Goal: Information Seeking & Learning: Learn about a topic

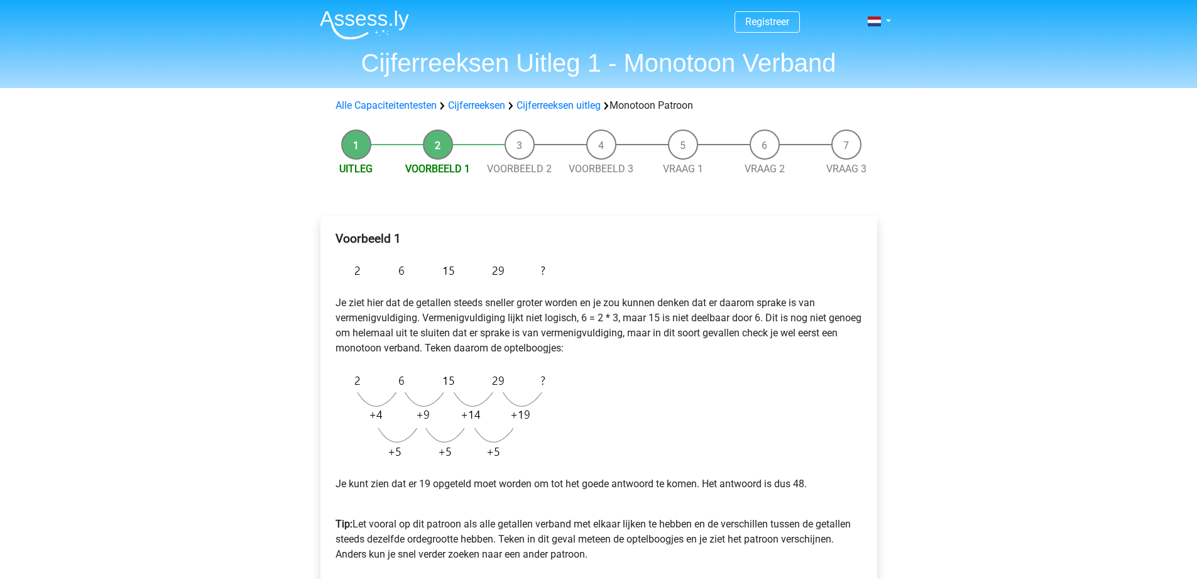
scroll to position [63, 0]
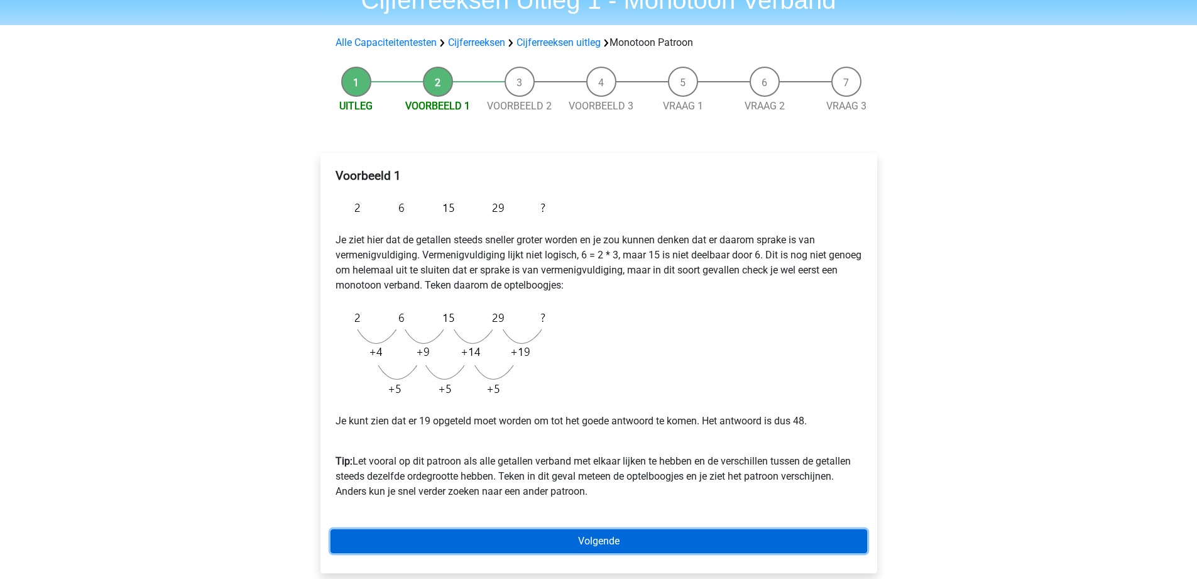
click at [634, 540] on link "Volgende" at bounding box center [599, 541] width 537 height 24
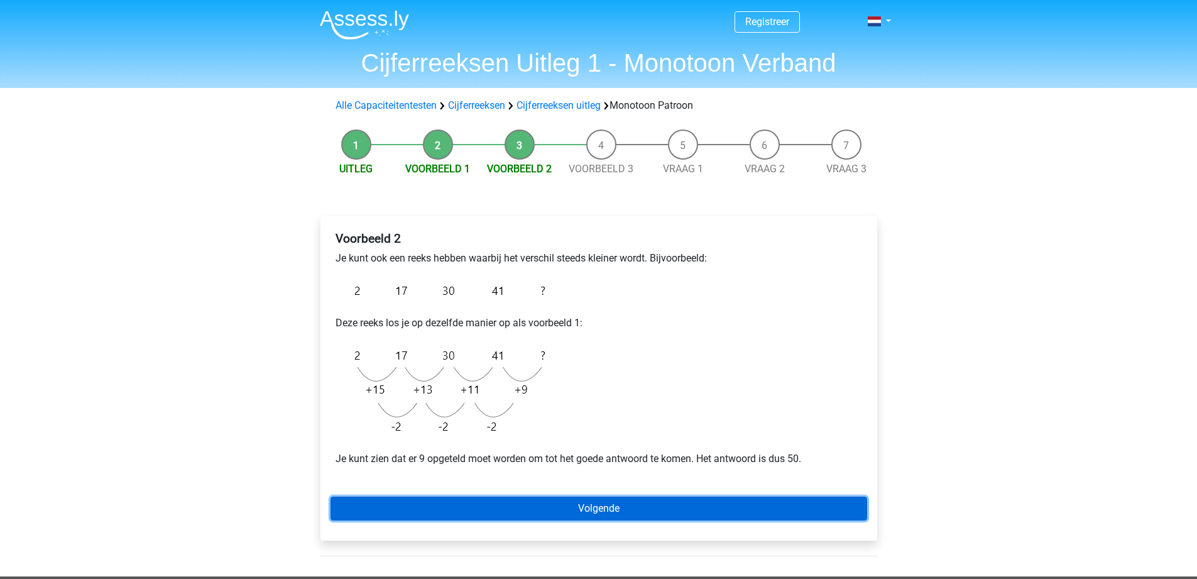
click at [624, 509] on link "Volgende" at bounding box center [599, 509] width 537 height 24
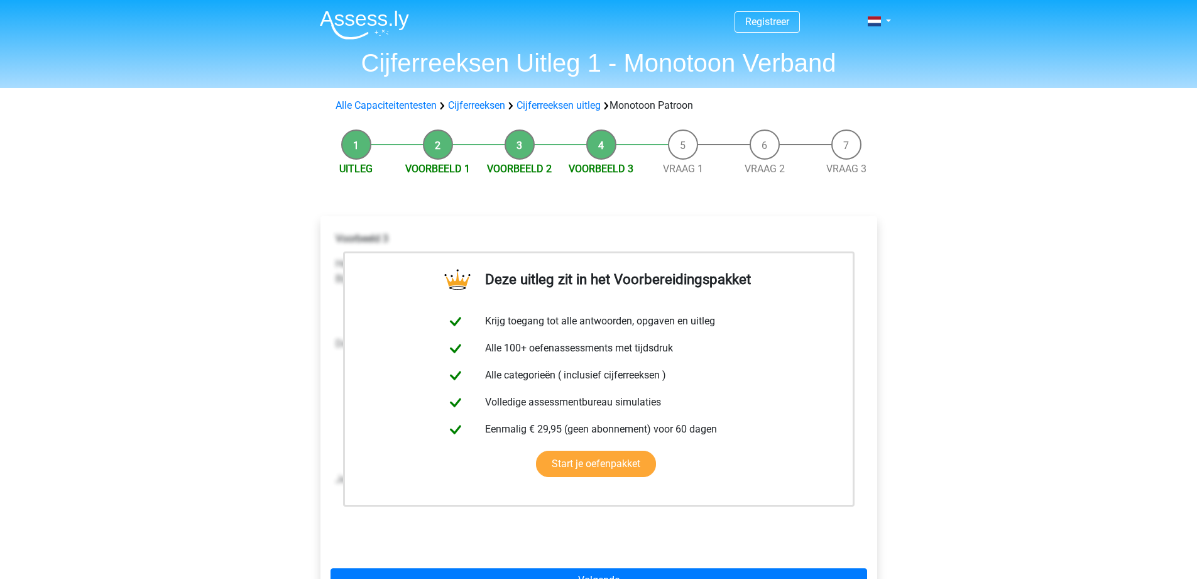
scroll to position [189, 0]
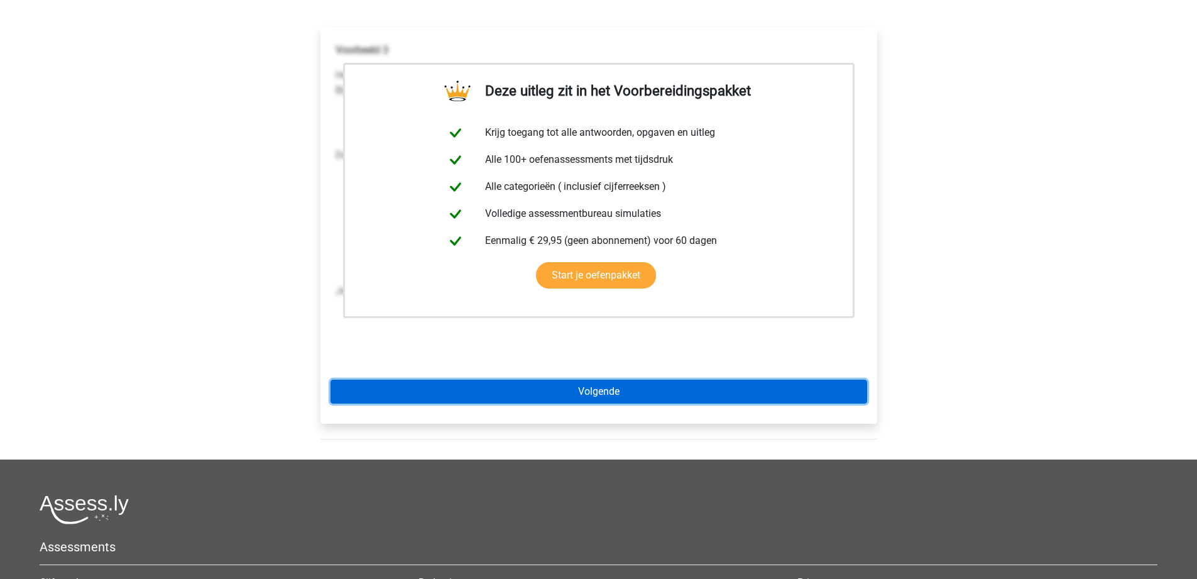
click at [624, 394] on link "Volgende" at bounding box center [599, 392] width 537 height 24
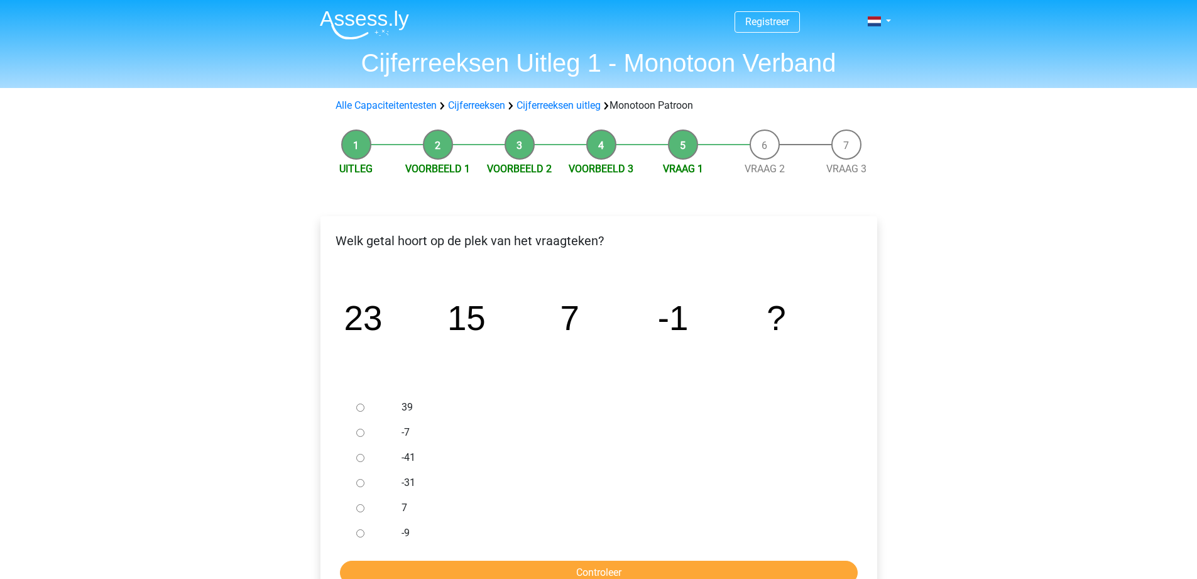
click at [389, 530] on div at bounding box center [371, 532] width 41 height 25
click at [360, 536] on input "-9" at bounding box center [360, 533] width 8 height 8
radio input "true"
click at [541, 564] on input "Controleer" at bounding box center [599, 573] width 518 height 24
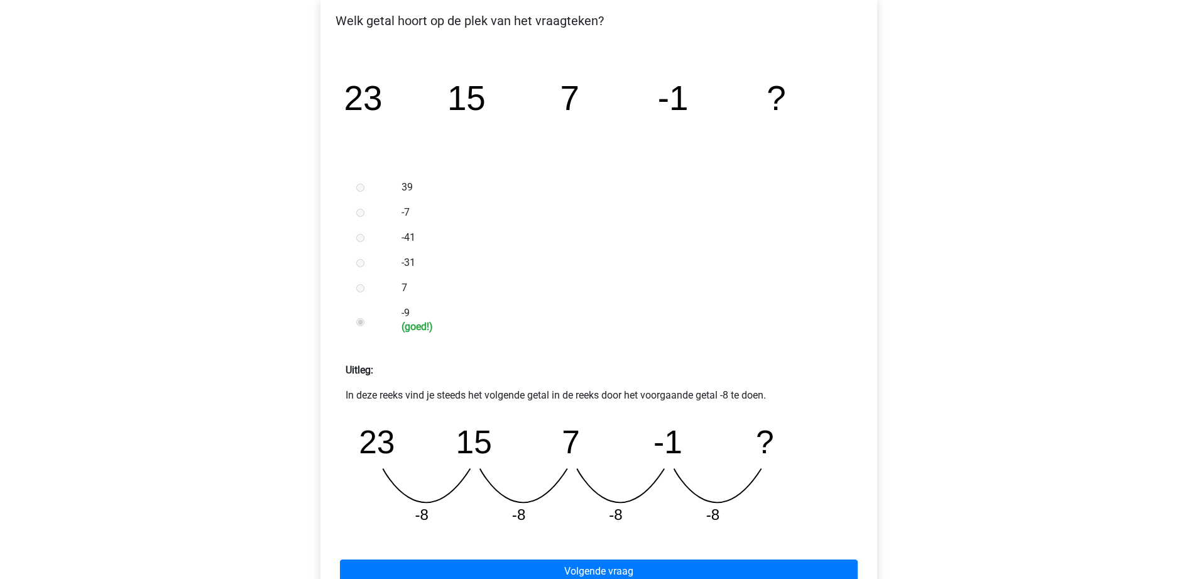
scroll to position [251, 0]
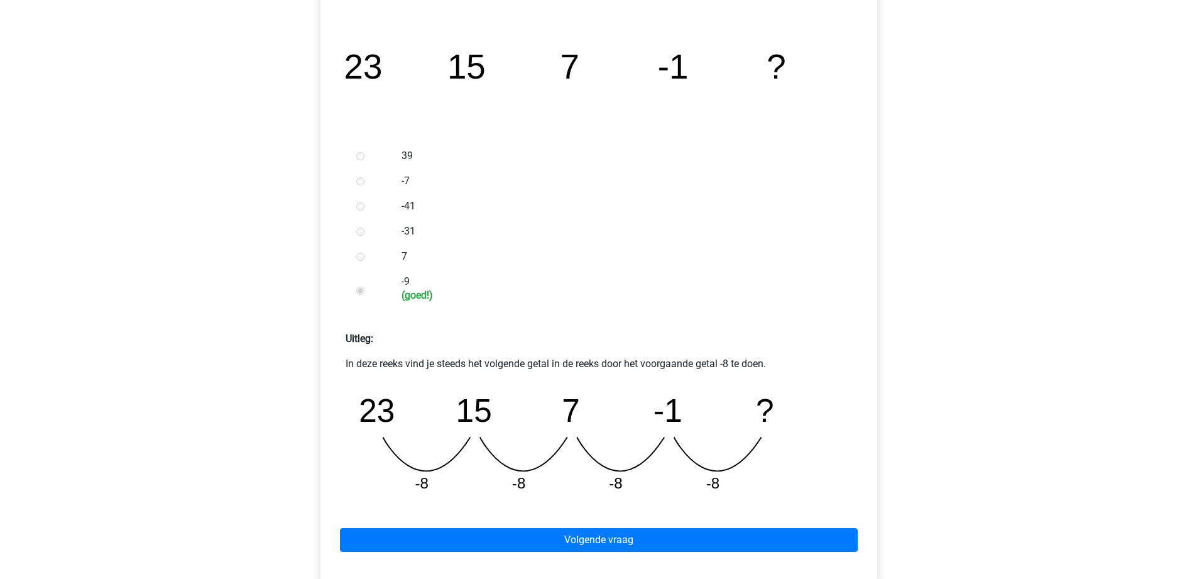
click at [569, 554] on div "Volgende vraag" at bounding box center [599, 537] width 537 height 69
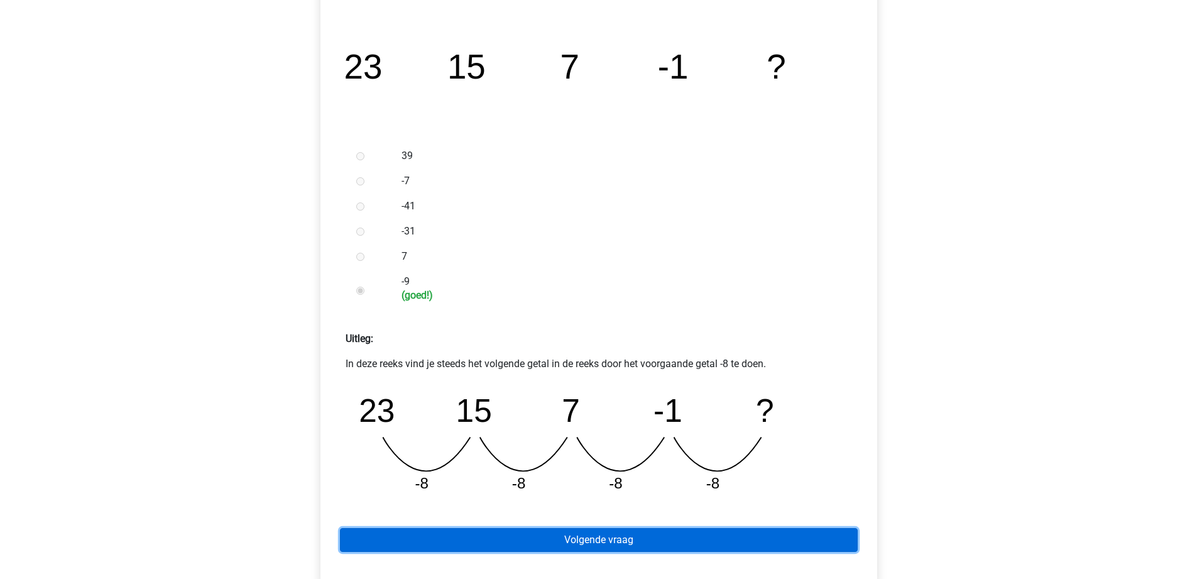
click at [573, 543] on link "Volgende vraag" at bounding box center [599, 540] width 518 height 24
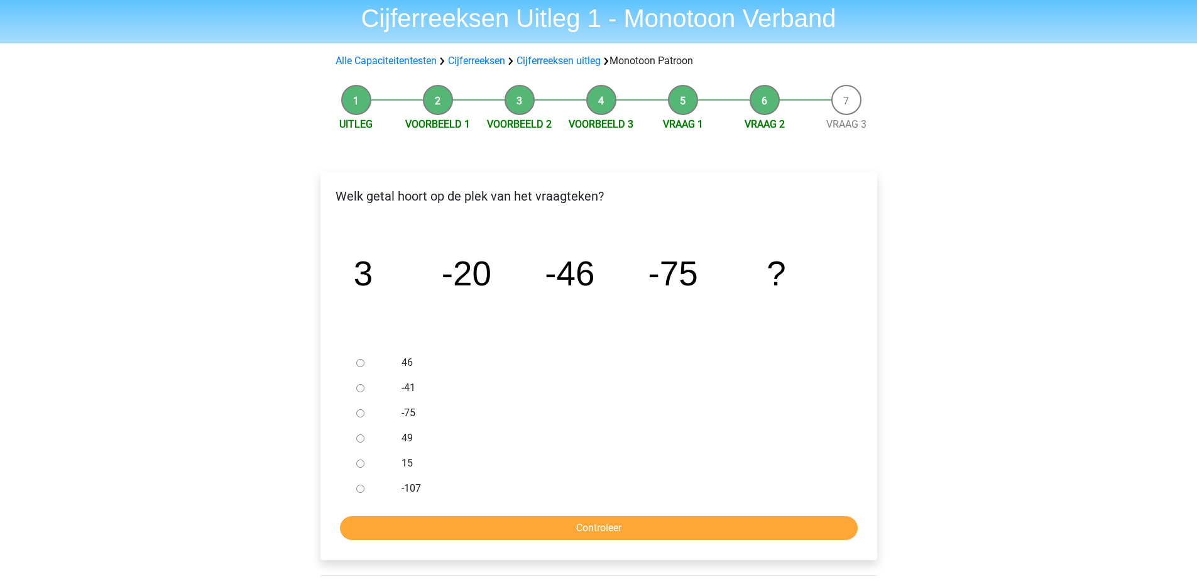
scroll to position [63, 0]
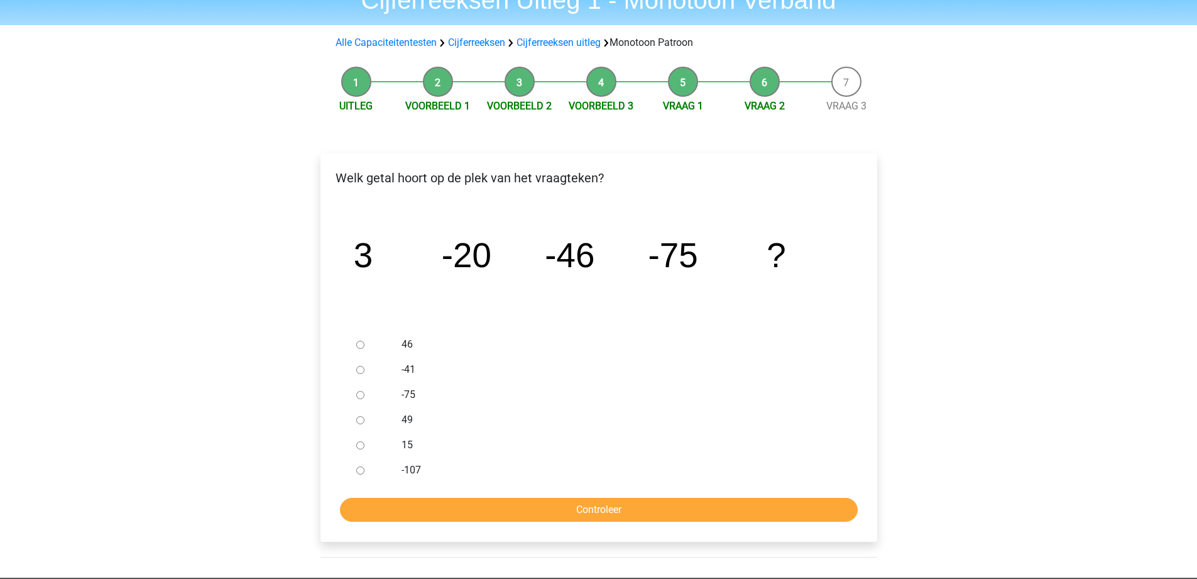
click at [362, 472] on input "-107" at bounding box center [360, 470] width 8 height 8
radio input "true"
click at [522, 495] on form "46 -41 -75 49 15 -107 Controleer" at bounding box center [599, 427] width 537 height 190
click at [522, 506] on input "Controleer" at bounding box center [599, 510] width 518 height 24
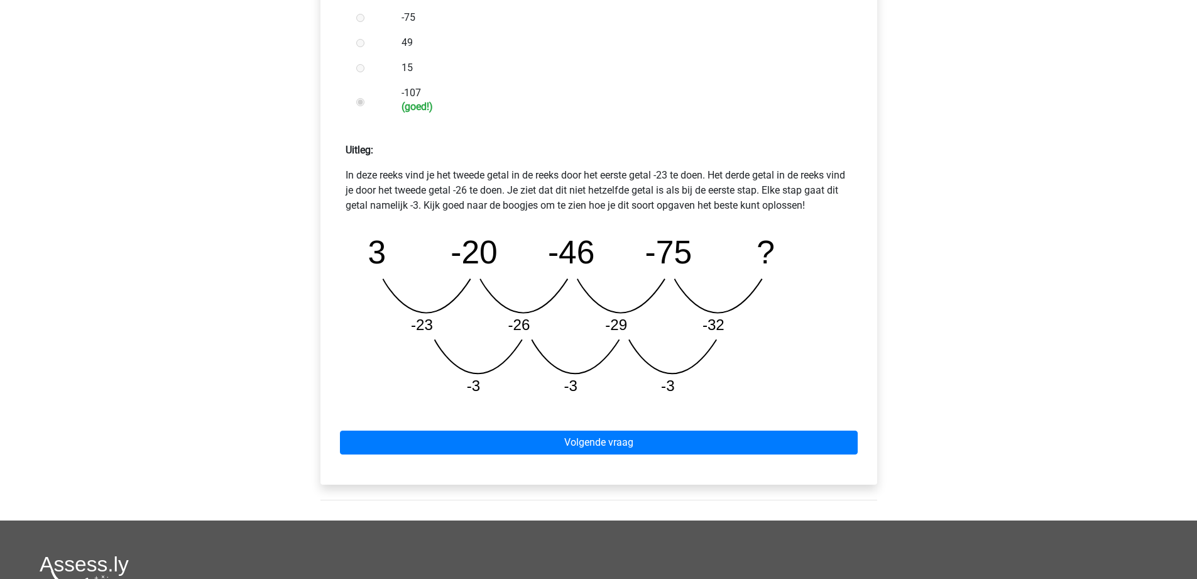
scroll to position [377, 0]
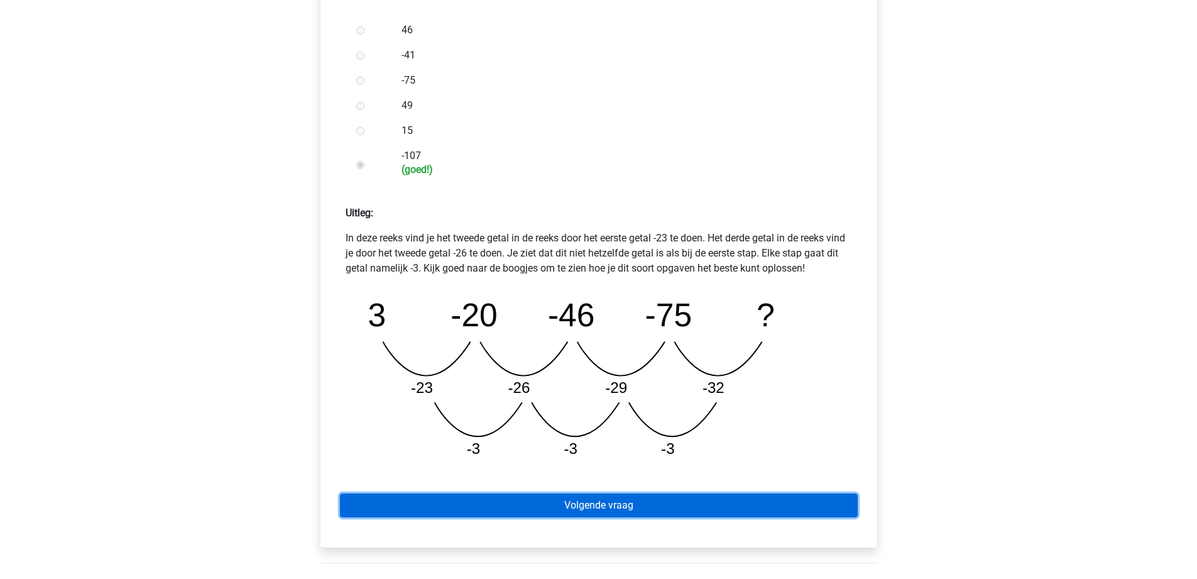
click at [613, 498] on link "Volgende vraag" at bounding box center [599, 505] width 518 height 24
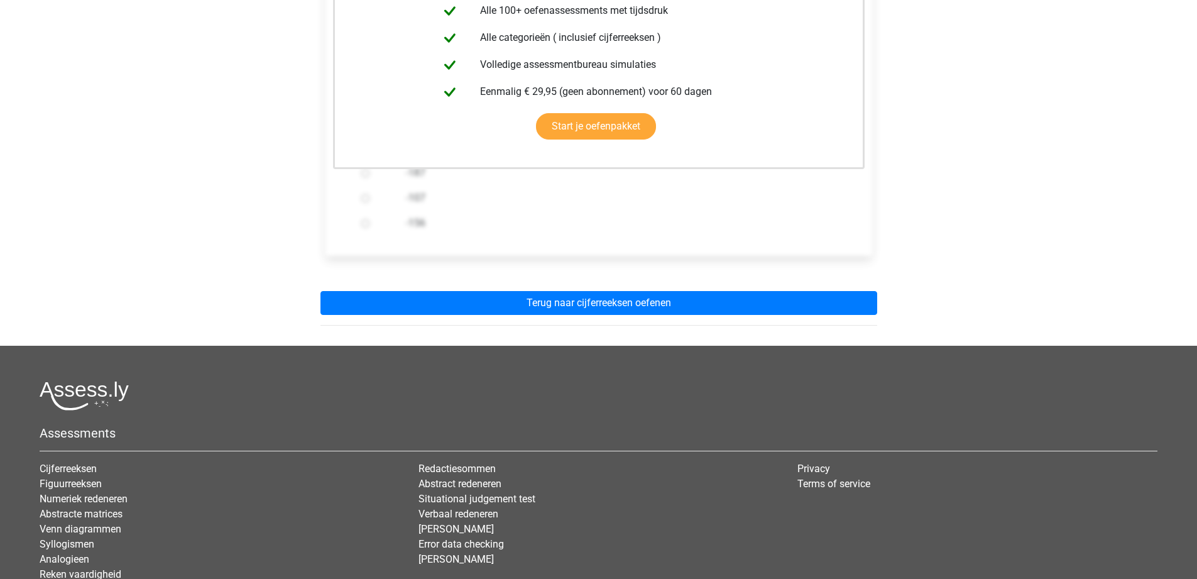
scroll to position [314, 0]
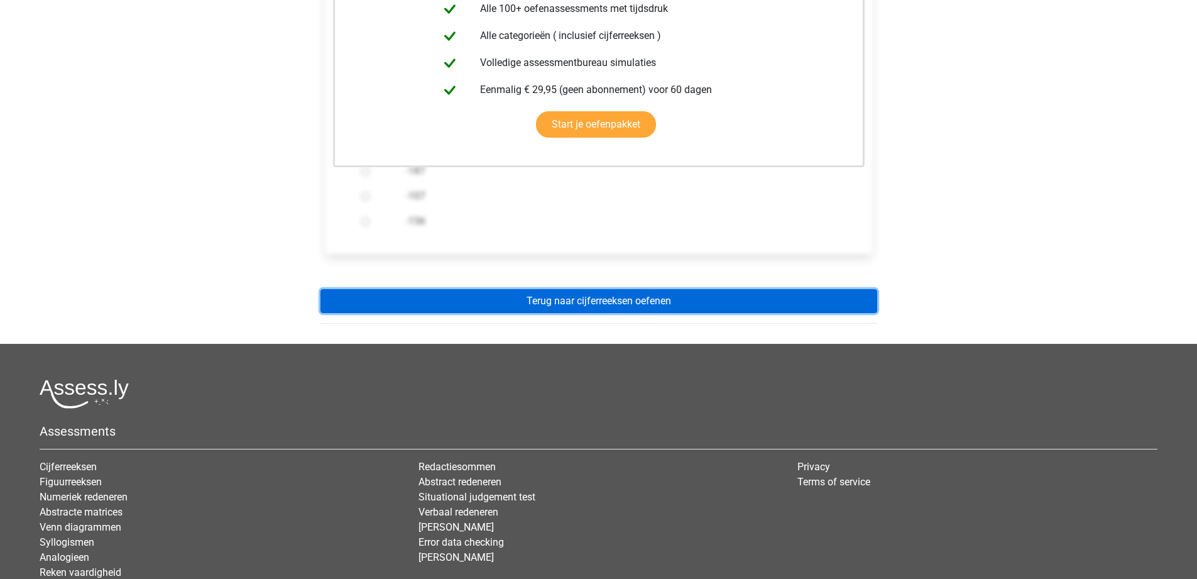
click at [608, 307] on link "Terug naar cijferreeksen oefenen" at bounding box center [599, 301] width 557 height 24
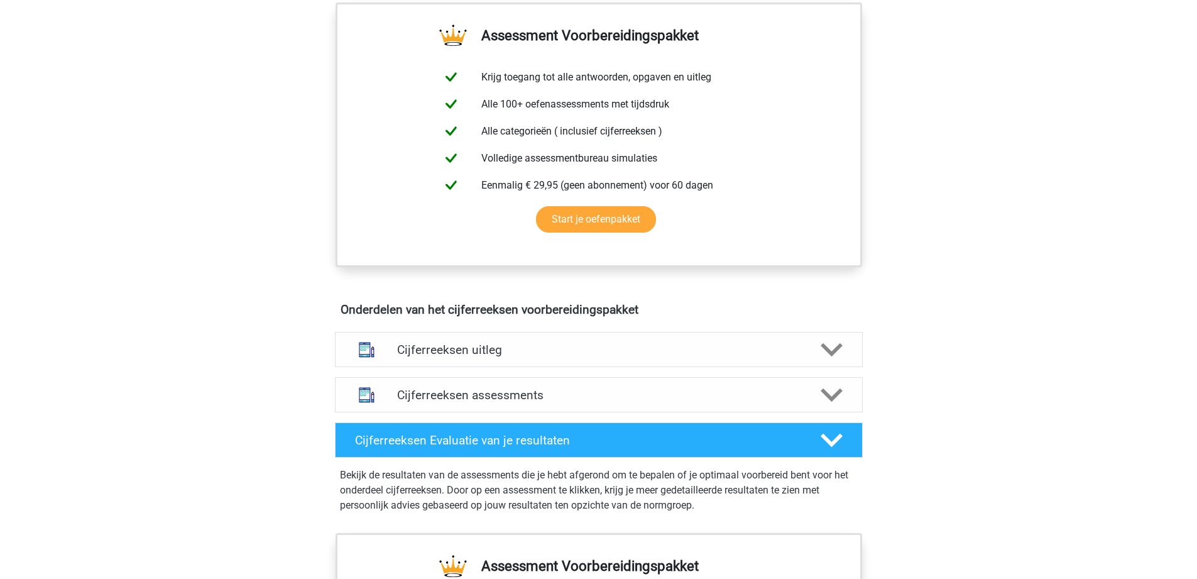
scroll to position [503, 0]
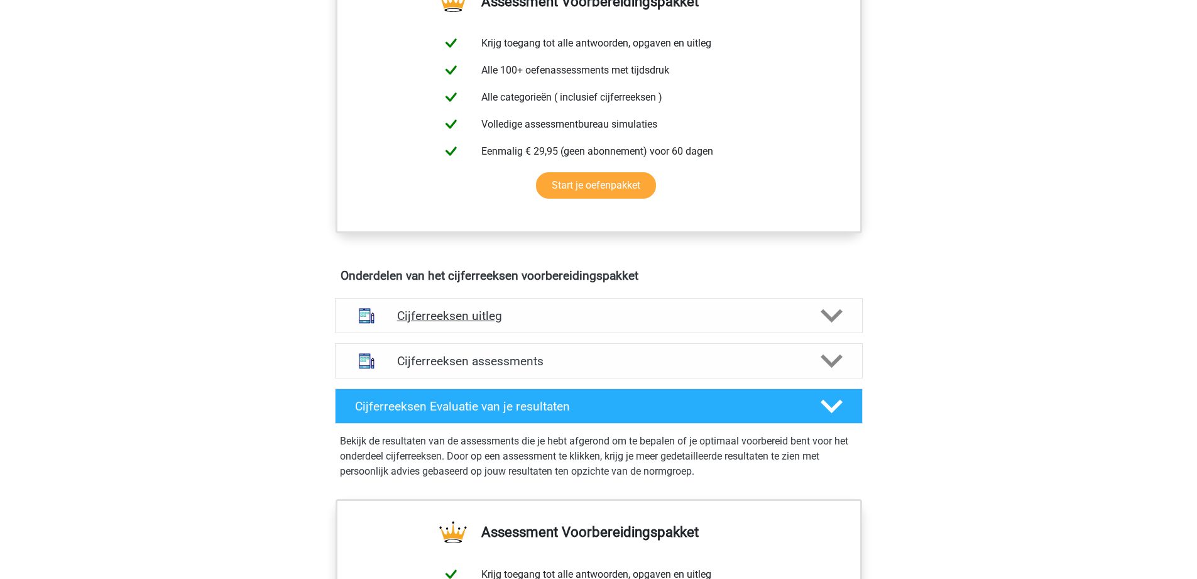
click at [470, 333] on div "Cijferreeksen uitleg" at bounding box center [599, 315] width 528 height 35
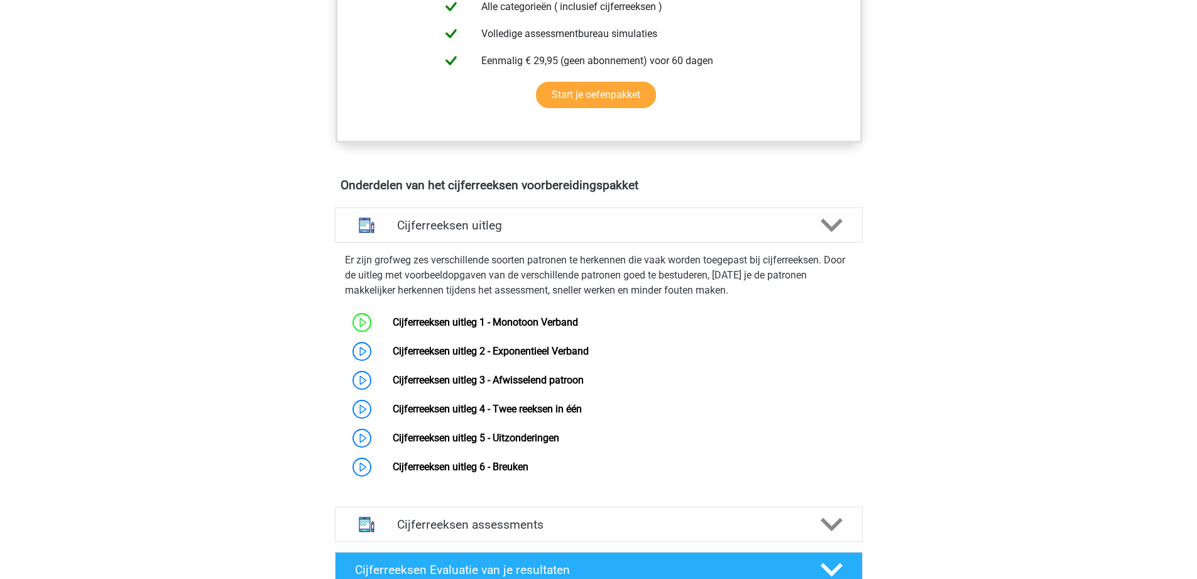
scroll to position [629, 0]
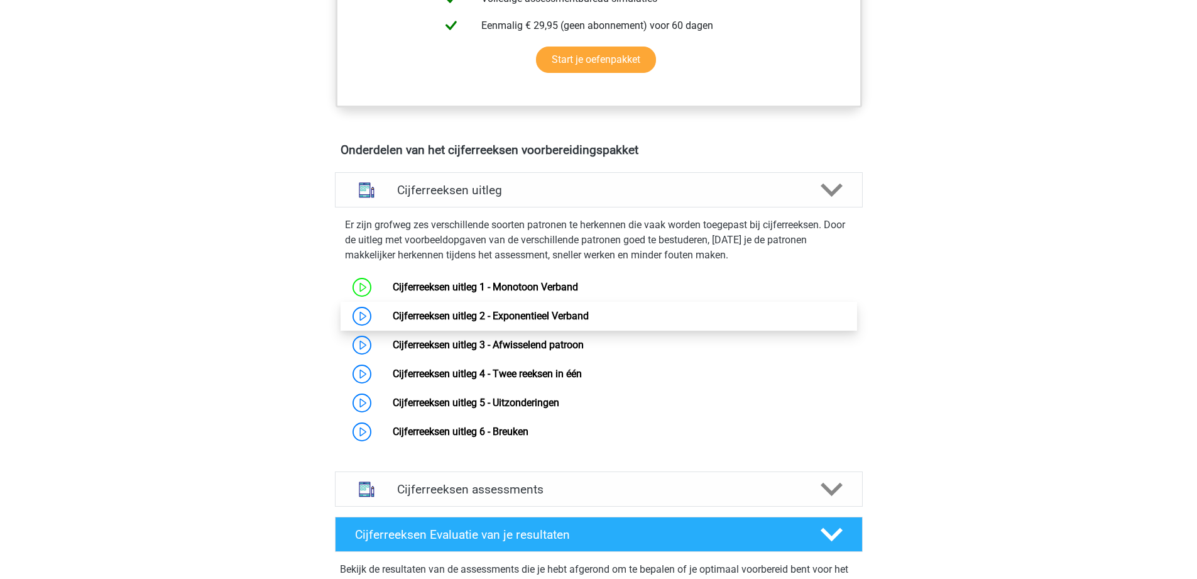
click at [393, 322] on link "Cijferreeksen uitleg 2 - Exponentieel Verband" at bounding box center [491, 316] width 196 height 12
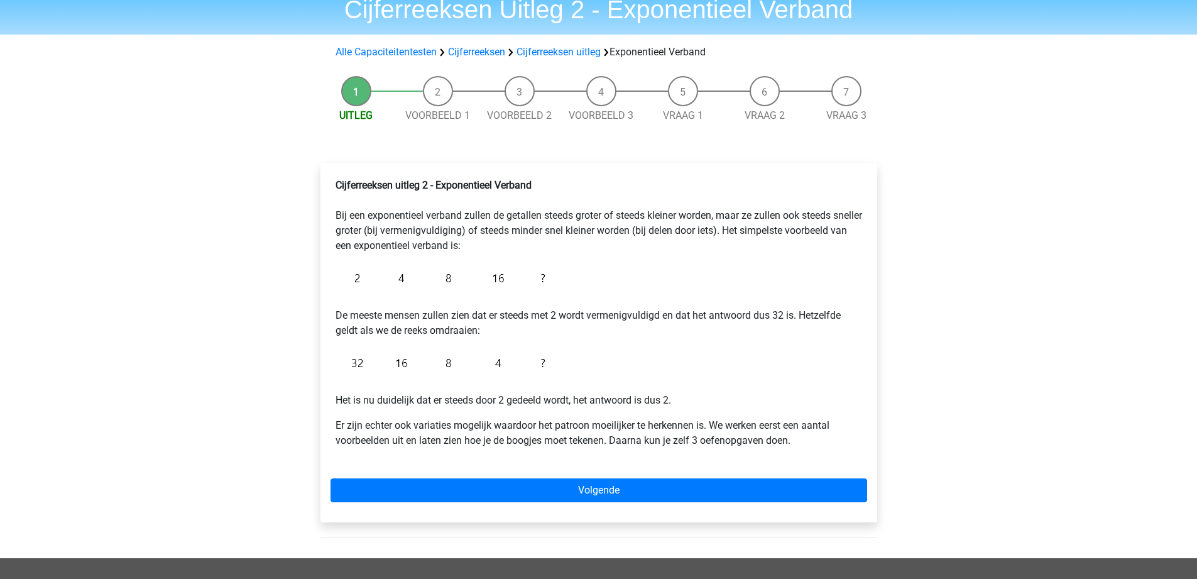
scroll to position [126, 0]
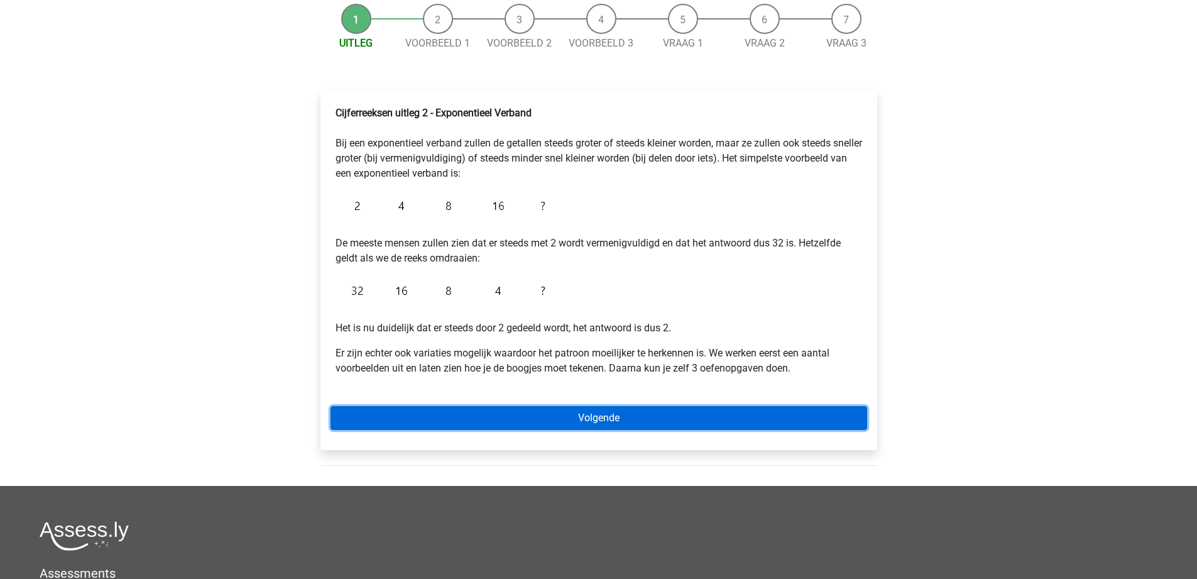
click at [590, 426] on link "Volgende" at bounding box center [599, 418] width 537 height 24
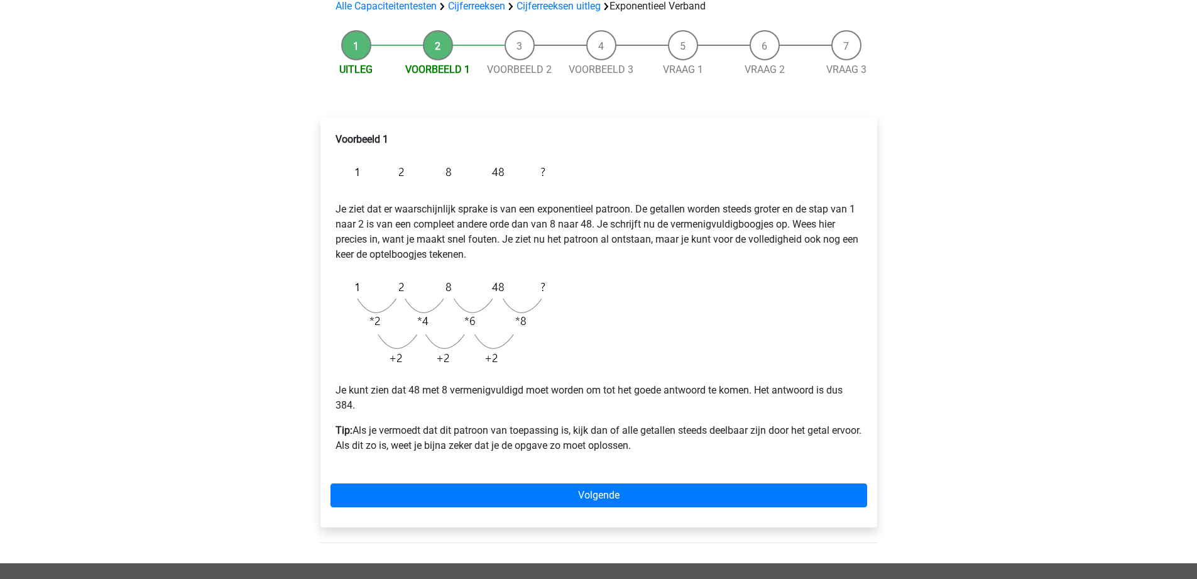
scroll to position [126, 0]
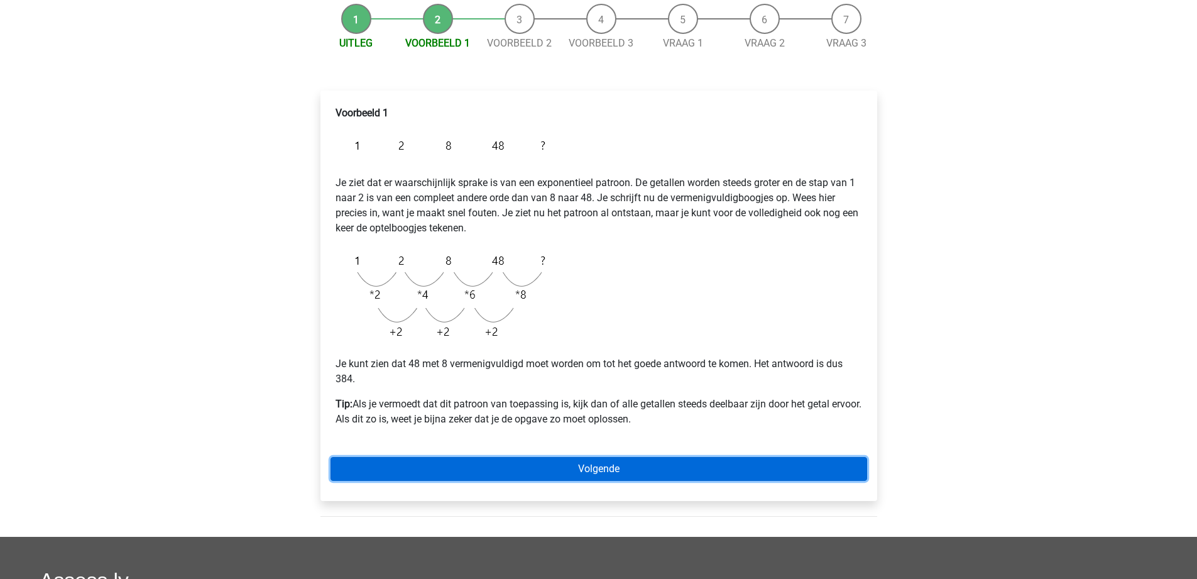
click at [603, 466] on link "Volgende" at bounding box center [599, 469] width 537 height 24
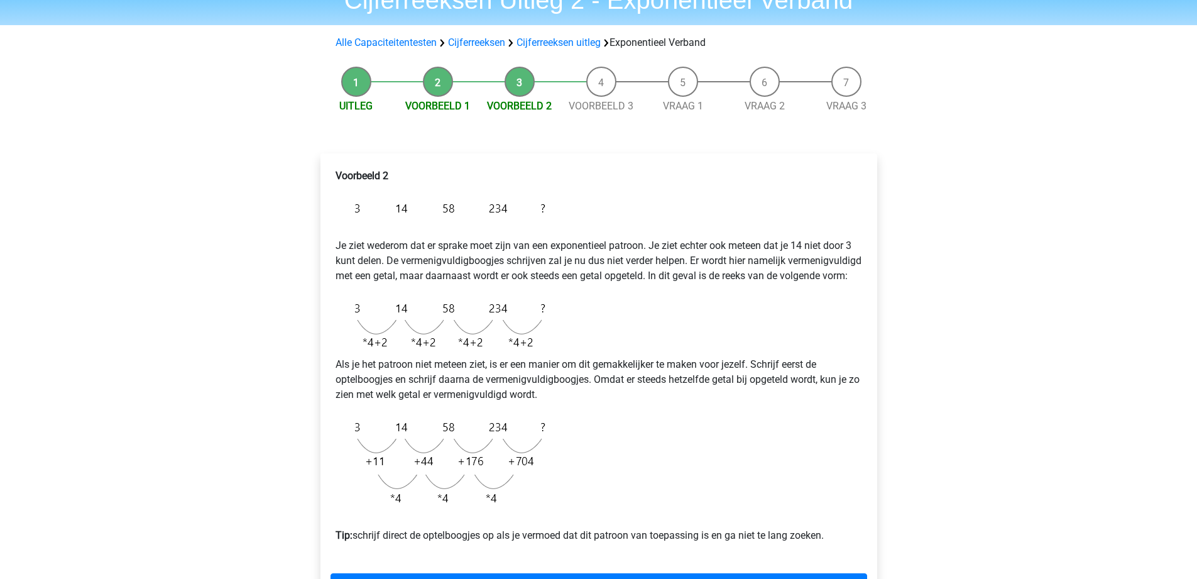
scroll to position [126, 0]
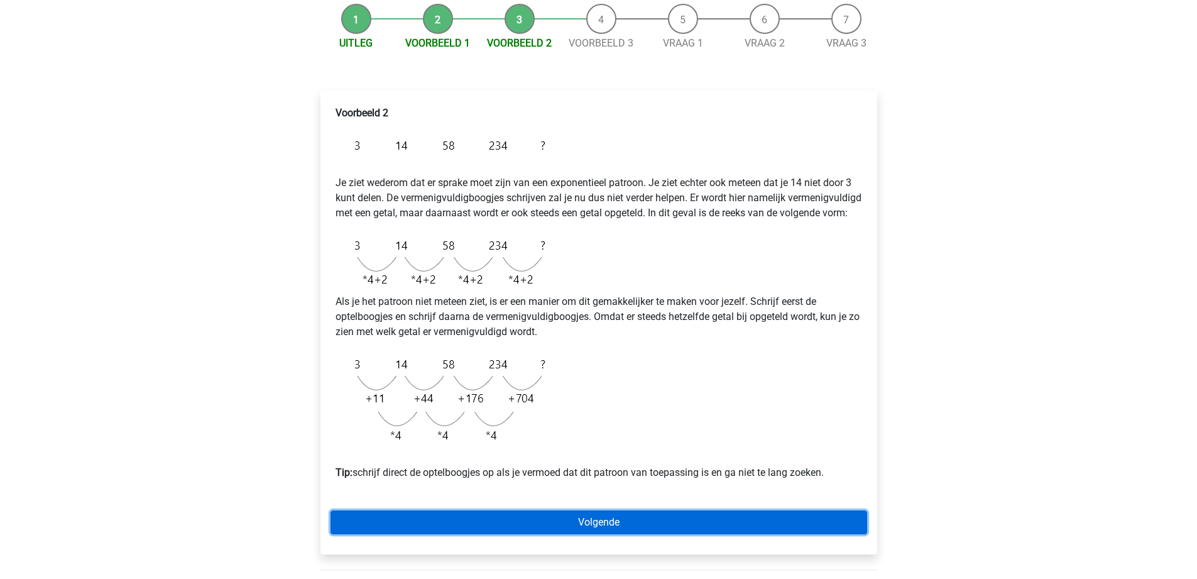
click at [604, 534] on link "Volgende" at bounding box center [599, 522] width 537 height 24
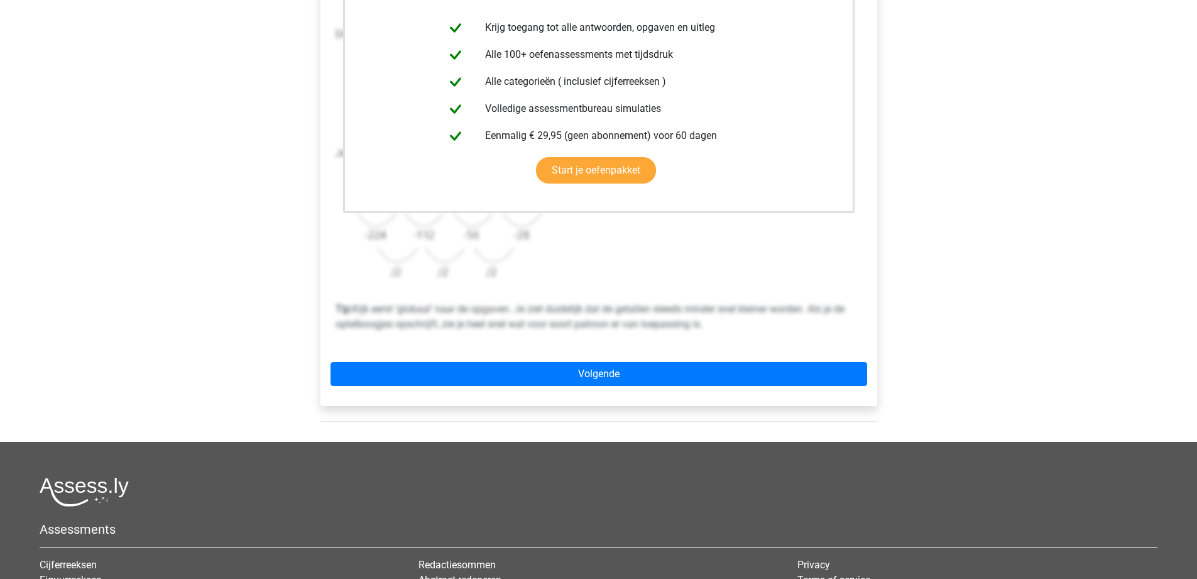
scroll to position [314, 0]
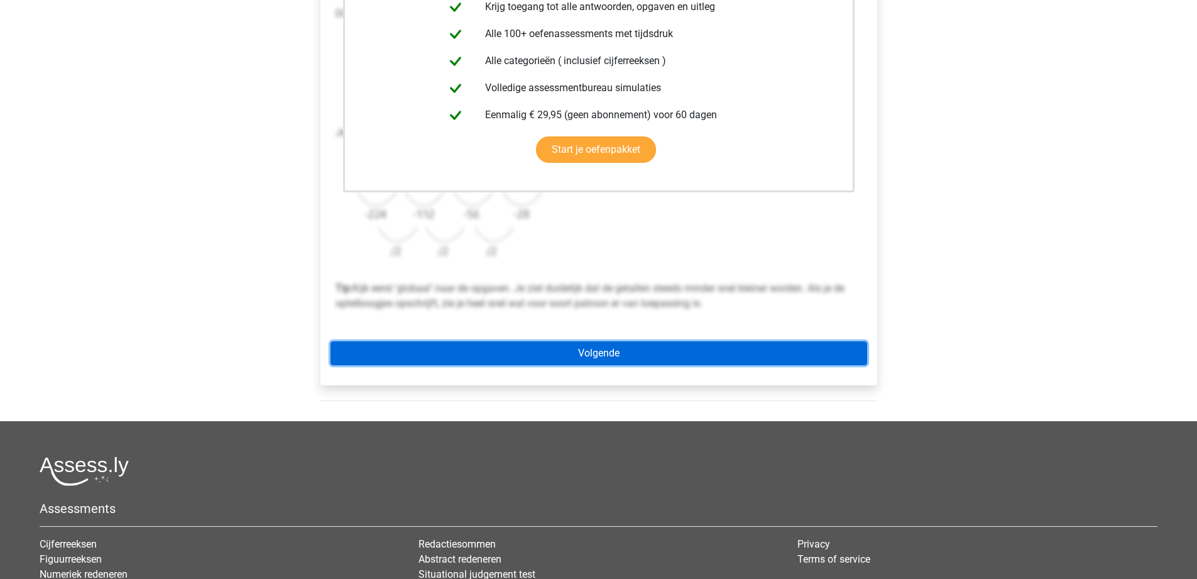
click at [605, 360] on link "Volgende" at bounding box center [599, 353] width 537 height 24
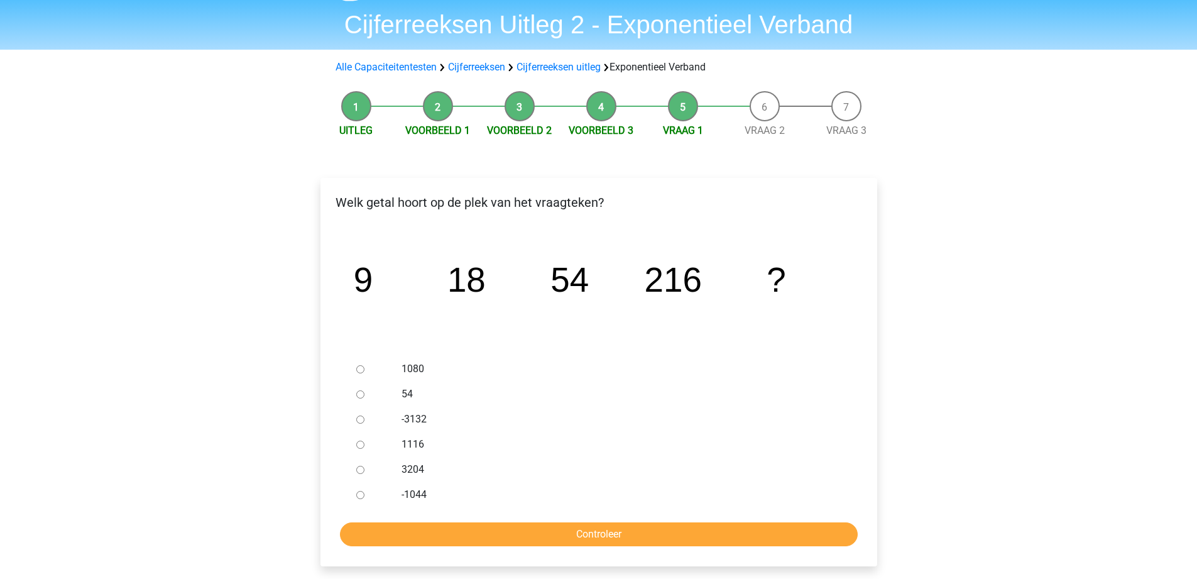
scroll to position [63, 0]
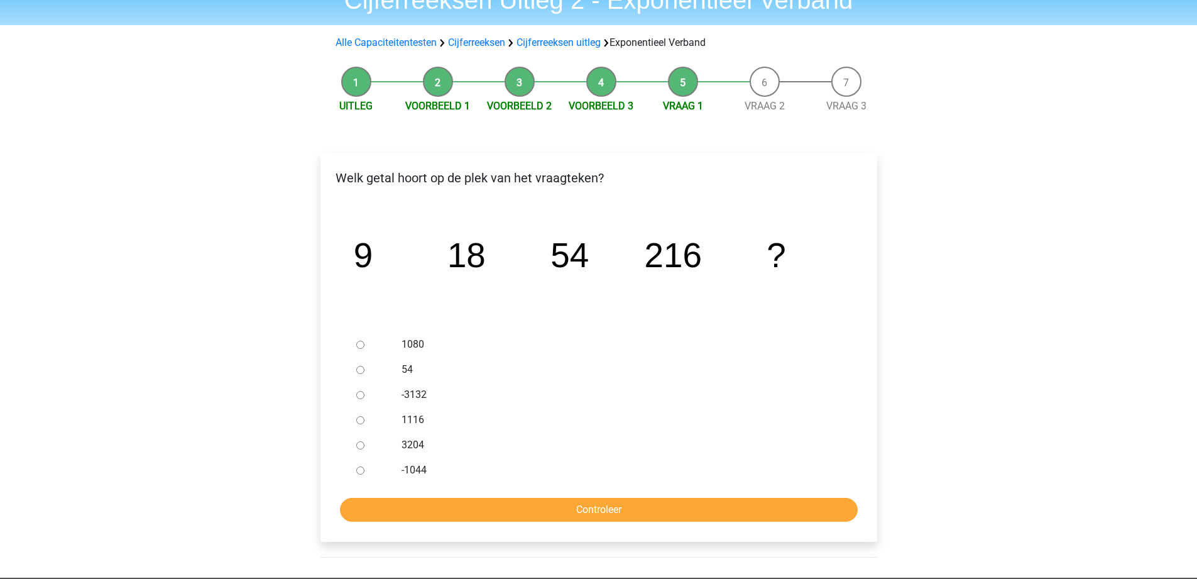
click at [400, 340] on div "1080" at bounding box center [619, 344] width 454 height 25
click at [364, 343] on input "1080" at bounding box center [360, 345] width 8 height 8
radio input "true"
click at [563, 509] on input "Controleer" at bounding box center [599, 510] width 518 height 24
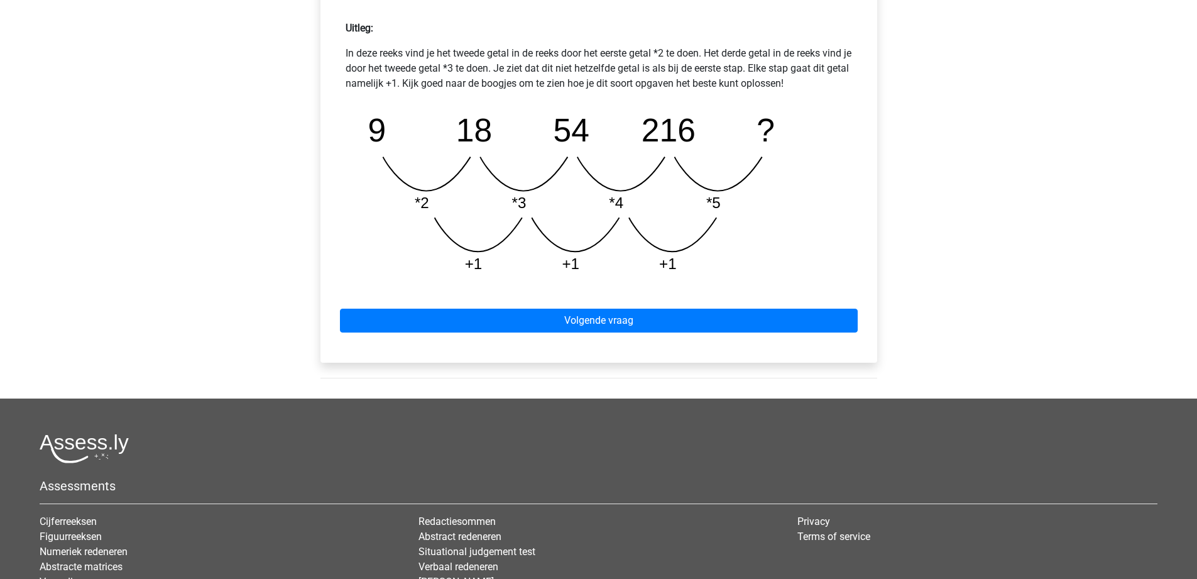
scroll to position [566, 0]
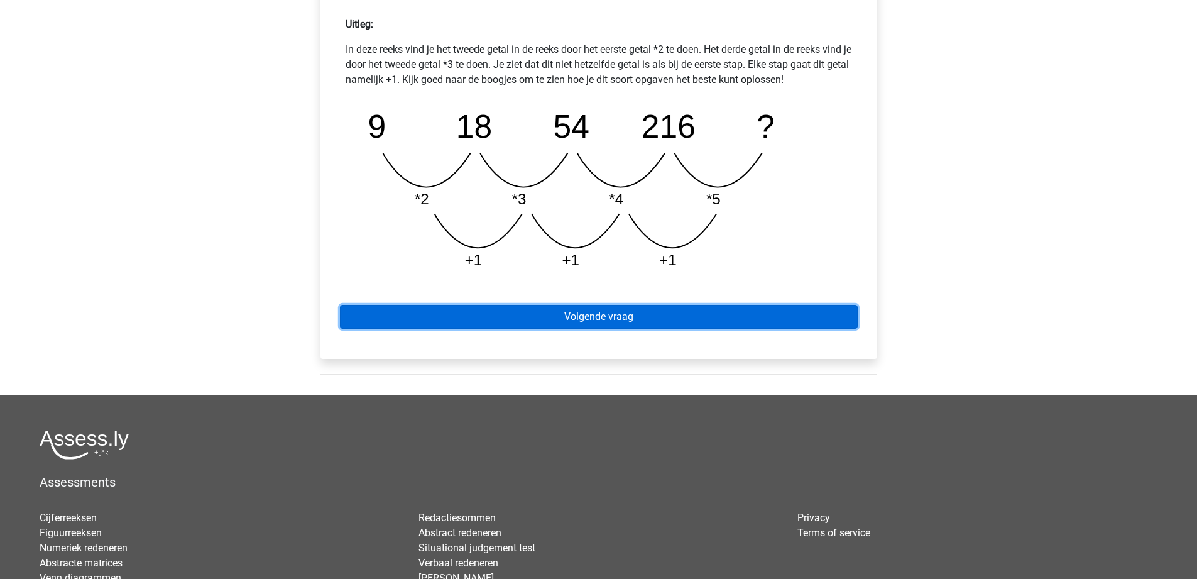
click at [615, 327] on link "Volgende vraag" at bounding box center [599, 317] width 518 height 24
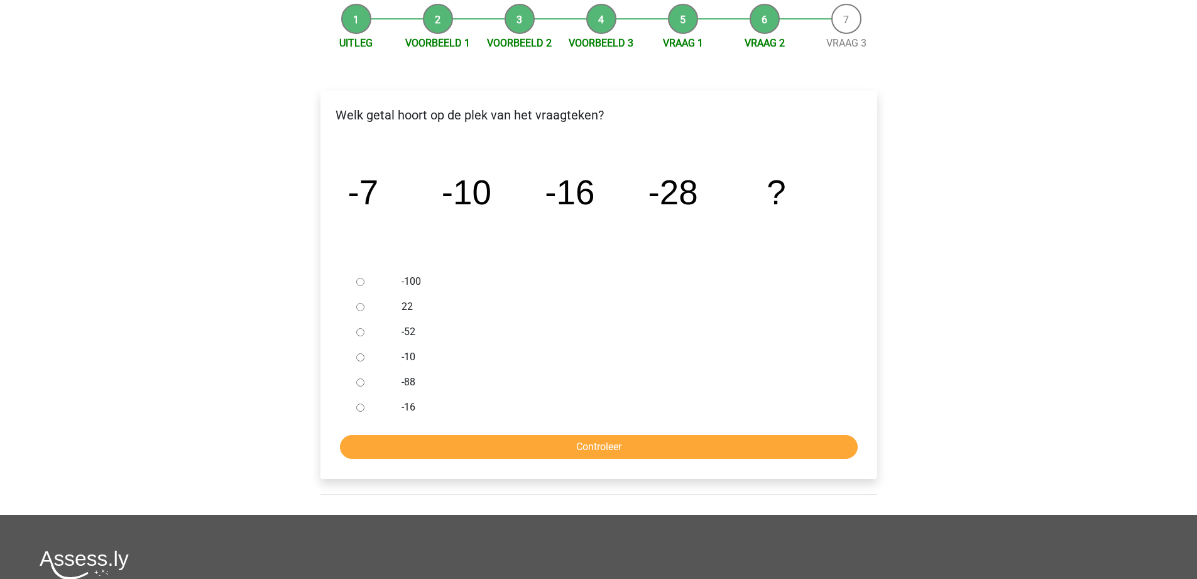
scroll to position [63, 0]
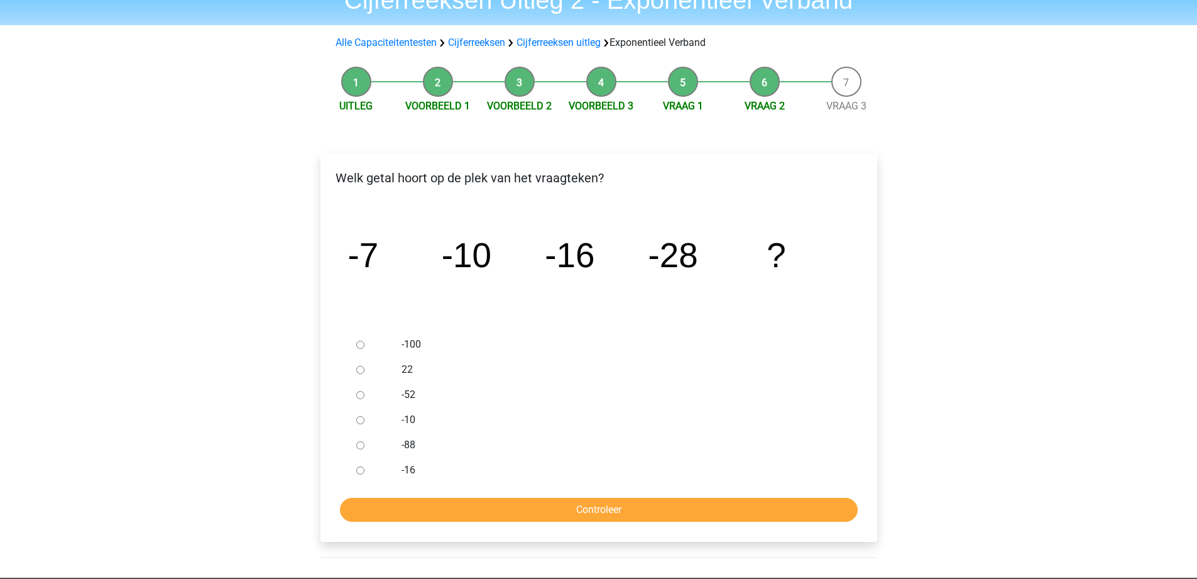
click at [356, 391] on input "-52" at bounding box center [360, 395] width 8 height 8
radio input "true"
click at [645, 507] on input "Controleer" at bounding box center [599, 510] width 518 height 24
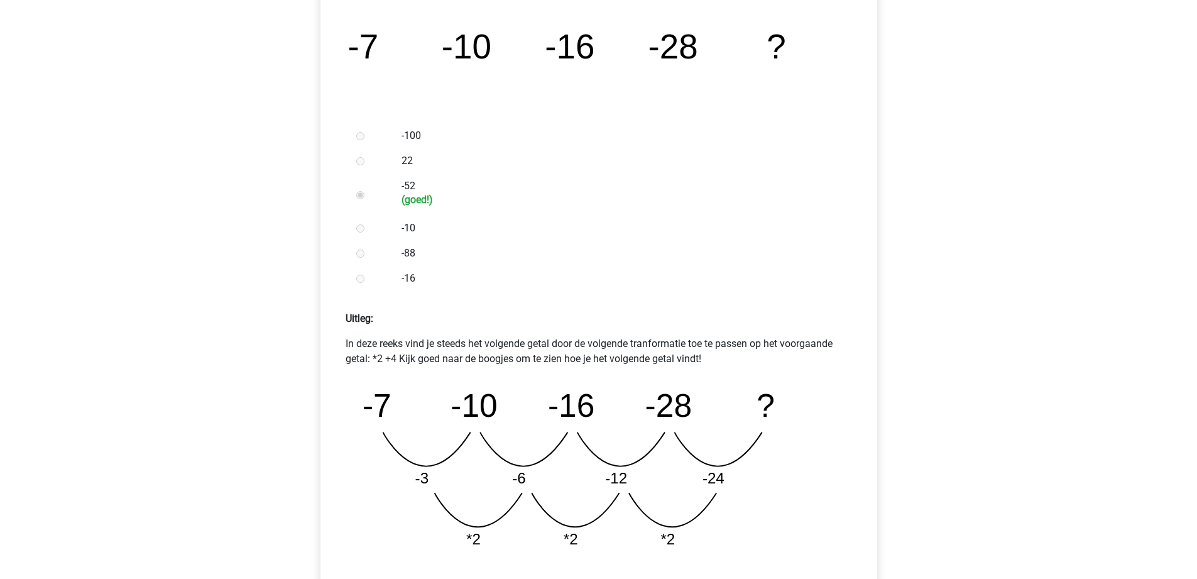
scroll to position [377, 0]
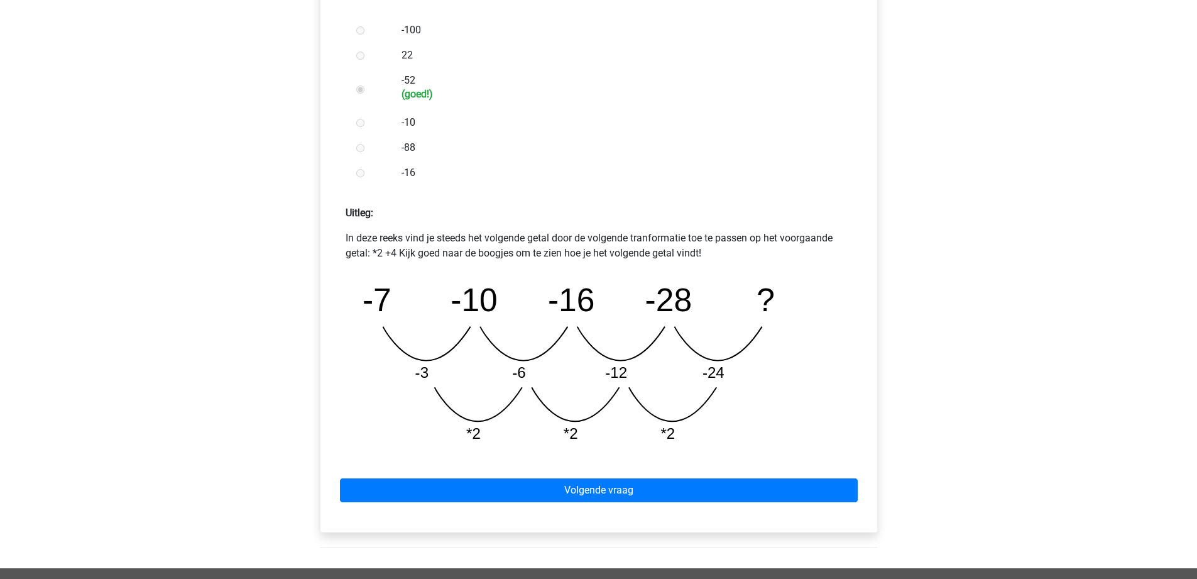
click at [615, 509] on div "Volgende vraag" at bounding box center [599, 487] width 537 height 69
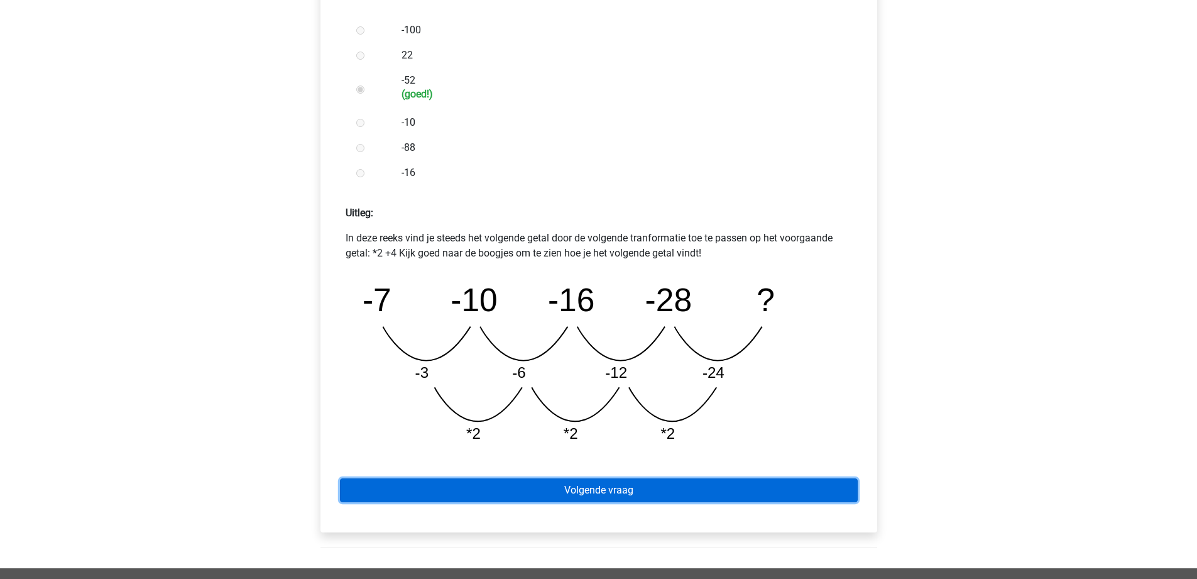
click at [617, 498] on link "Volgende vraag" at bounding box center [599, 490] width 518 height 24
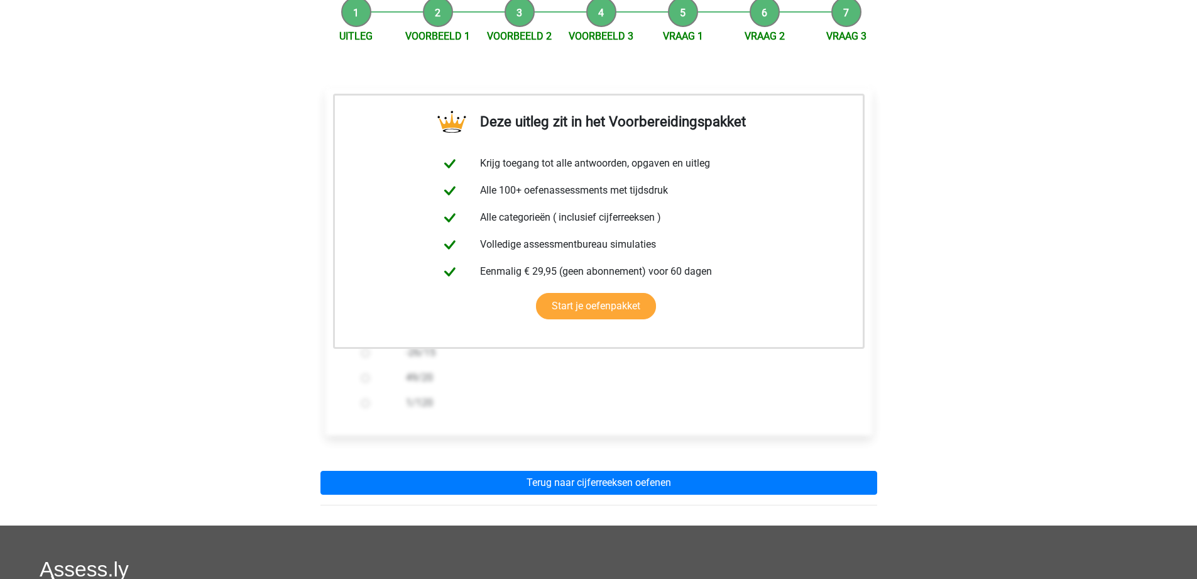
scroll to position [126, 0]
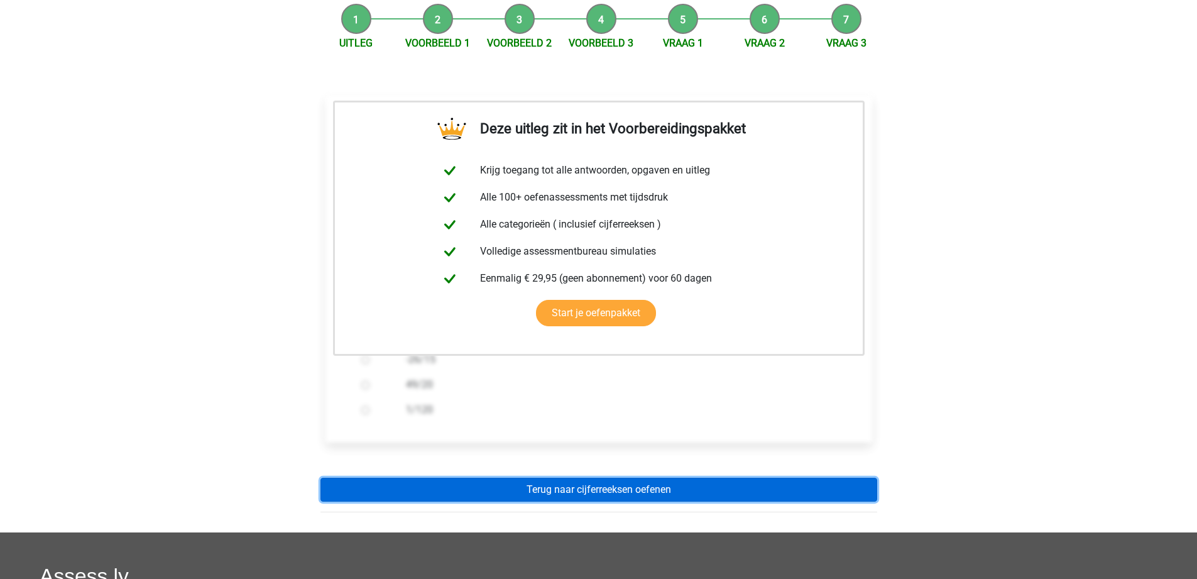
click at [613, 486] on link "Terug naar cijferreeksen oefenen" at bounding box center [599, 490] width 557 height 24
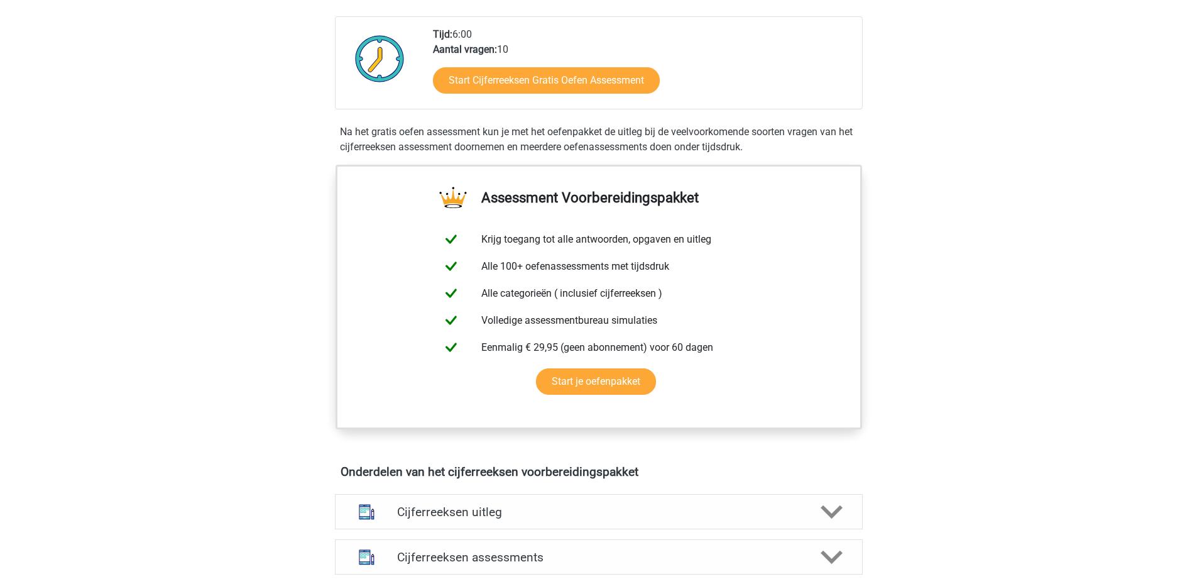
scroll to position [503, 0]
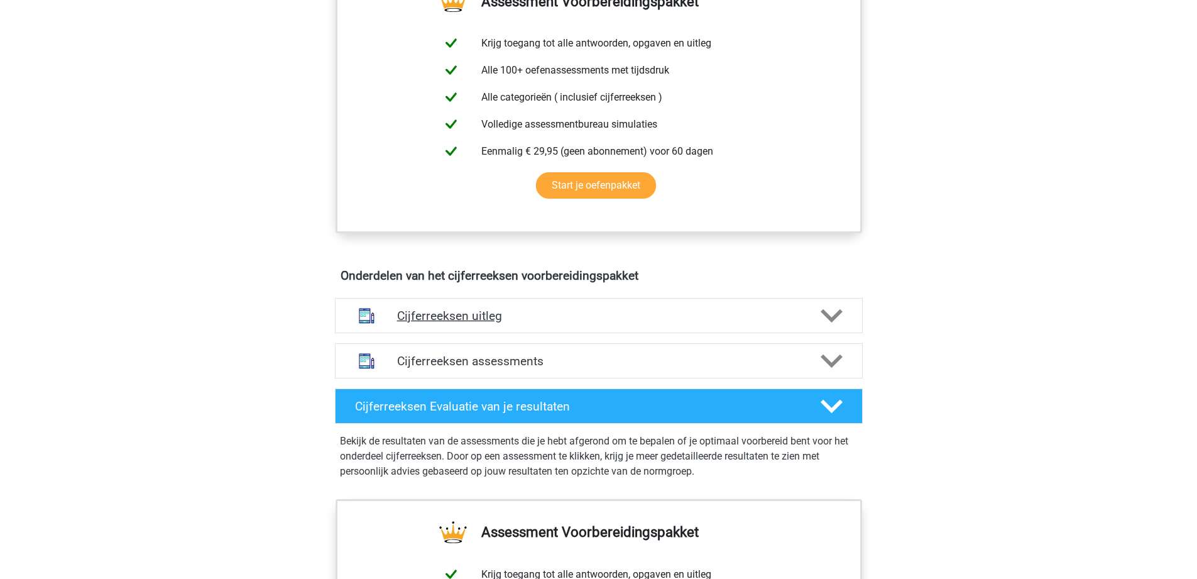
click at [507, 333] on div "Cijferreeksen uitleg" at bounding box center [599, 315] width 528 height 35
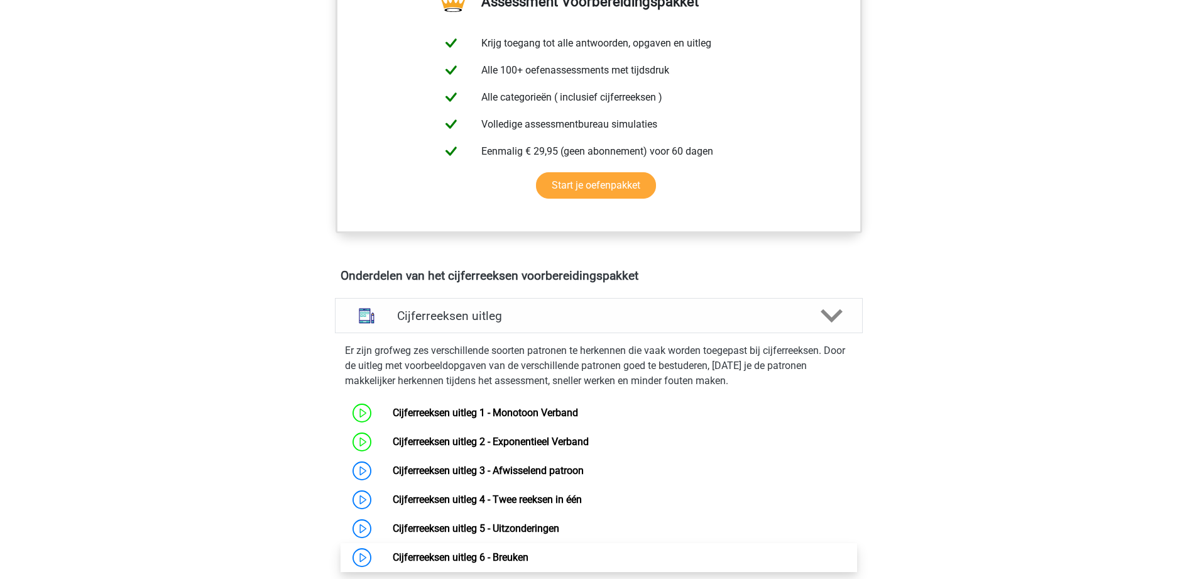
scroll to position [629, 0]
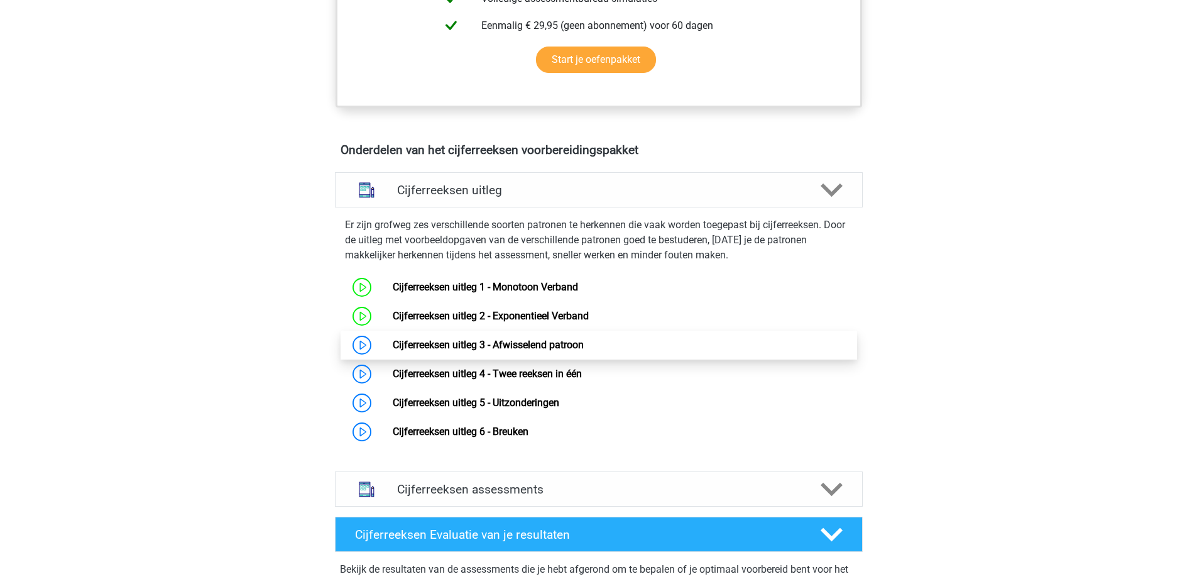
click at [393, 351] on link "Cijferreeksen uitleg 3 - Afwisselend patroon" at bounding box center [488, 345] width 191 height 12
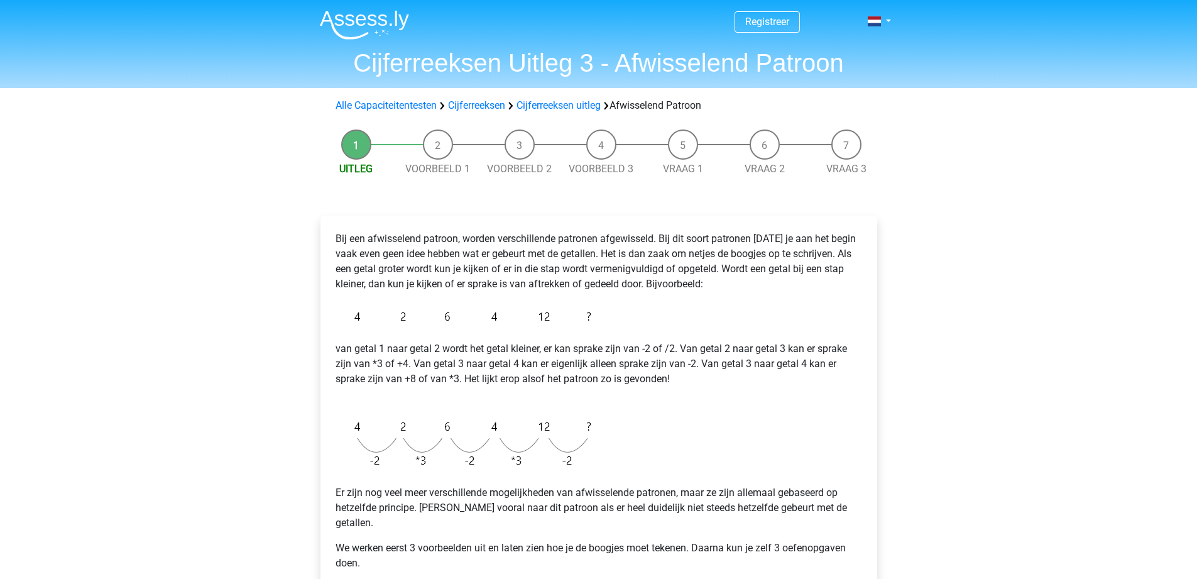
scroll to position [126, 0]
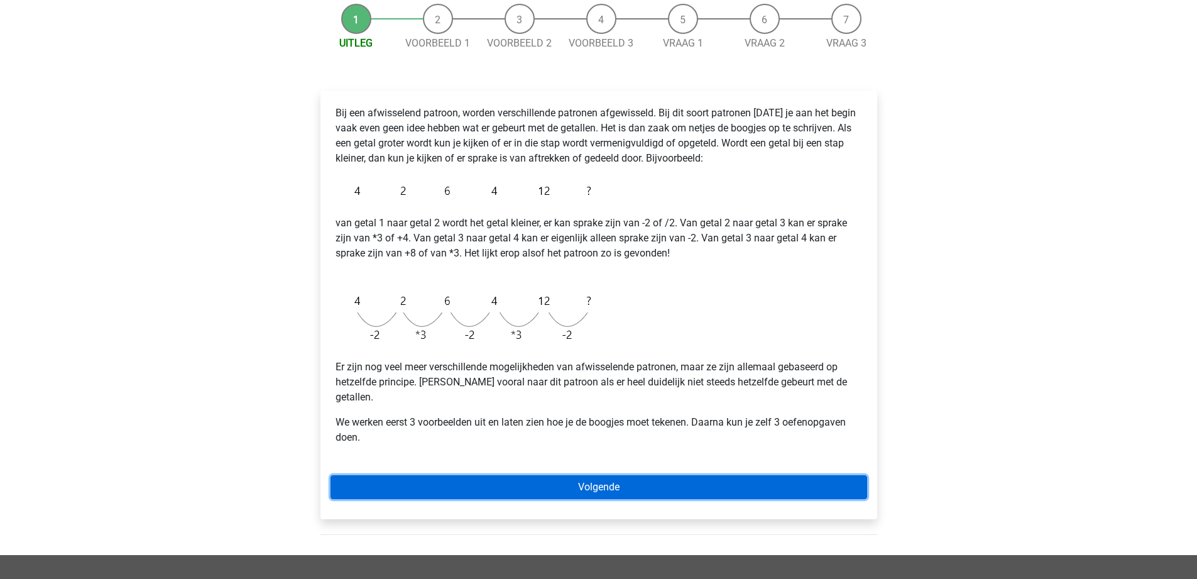
click at [567, 475] on link "Volgende" at bounding box center [599, 487] width 537 height 24
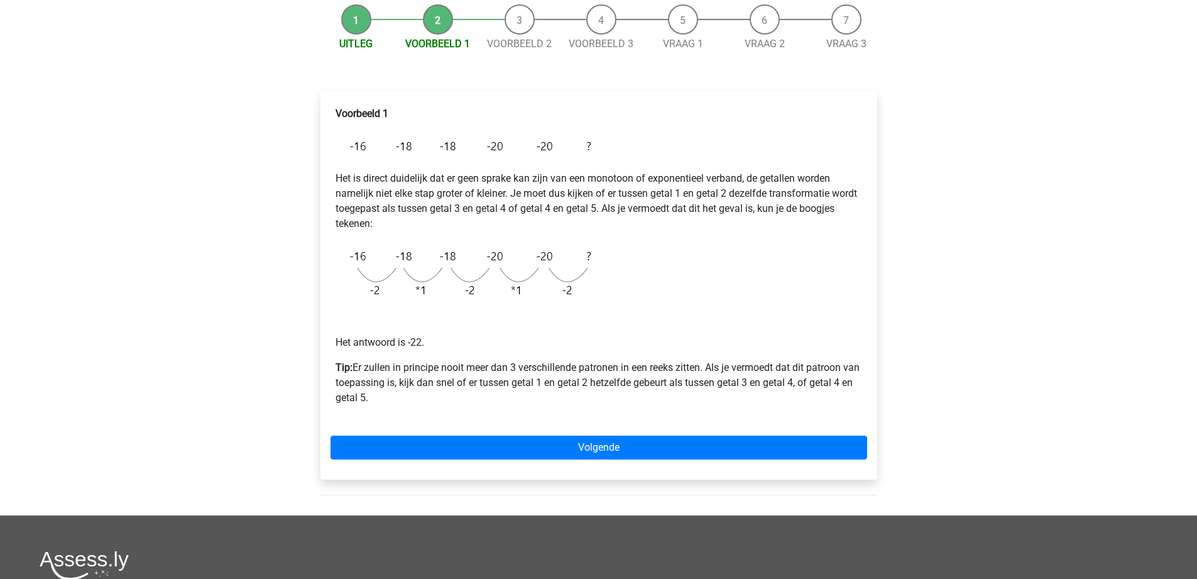
scroll to position [126, 0]
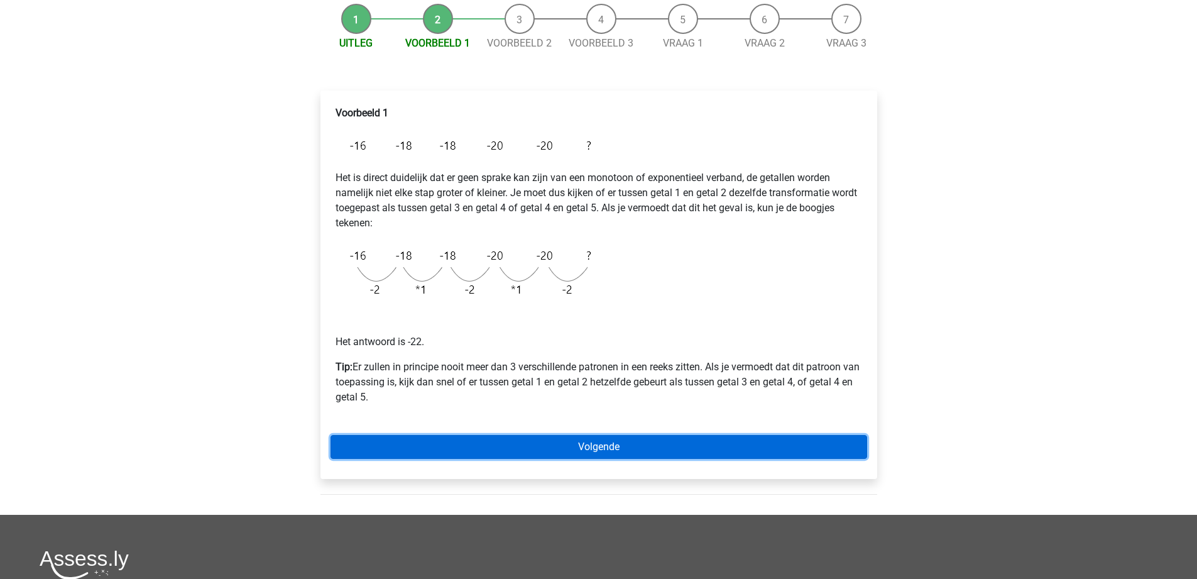
click at [556, 448] on link "Volgende" at bounding box center [599, 447] width 537 height 24
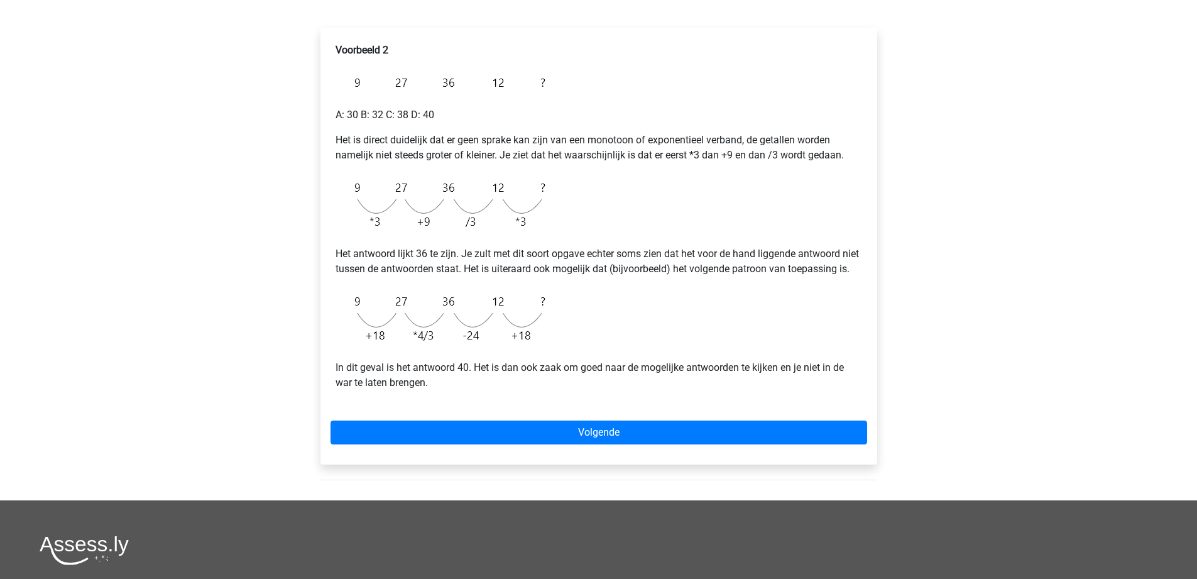
scroll to position [126, 0]
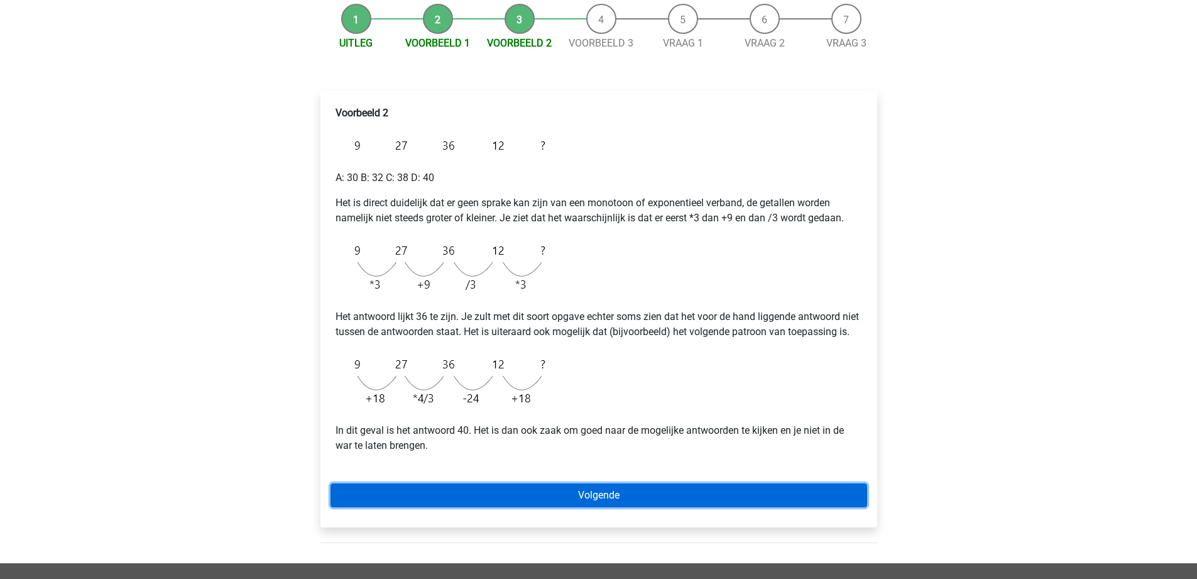
click at [534, 505] on link "Volgende" at bounding box center [599, 495] width 537 height 24
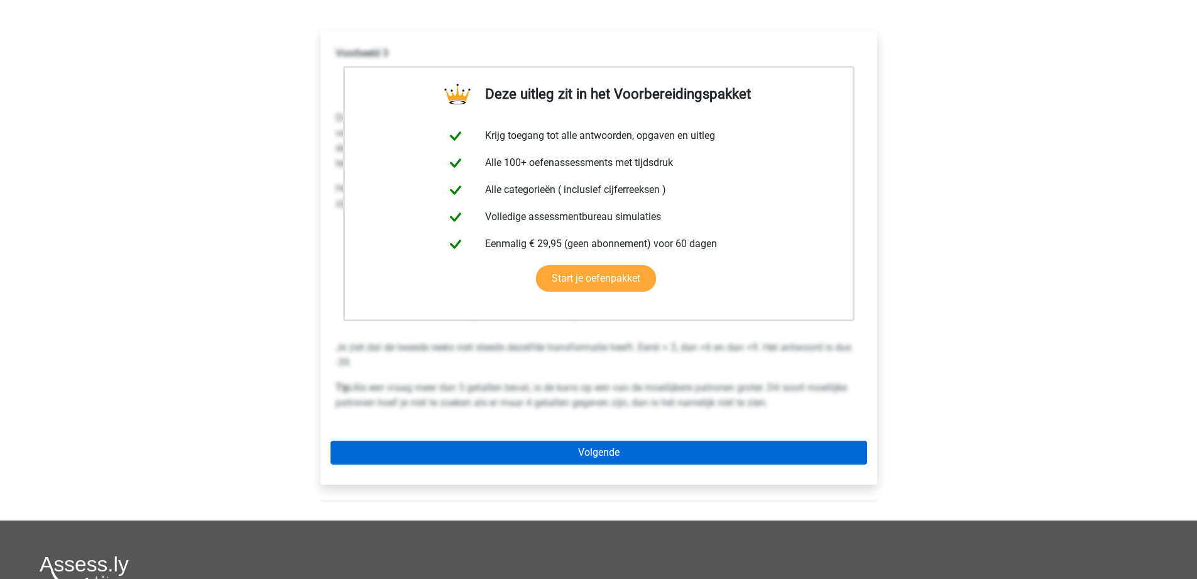
scroll to position [189, 0]
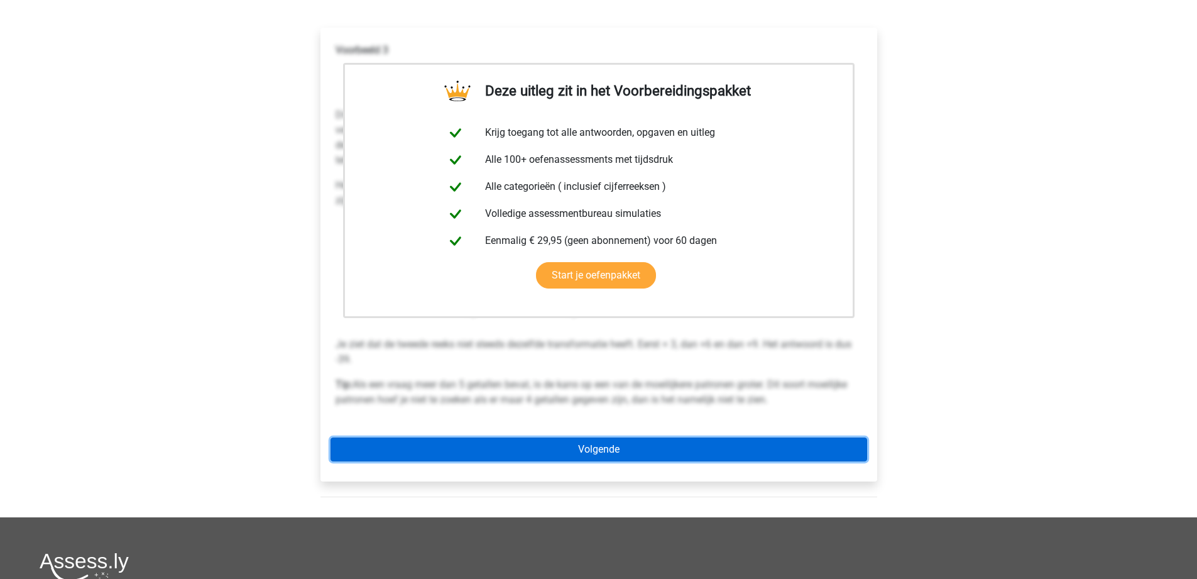
click at [569, 452] on link "Volgende" at bounding box center [599, 449] width 537 height 24
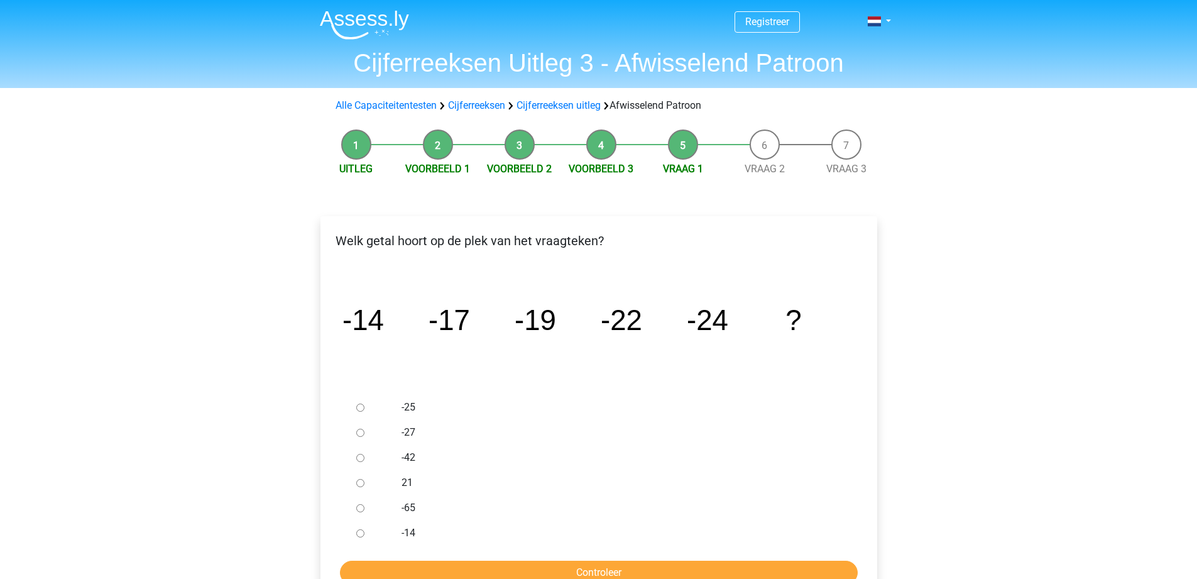
scroll to position [63, 0]
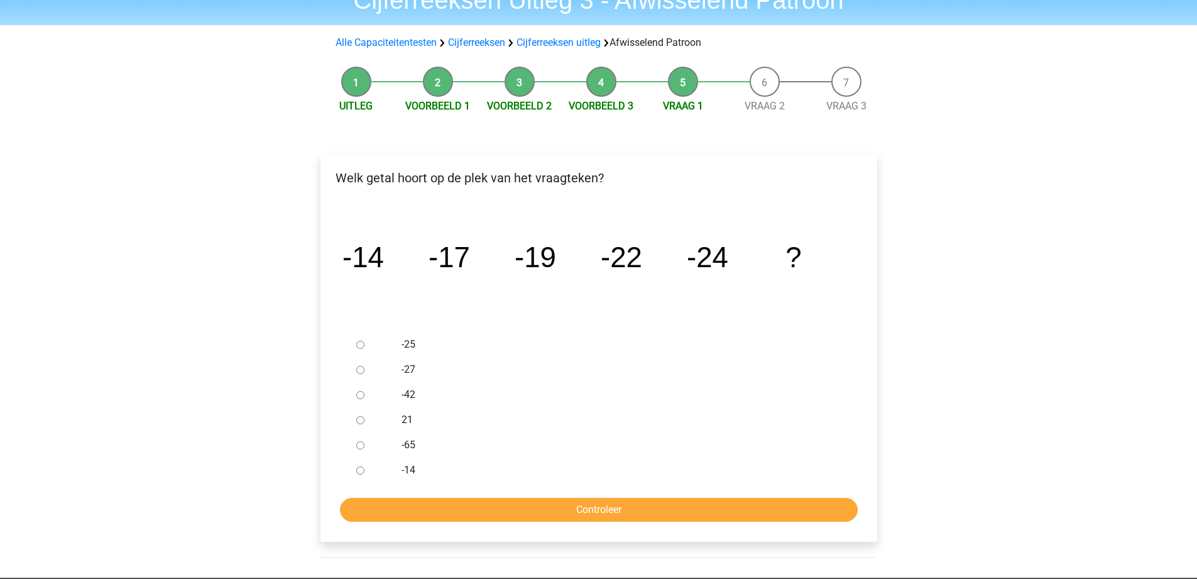
click at [361, 369] on input "-27" at bounding box center [360, 370] width 8 height 8
radio input "true"
click at [536, 501] on input "Controleer" at bounding box center [599, 510] width 518 height 24
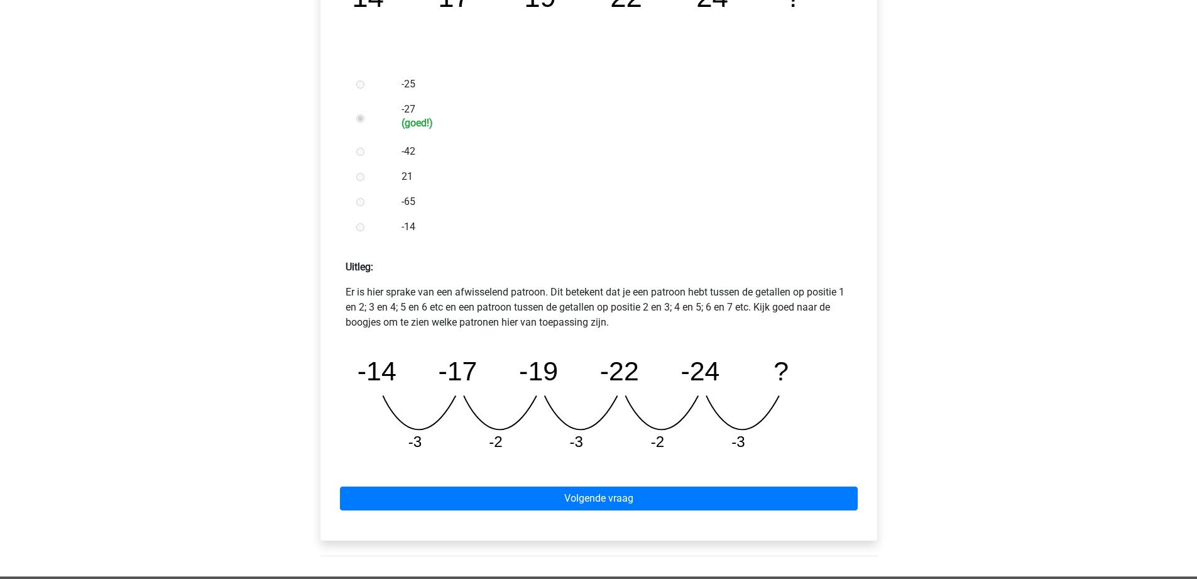
scroll to position [440, 0]
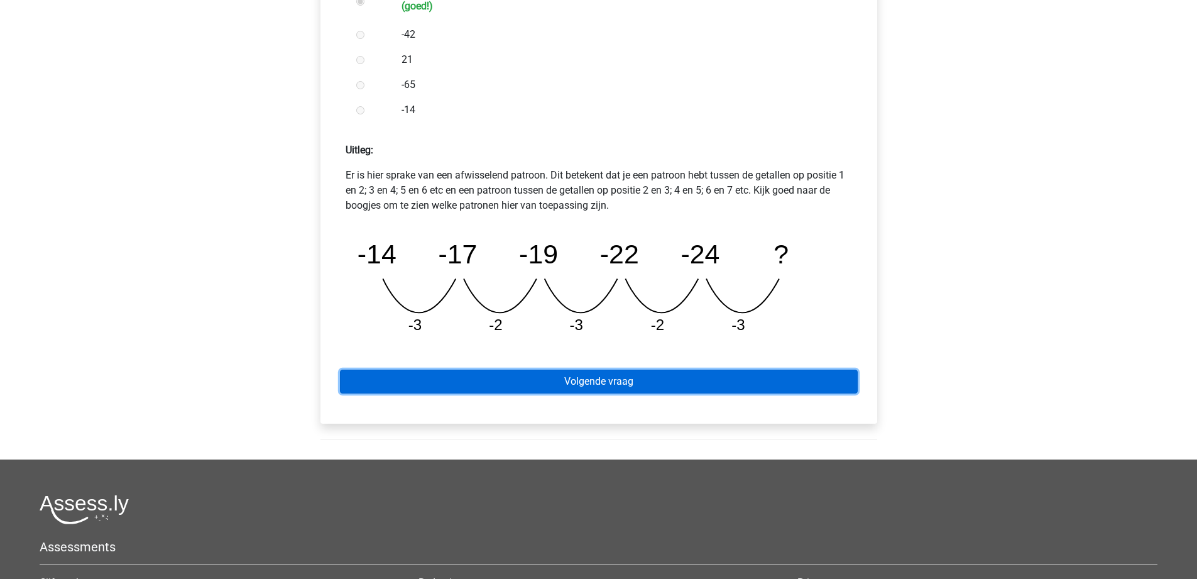
click at [618, 375] on link "Volgende vraag" at bounding box center [599, 382] width 518 height 24
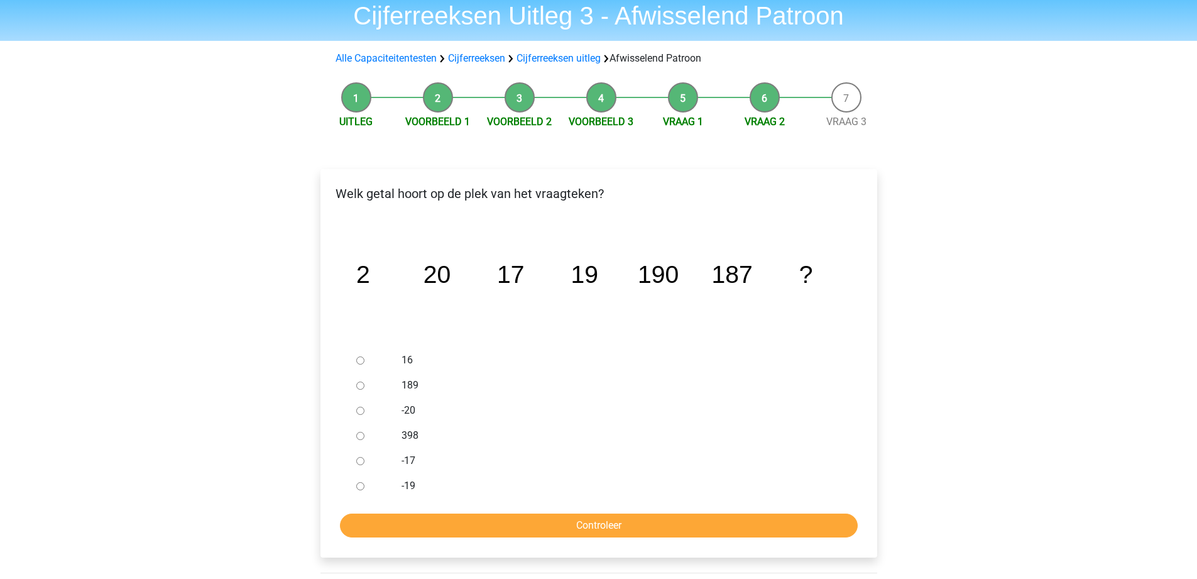
scroll to position [126, 0]
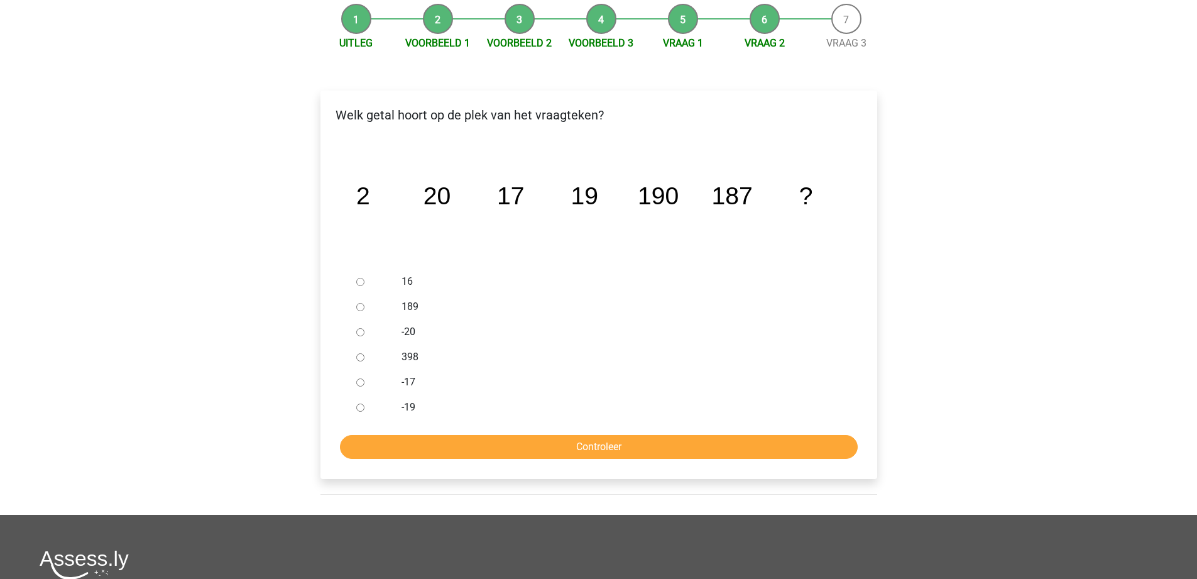
click at [363, 304] on input "189" at bounding box center [360, 307] width 8 height 8
radio input "true"
click at [554, 444] on input "Controleer" at bounding box center [599, 447] width 518 height 24
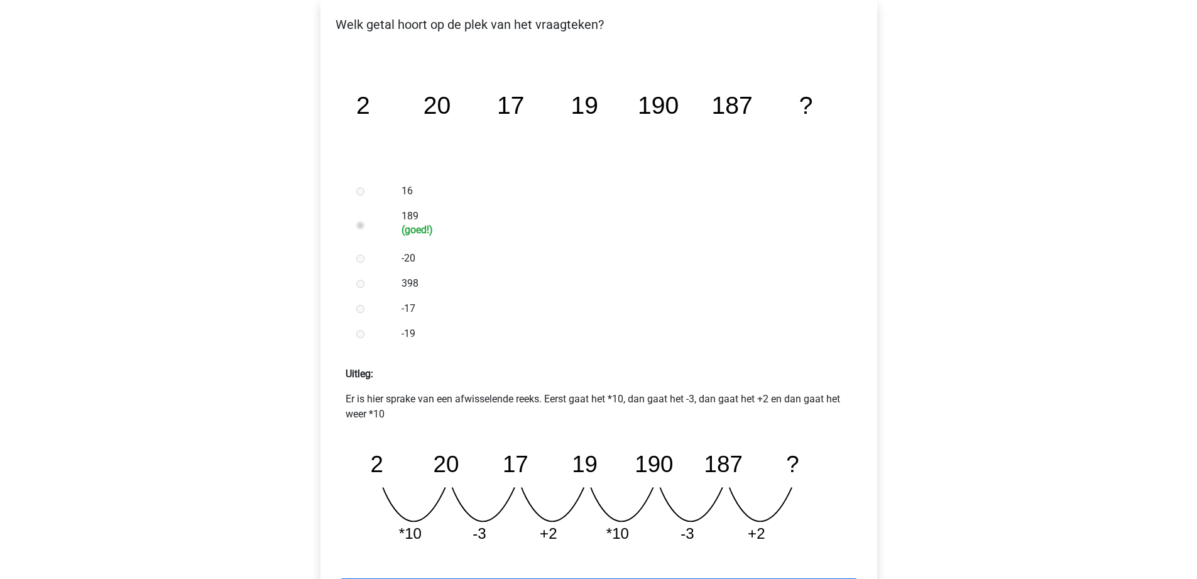
scroll to position [314, 0]
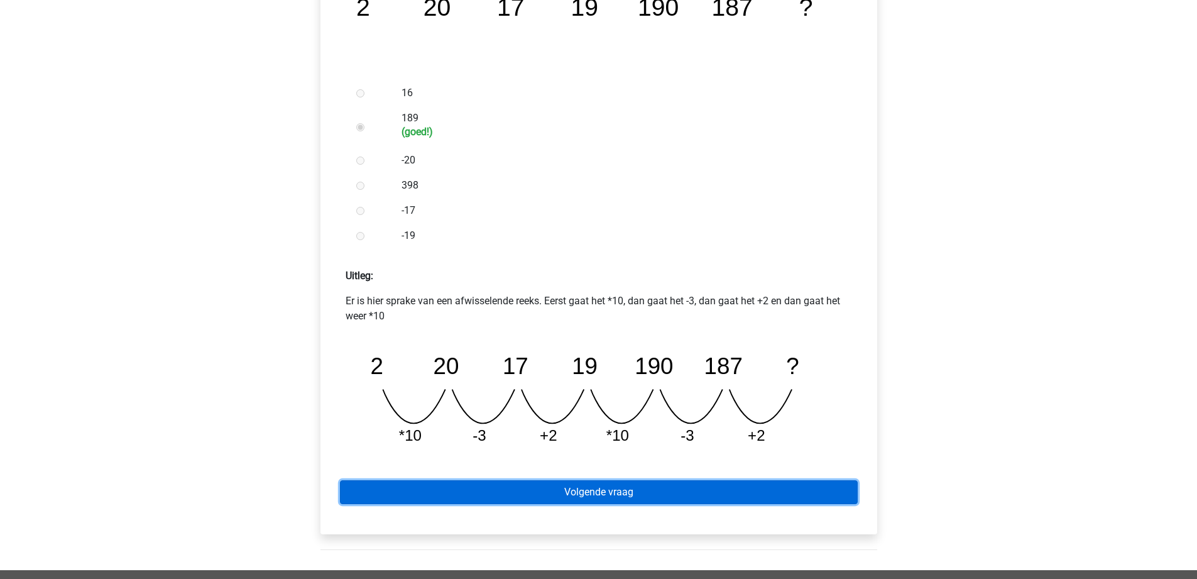
click at [609, 492] on link "Volgende vraag" at bounding box center [599, 492] width 518 height 24
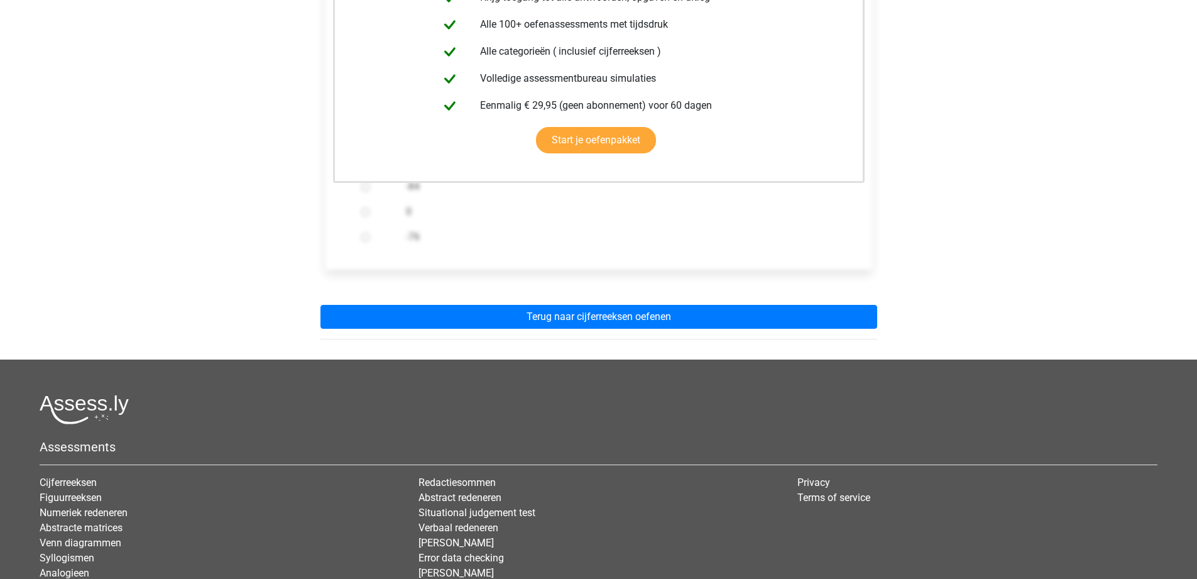
scroll to position [314, 0]
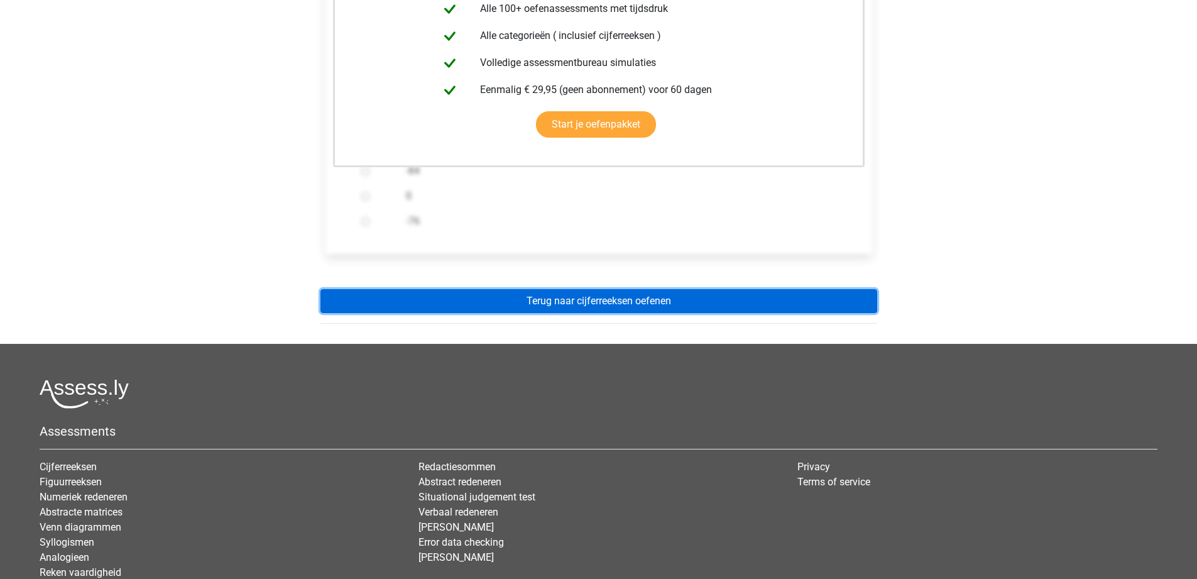
click at [599, 304] on link "Terug naar cijferreeksen oefenen" at bounding box center [599, 301] width 557 height 24
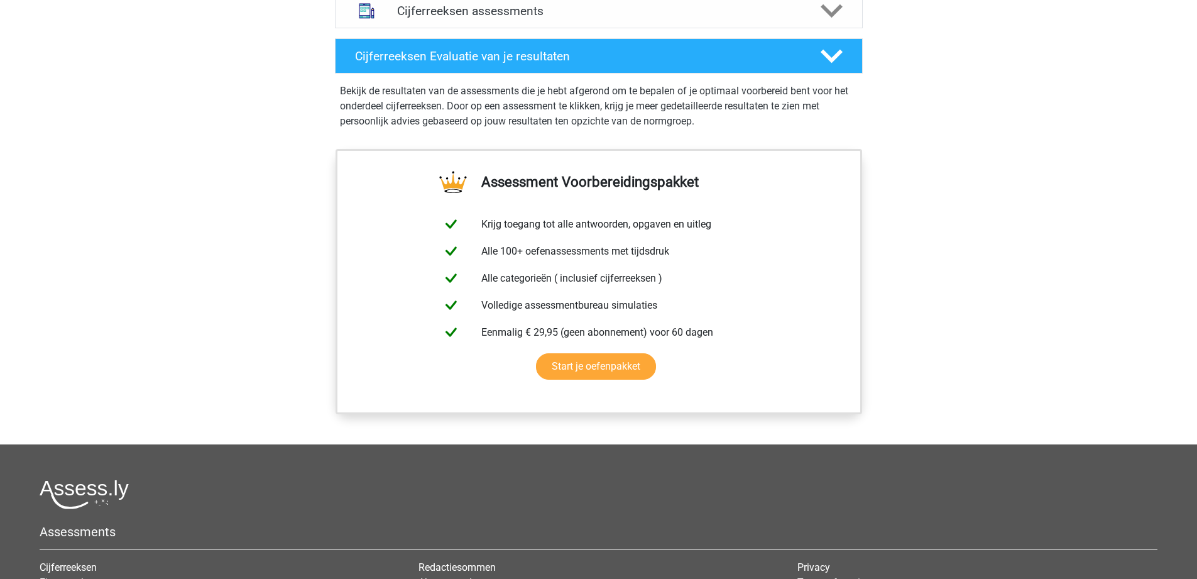
scroll to position [754, 0]
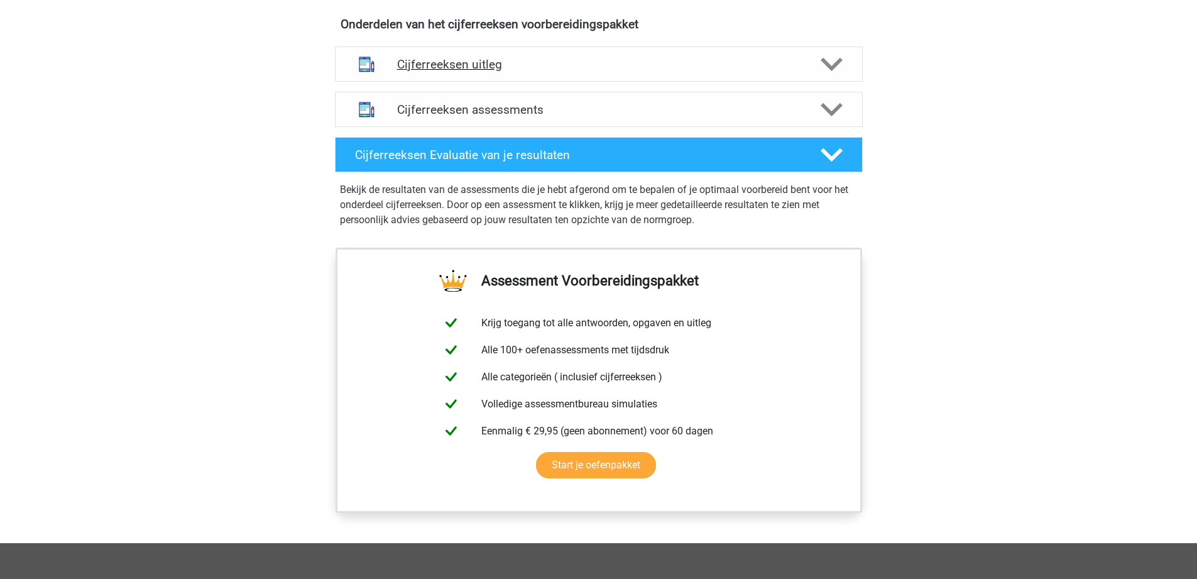
click at [500, 82] on div "Cijferreeksen uitleg" at bounding box center [599, 64] width 528 height 35
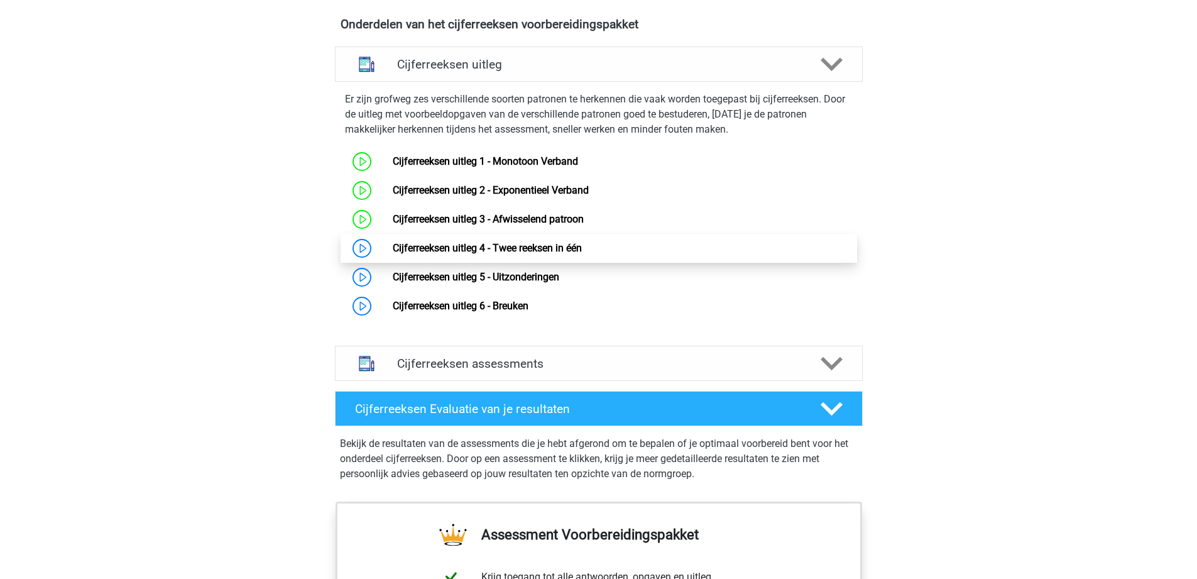
click at [433, 254] on link "Cijferreeksen uitleg 4 - Twee reeksen in één" at bounding box center [487, 248] width 189 height 12
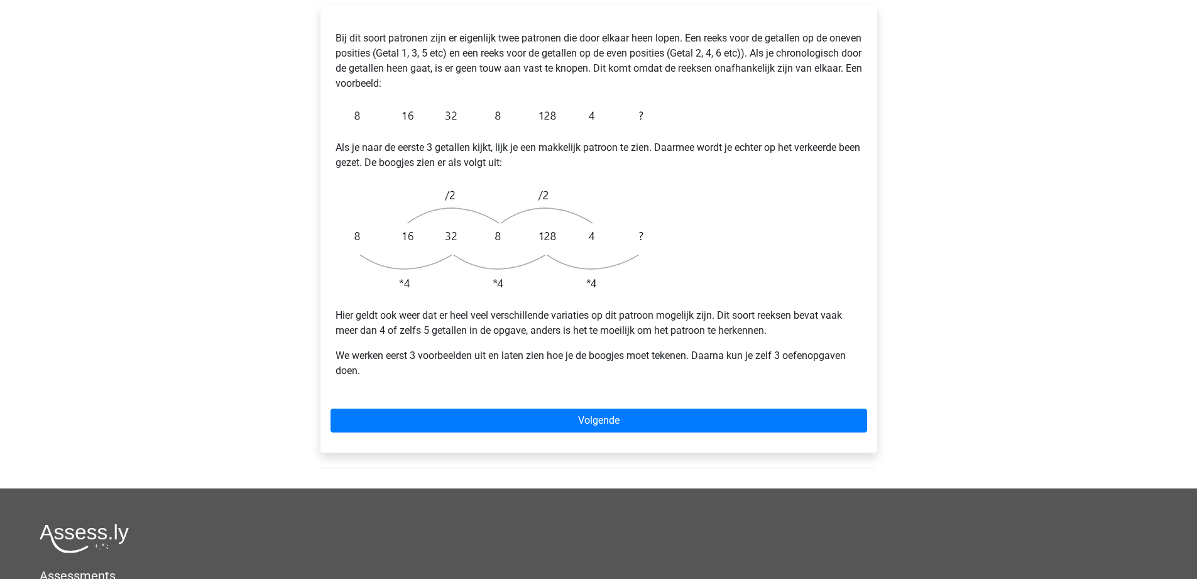
scroll to position [251, 0]
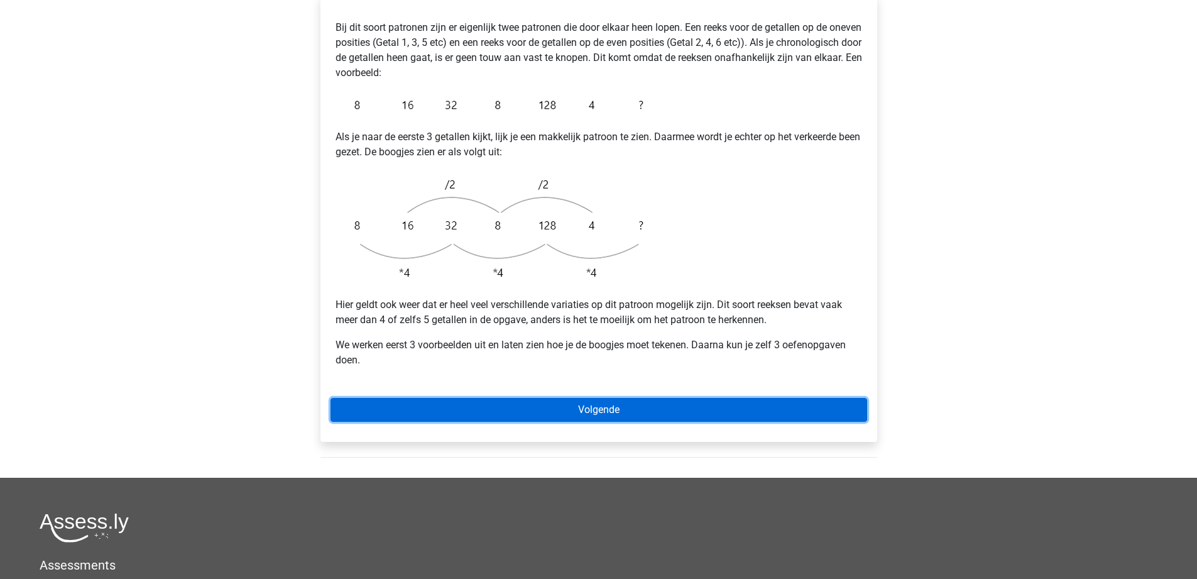
click at [542, 398] on link "Volgende" at bounding box center [599, 410] width 537 height 24
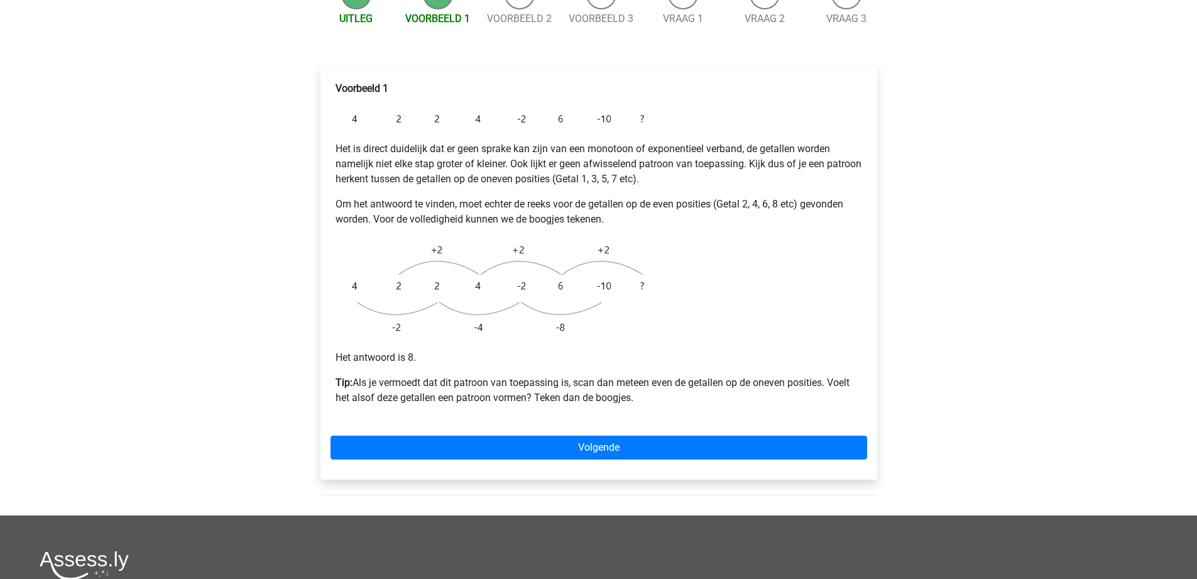
scroll to position [251, 0]
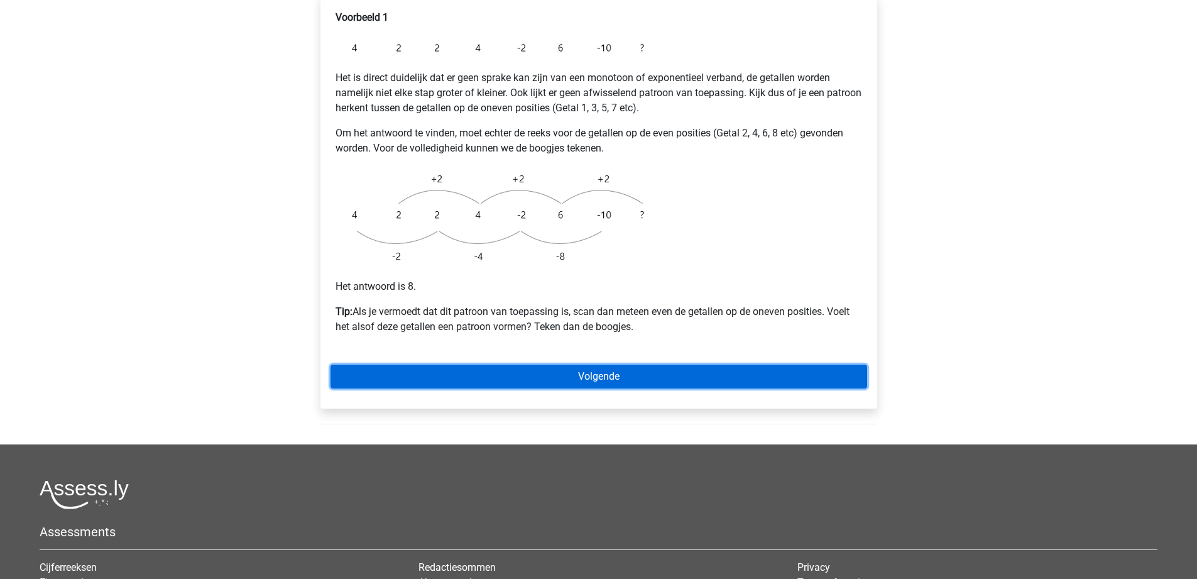
click at [547, 365] on link "Volgende" at bounding box center [599, 377] width 537 height 24
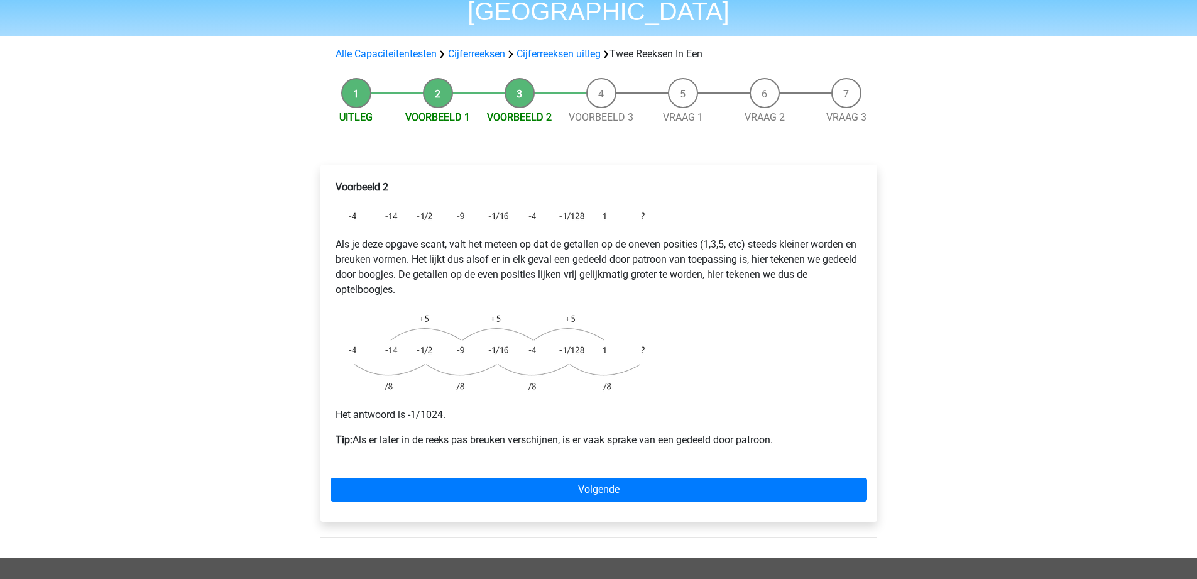
scroll to position [189, 0]
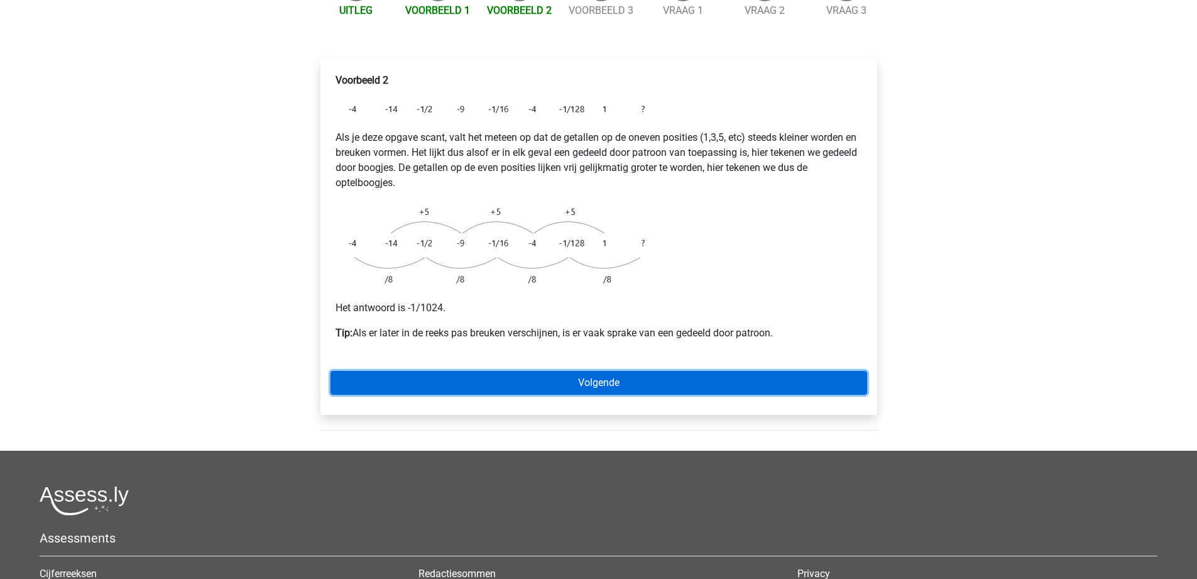
click at [498, 371] on link "Volgende" at bounding box center [599, 383] width 537 height 24
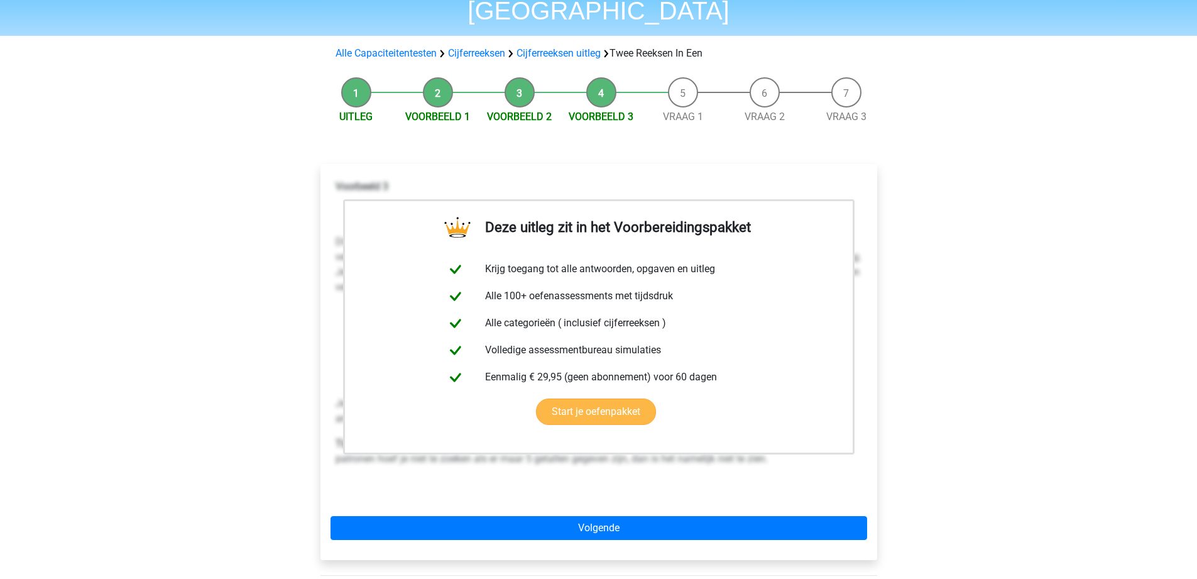
scroll to position [189, 0]
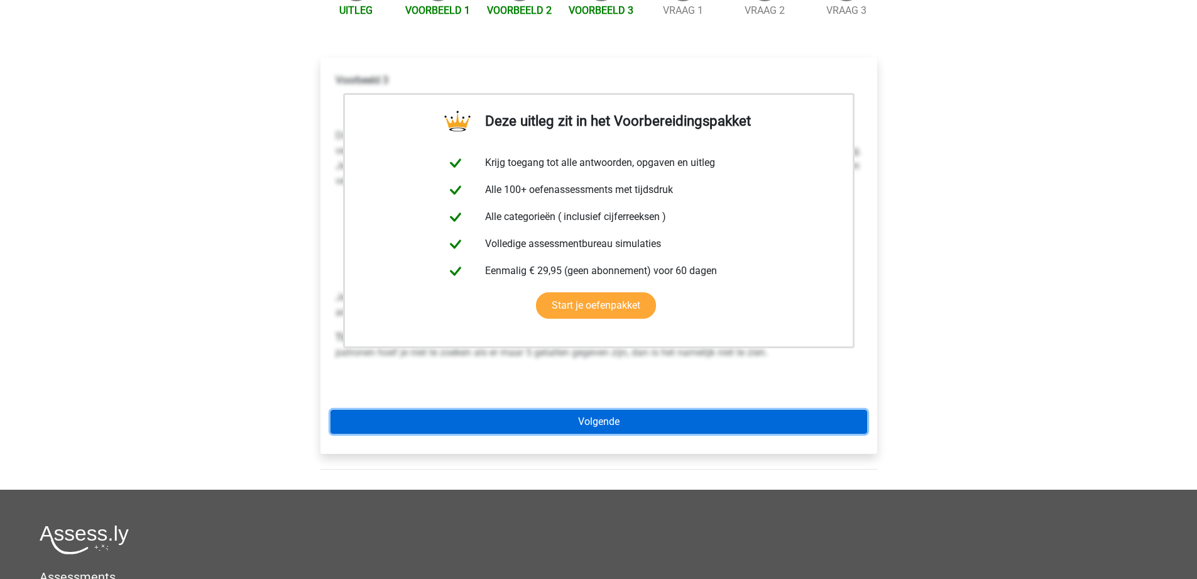
click at [568, 410] on link "Volgende" at bounding box center [599, 422] width 537 height 24
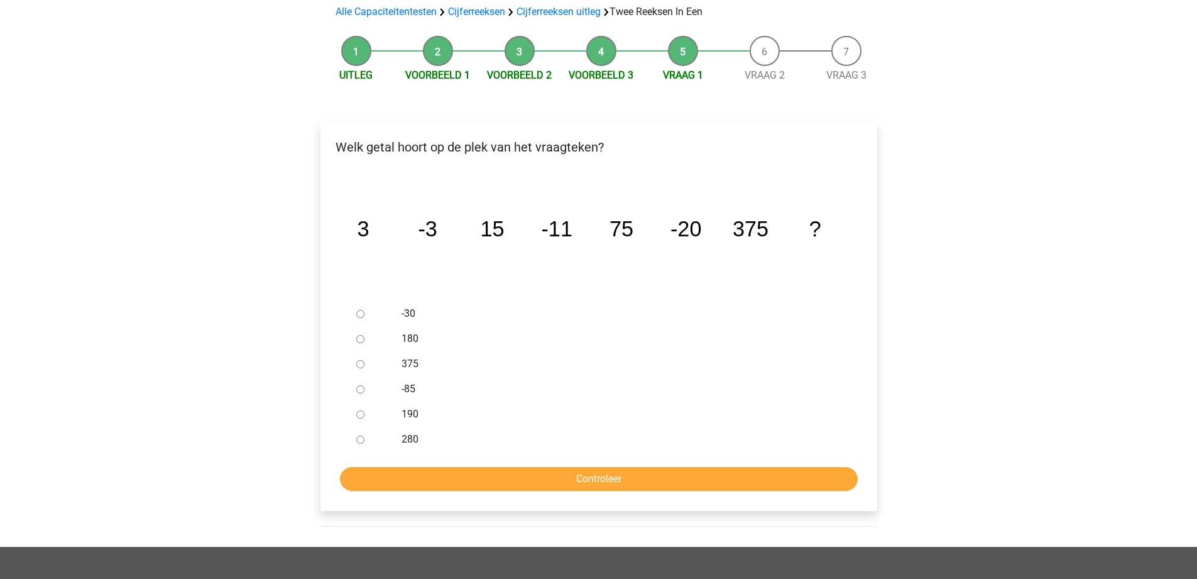
scroll to position [126, 0]
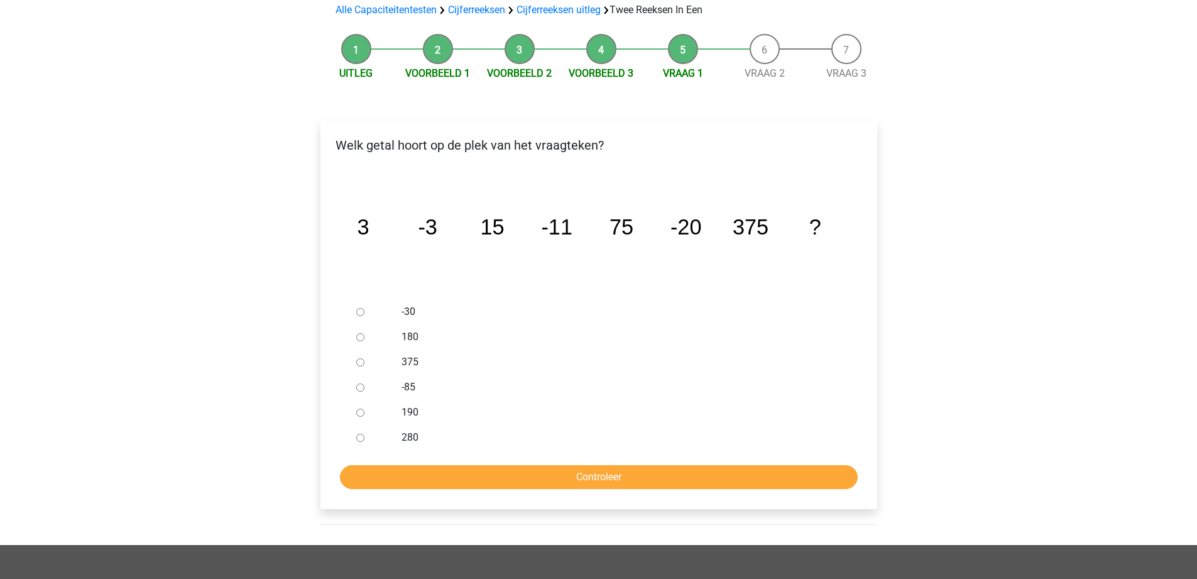
click at [361, 308] on input "-30" at bounding box center [360, 312] width 8 height 8
radio input "true"
click at [526, 465] on input "Controleer" at bounding box center [599, 477] width 518 height 24
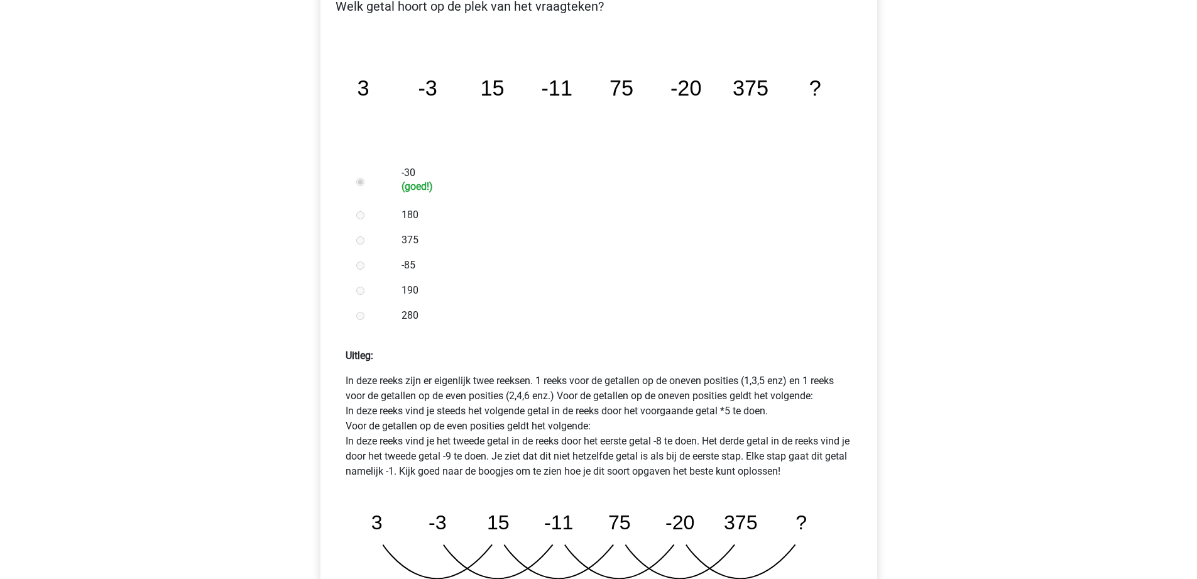
scroll to position [629, 0]
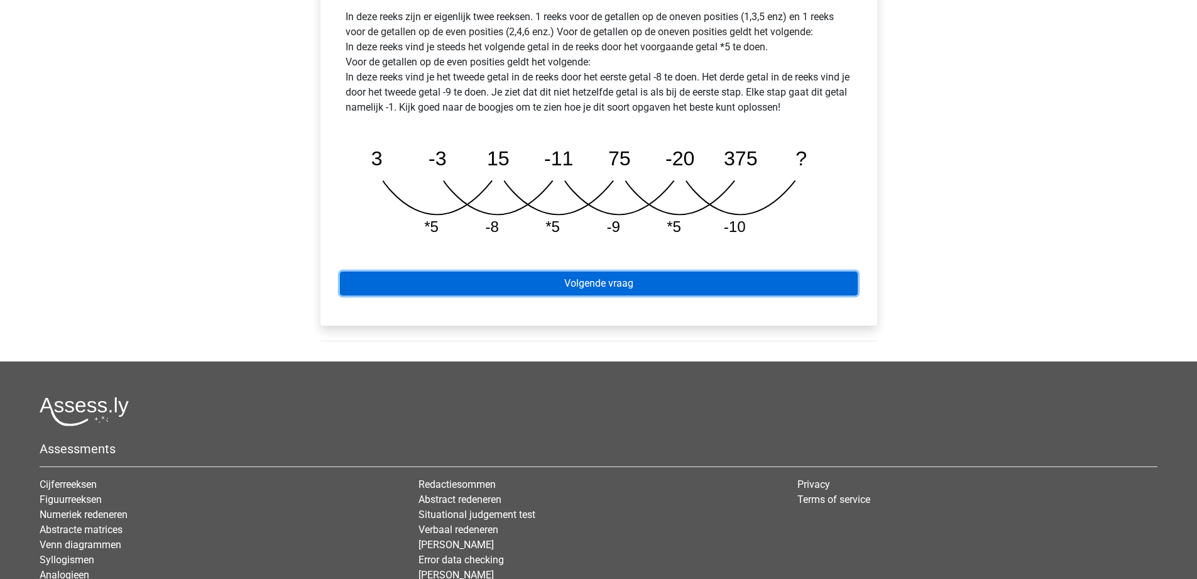
click at [553, 272] on link "Volgende vraag" at bounding box center [599, 284] width 518 height 24
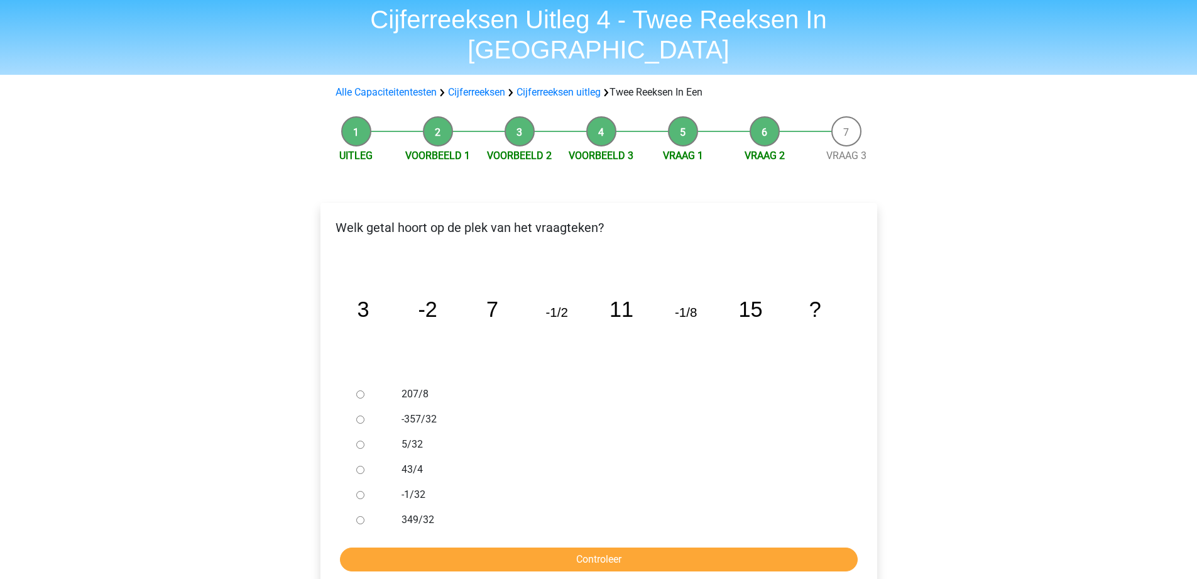
scroll to position [126, 0]
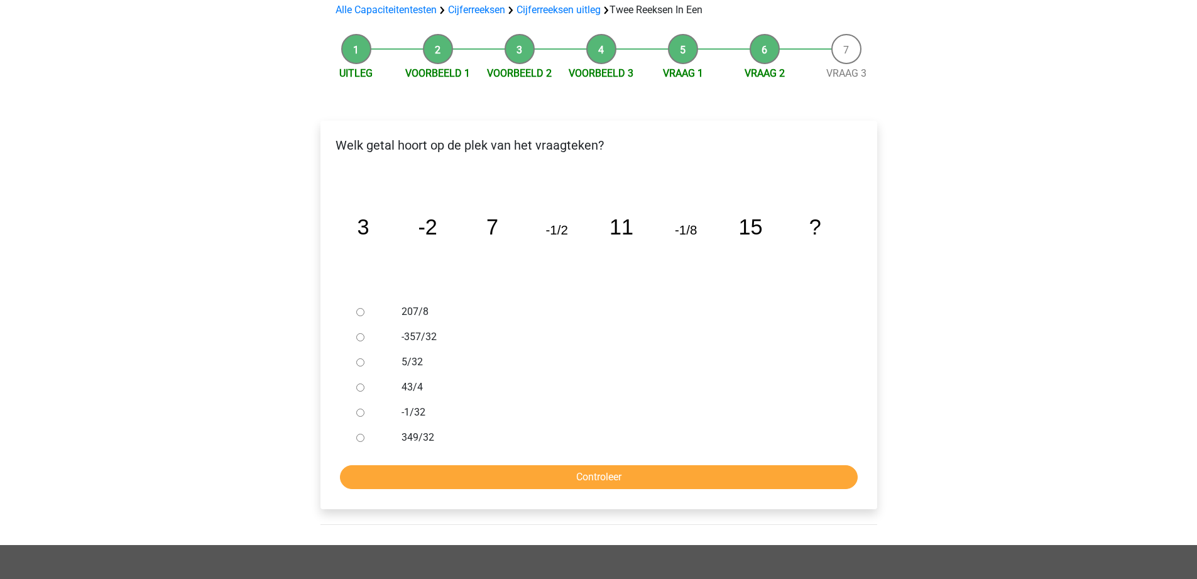
click at [359, 409] on input "-1/32" at bounding box center [360, 413] width 8 height 8
radio input "true"
click at [454, 465] on input "Controleer" at bounding box center [599, 477] width 518 height 24
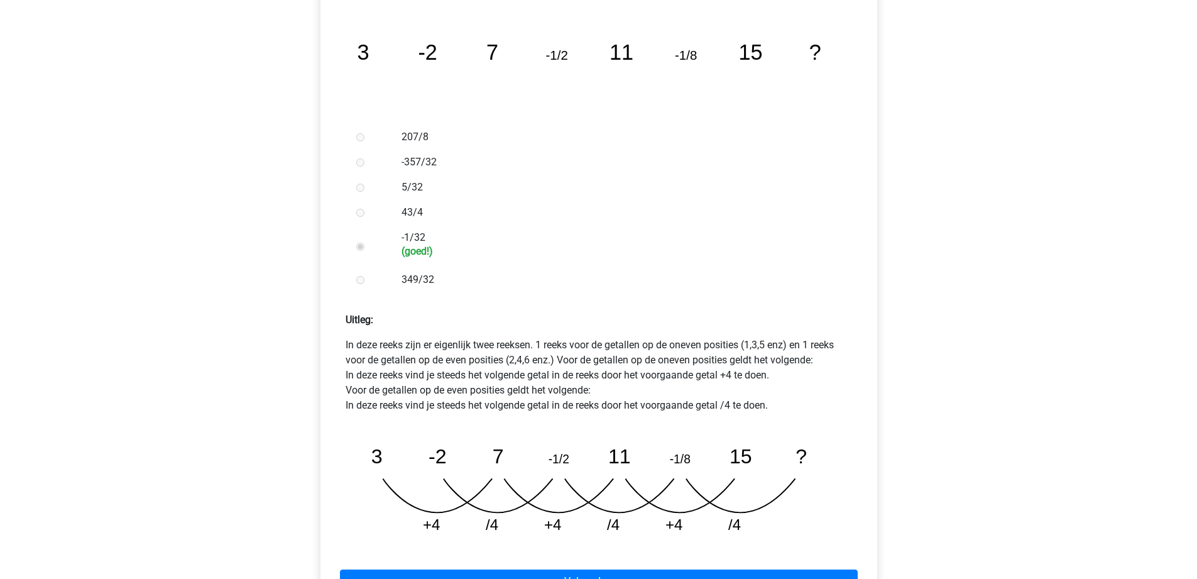
scroll to position [314, 0]
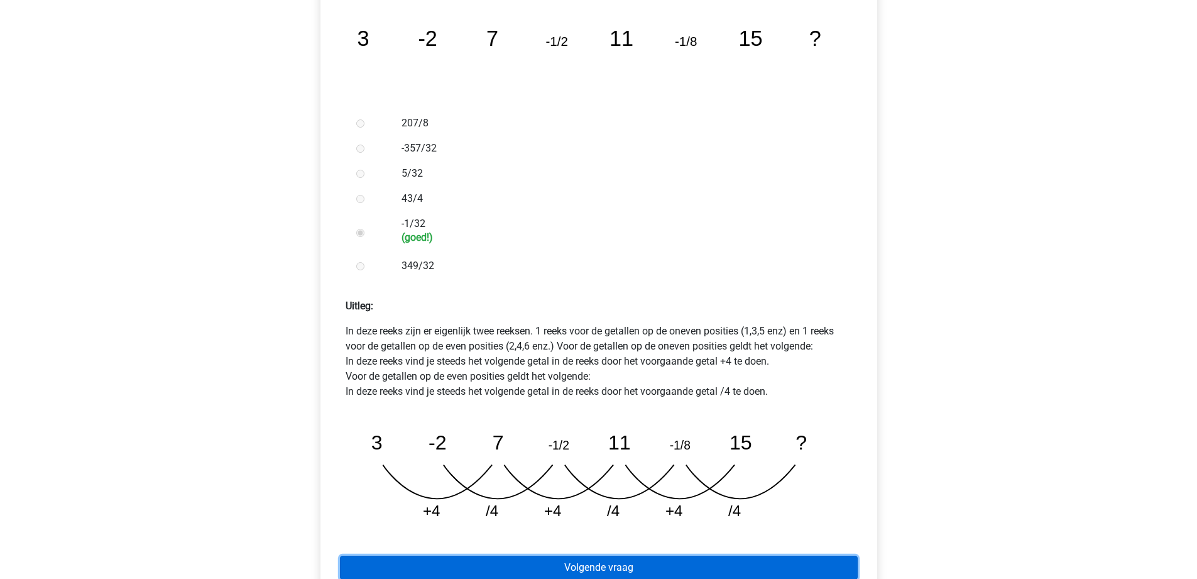
click at [560, 556] on link "Volgende vraag" at bounding box center [599, 568] width 518 height 24
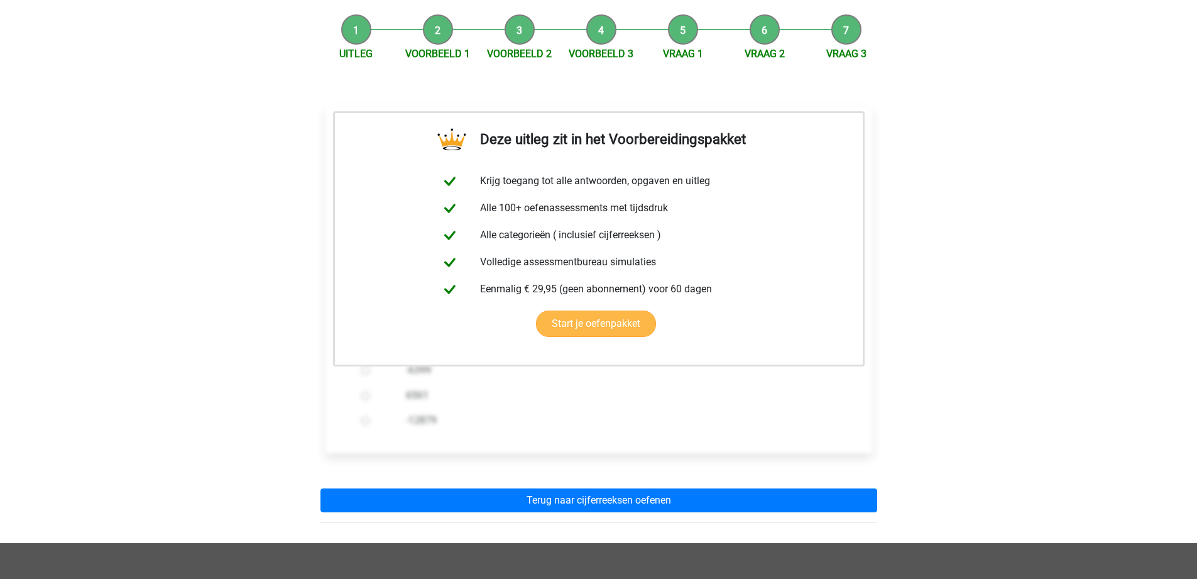
scroll to position [189, 0]
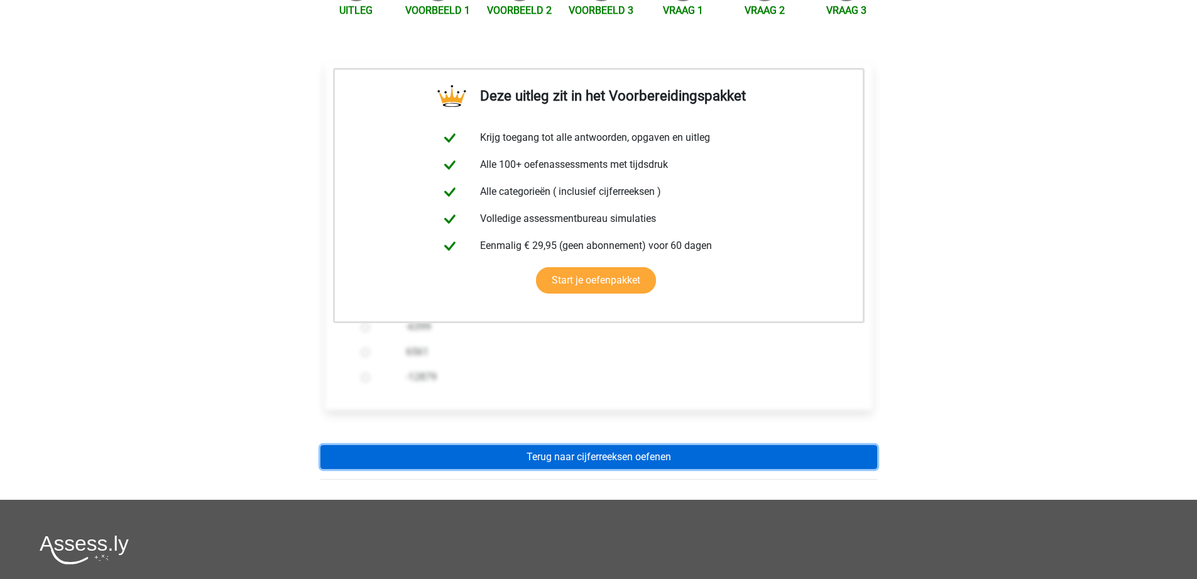
click at [561, 445] on link "Terug naar cijferreeksen oefenen" at bounding box center [599, 457] width 557 height 24
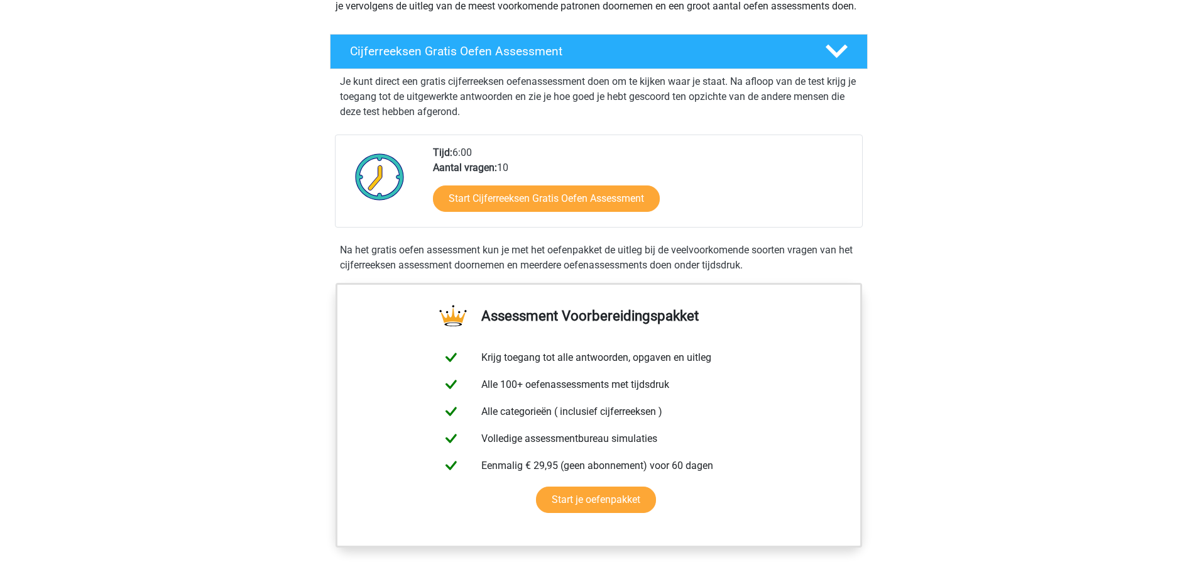
scroll to position [503, 0]
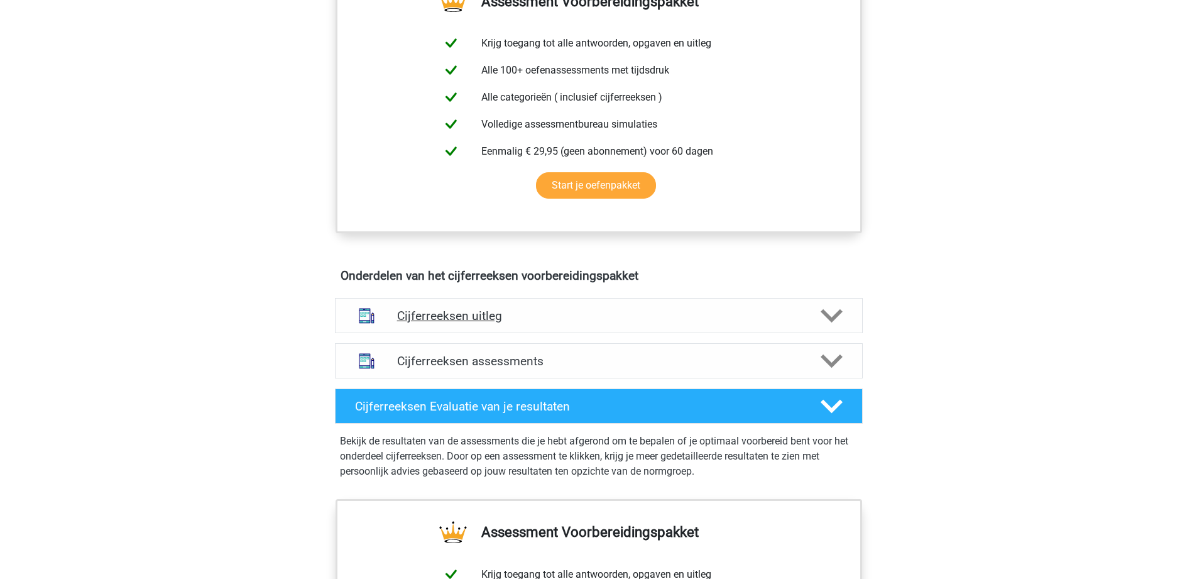
click at [456, 323] on h4 "Cijferreeksen uitleg" at bounding box center [599, 316] width 404 height 14
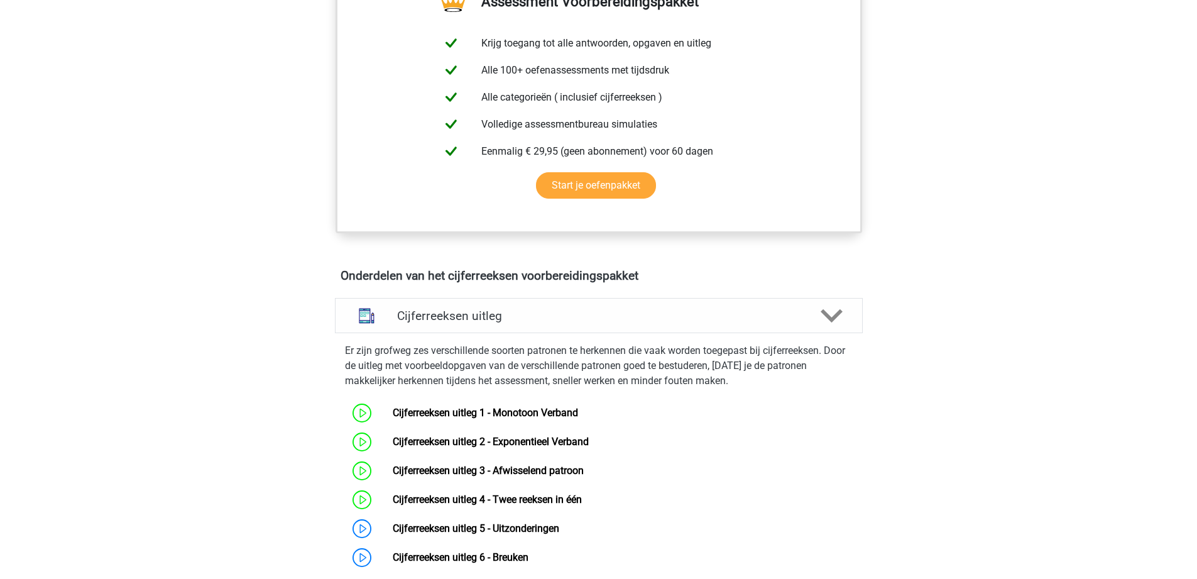
scroll to position [691, 0]
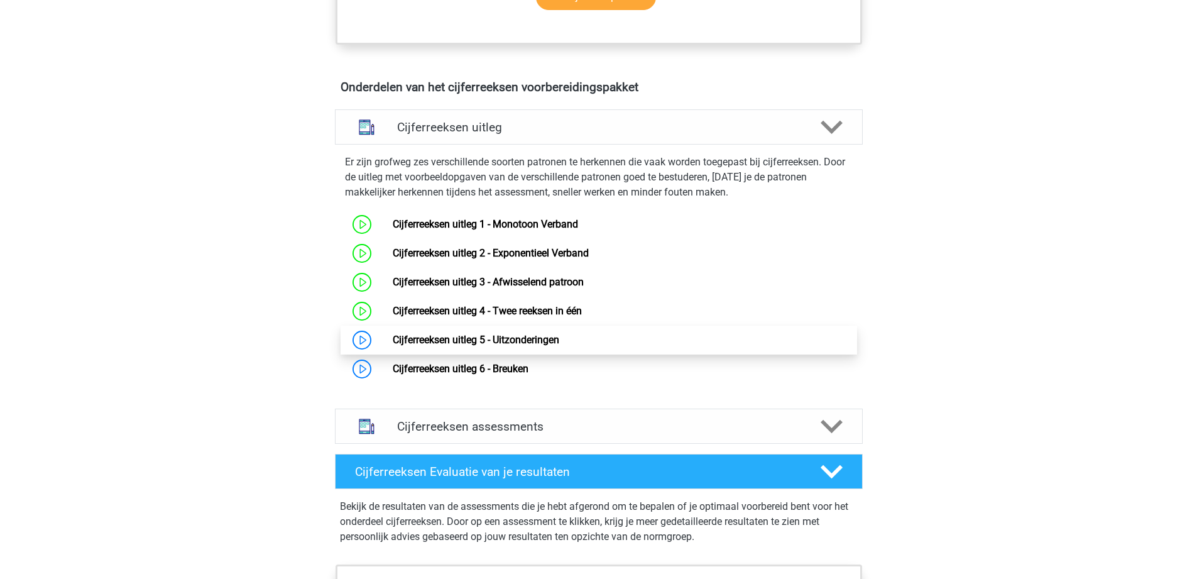
click at [393, 346] on link "Cijferreeksen uitleg 5 - Uitzonderingen" at bounding box center [476, 340] width 167 height 12
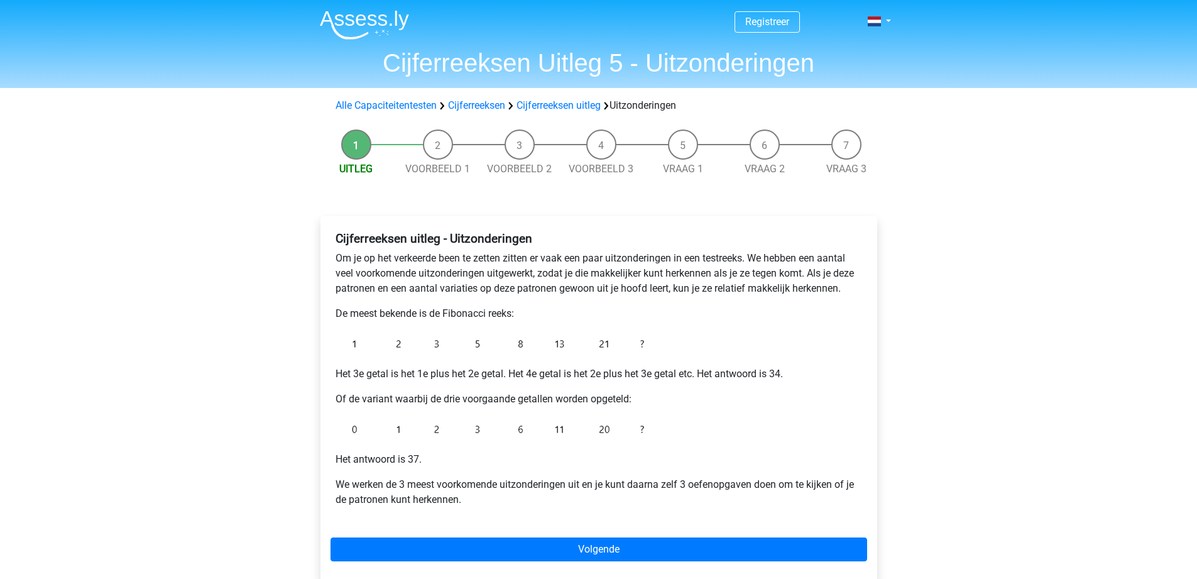
scroll to position [63, 0]
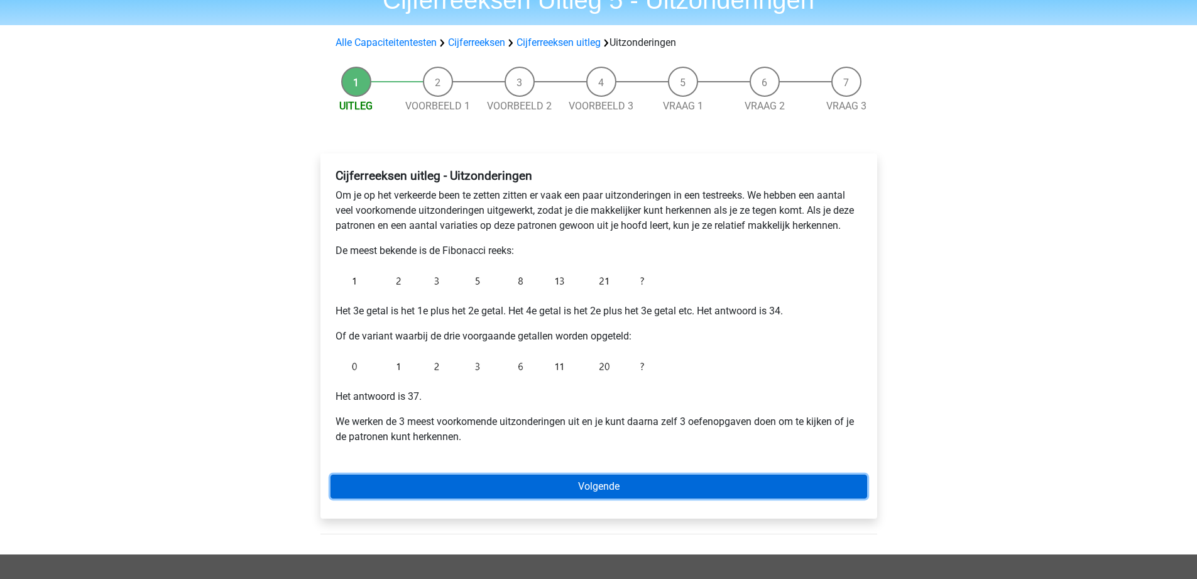
click at [570, 475] on link "Volgende" at bounding box center [599, 487] width 537 height 24
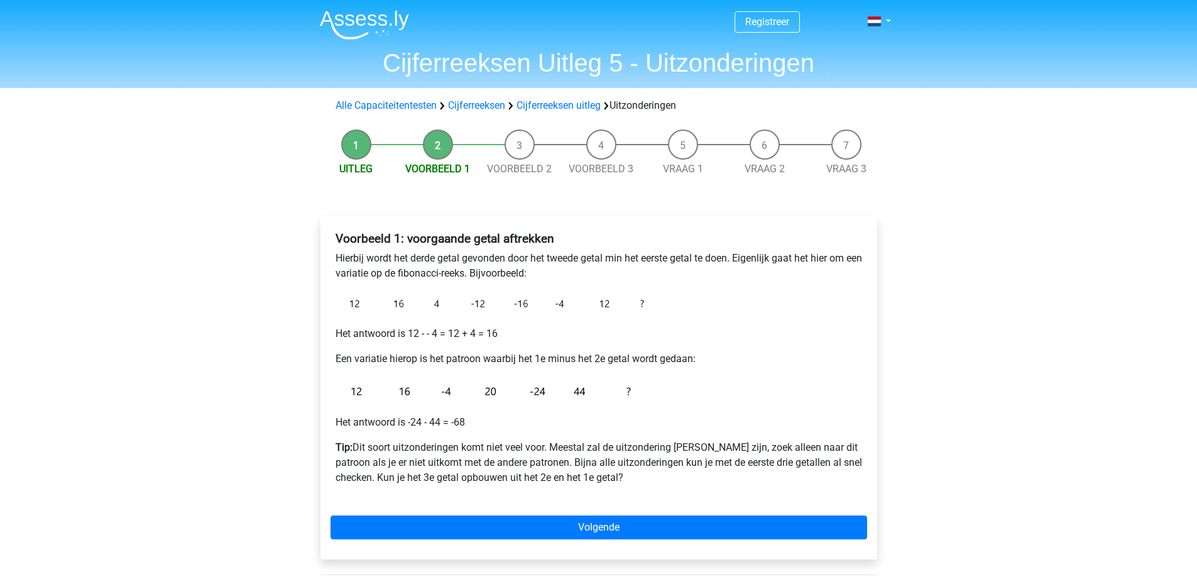
scroll to position [63, 0]
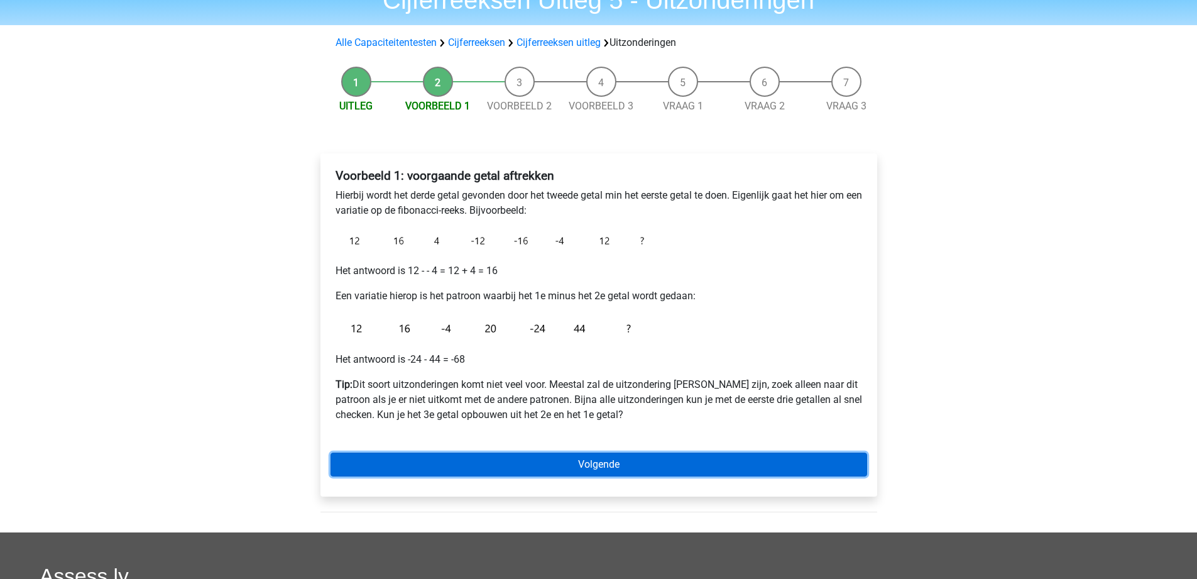
click at [570, 473] on link "Volgende" at bounding box center [599, 465] width 537 height 24
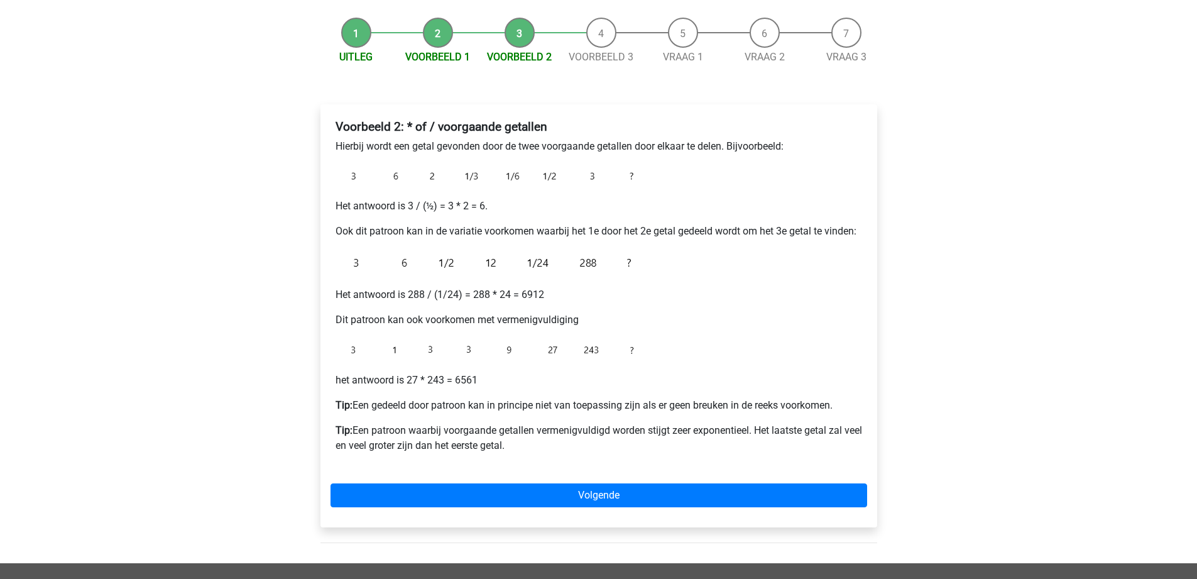
scroll to position [126, 0]
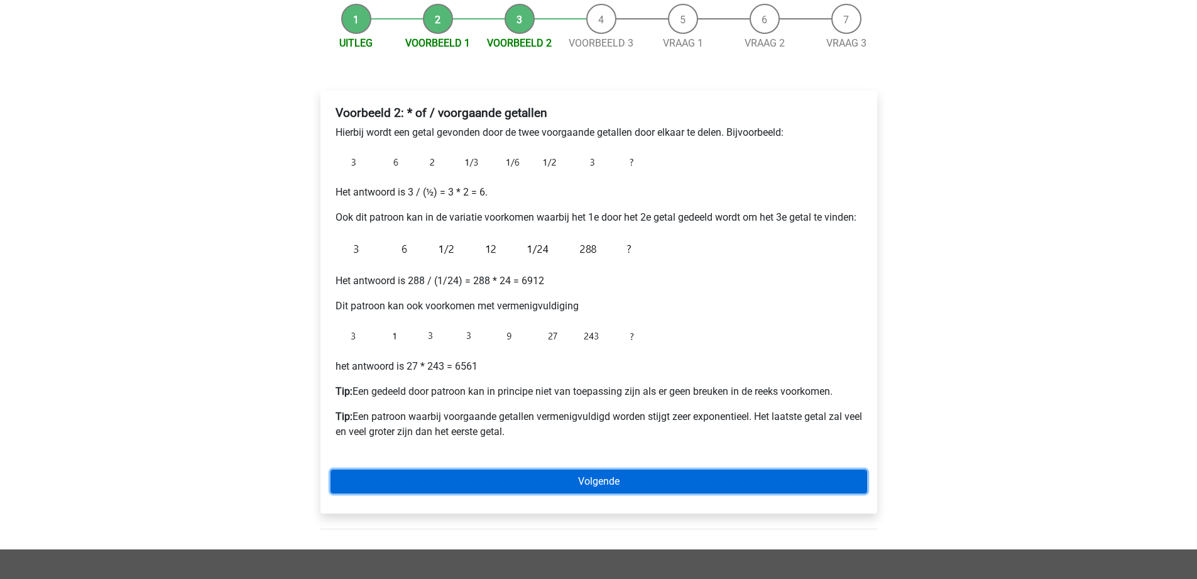
click at [570, 478] on link "Volgende" at bounding box center [599, 482] width 537 height 24
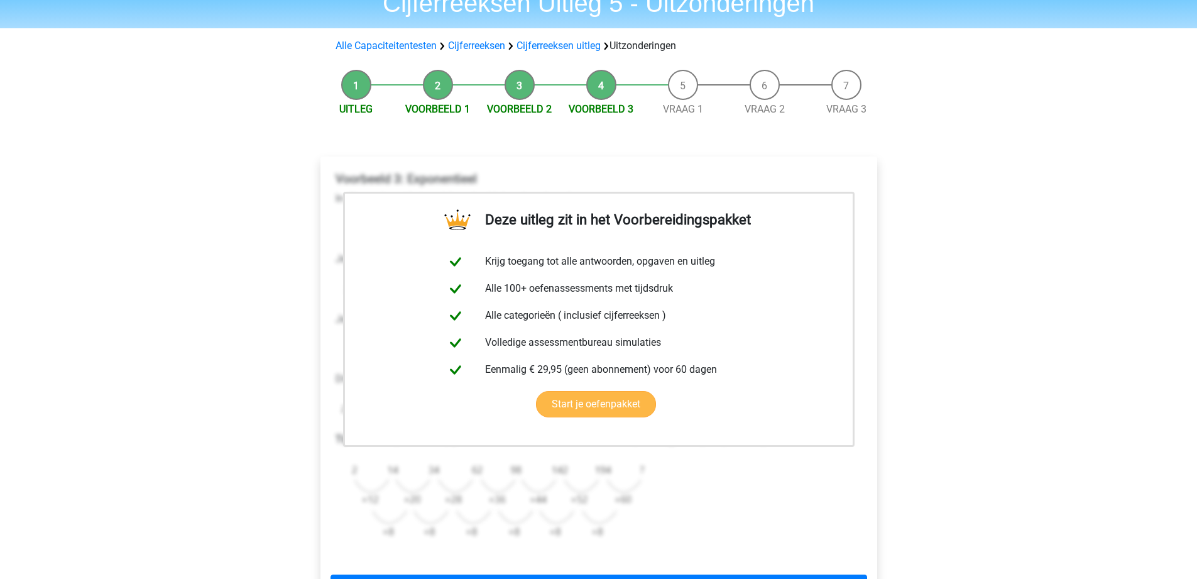
scroll to position [189, 0]
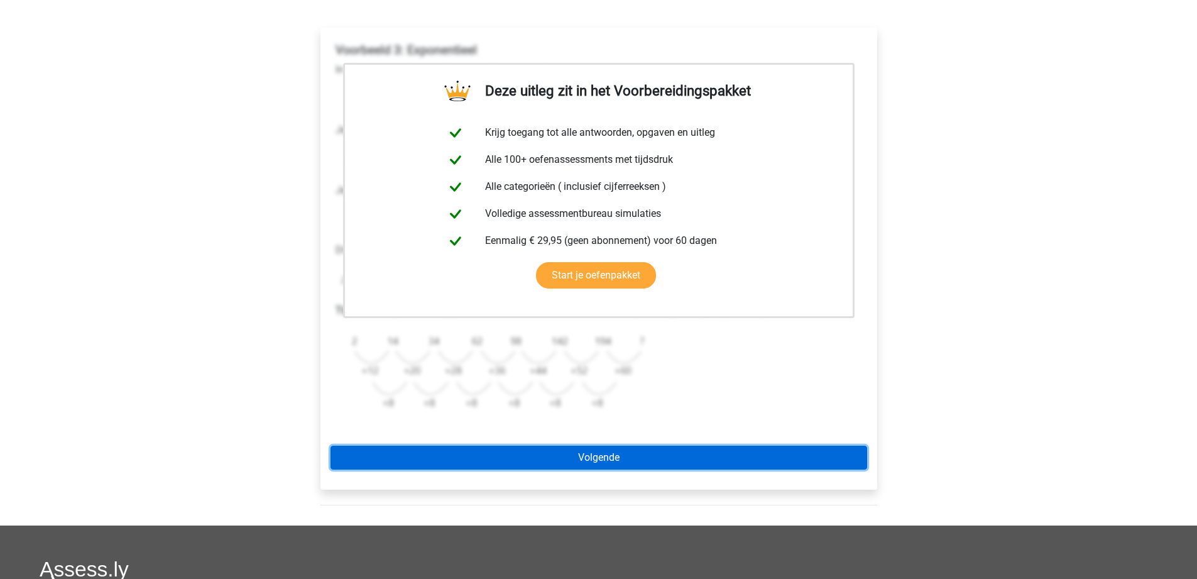
click at [571, 446] on link "Volgende" at bounding box center [599, 458] width 537 height 24
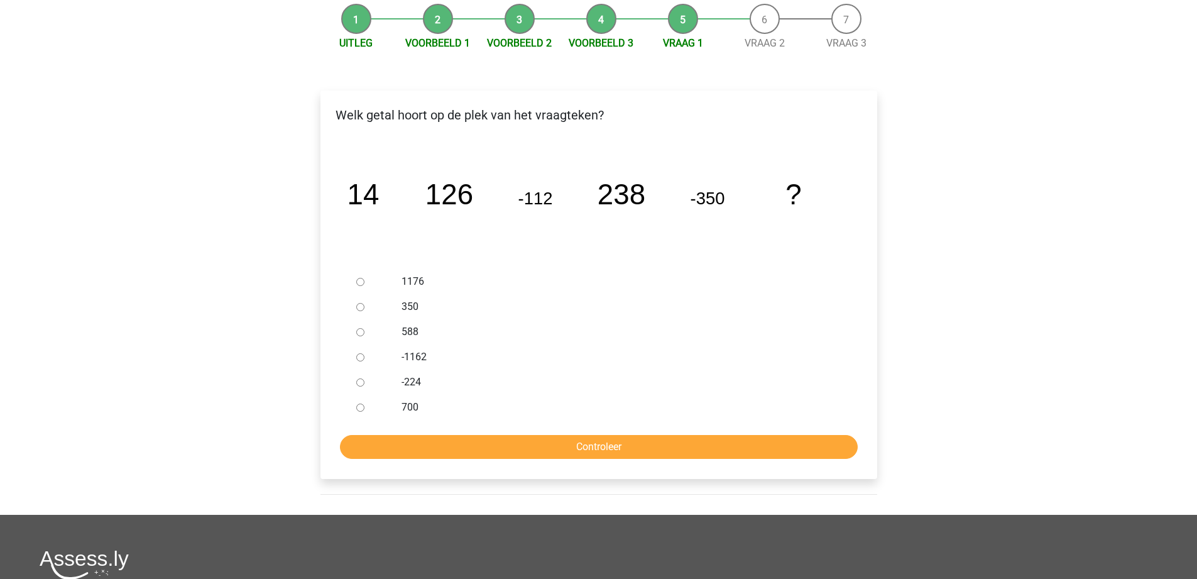
scroll to position [63, 0]
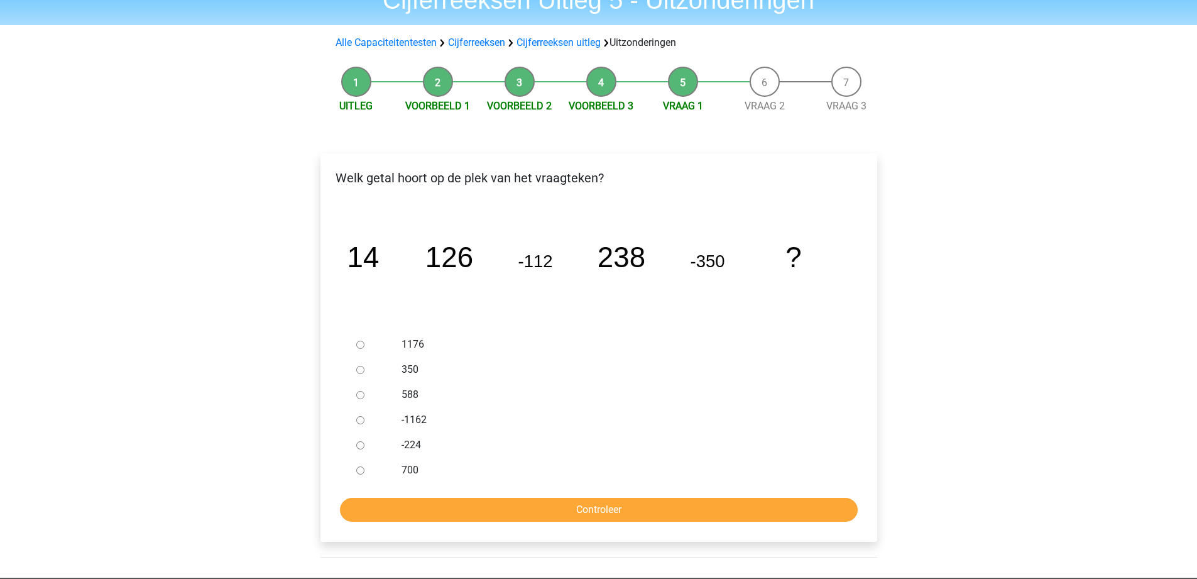
click at [365, 398] on div at bounding box center [371, 394] width 41 height 25
click at [361, 394] on input "588" at bounding box center [360, 395] width 8 height 8
radio input "true"
click at [547, 506] on input "Controleer" at bounding box center [599, 510] width 518 height 24
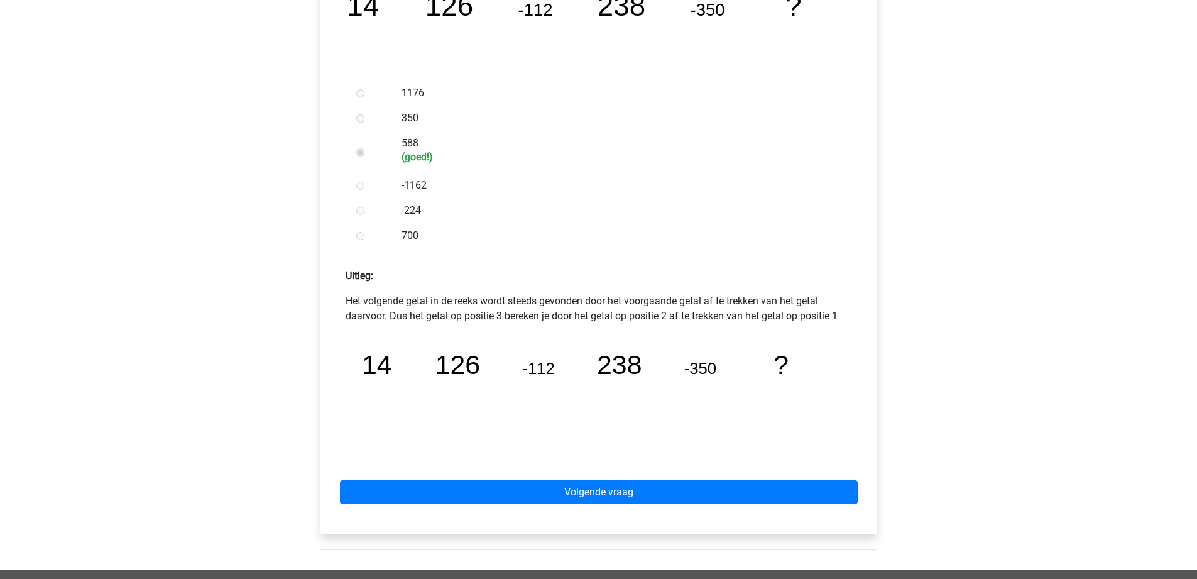
scroll to position [377, 0]
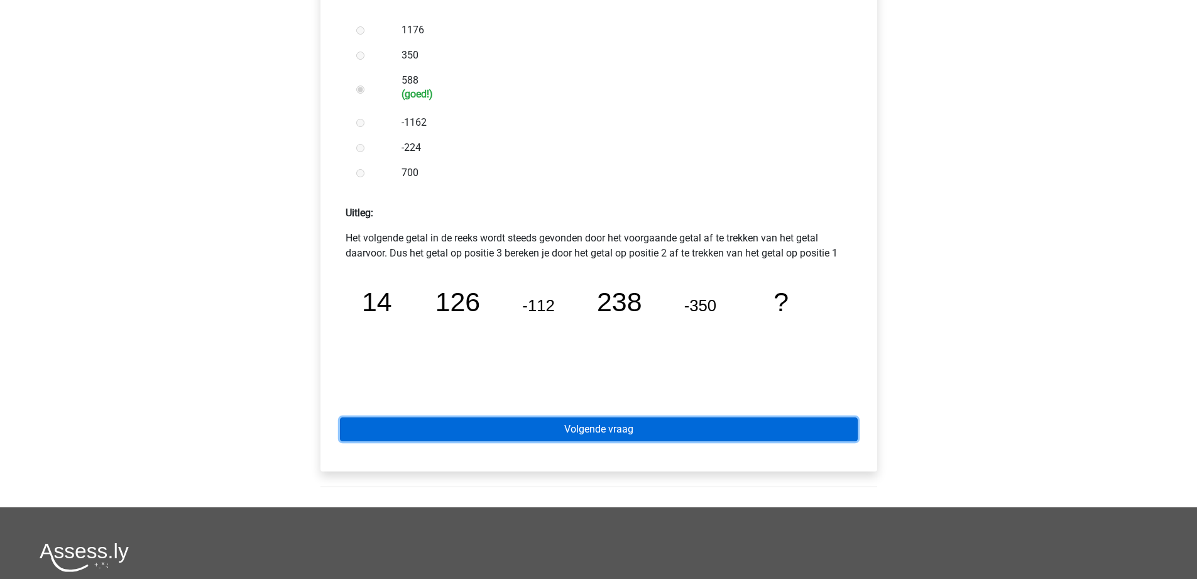
click at [598, 431] on link "Volgende vraag" at bounding box center [599, 429] width 518 height 24
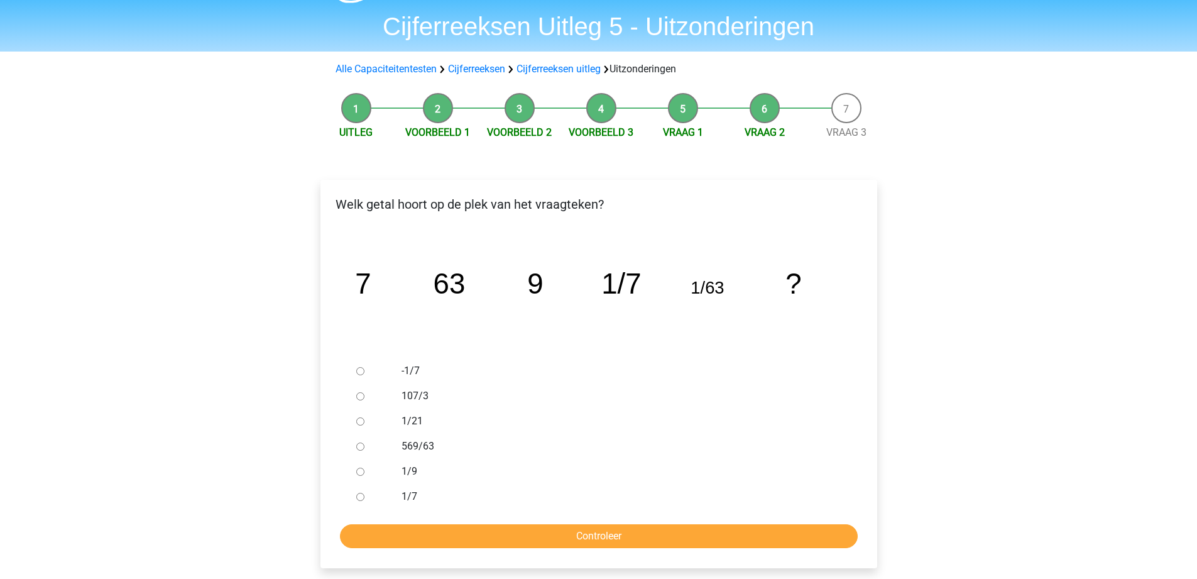
scroll to position [63, 0]
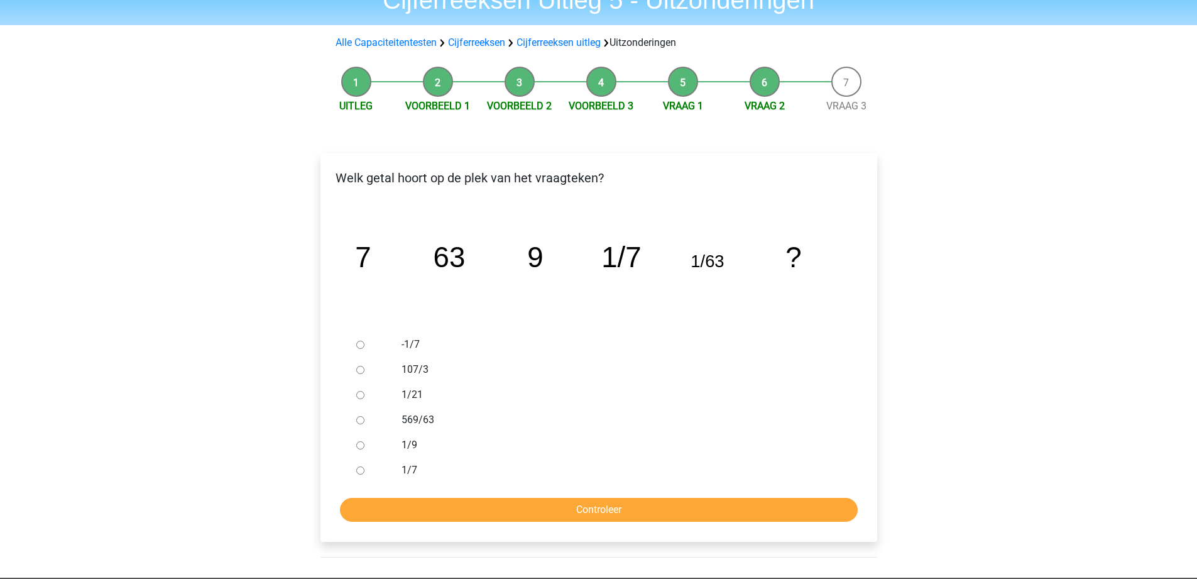
click at [360, 448] on input "1/9" at bounding box center [360, 445] width 8 height 8
radio input "true"
click at [500, 506] on input "Controleer" at bounding box center [599, 510] width 518 height 24
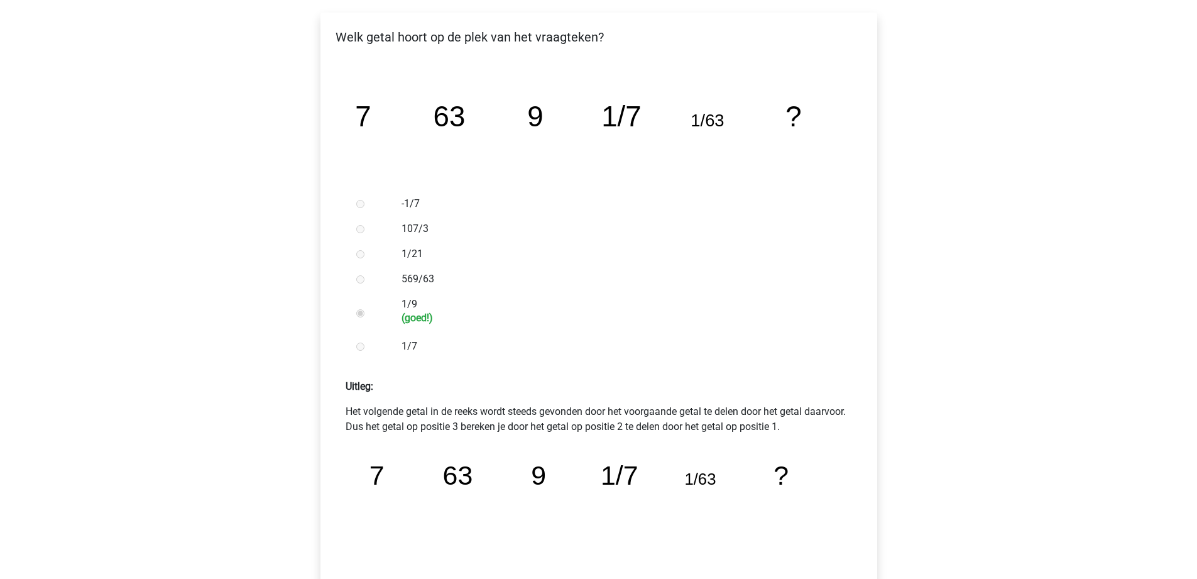
scroll to position [314, 0]
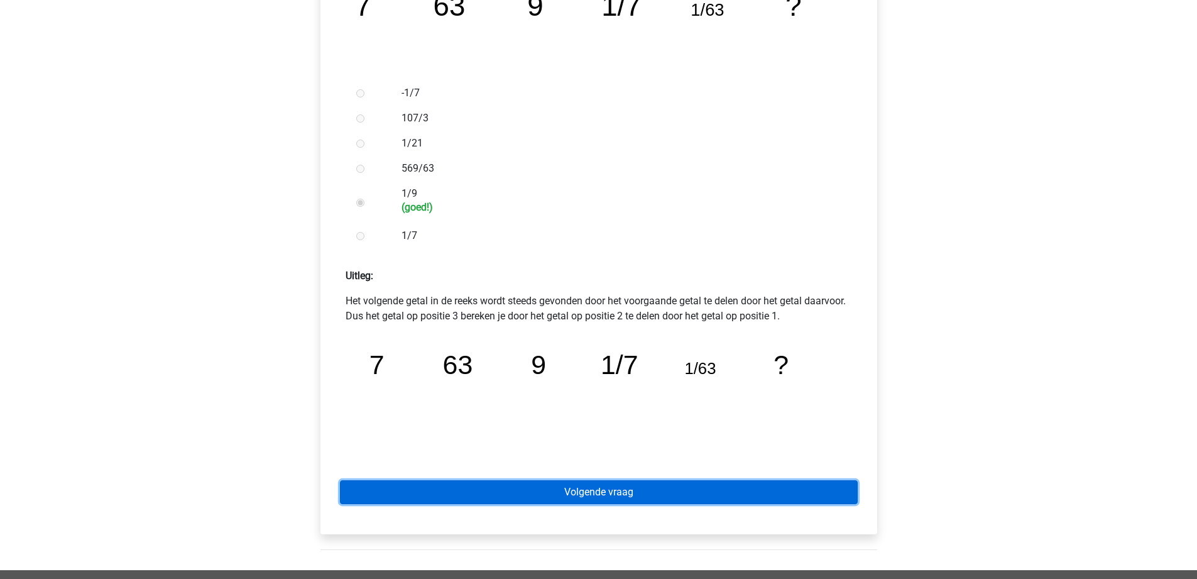
click at [579, 489] on link "Volgende vraag" at bounding box center [599, 492] width 518 height 24
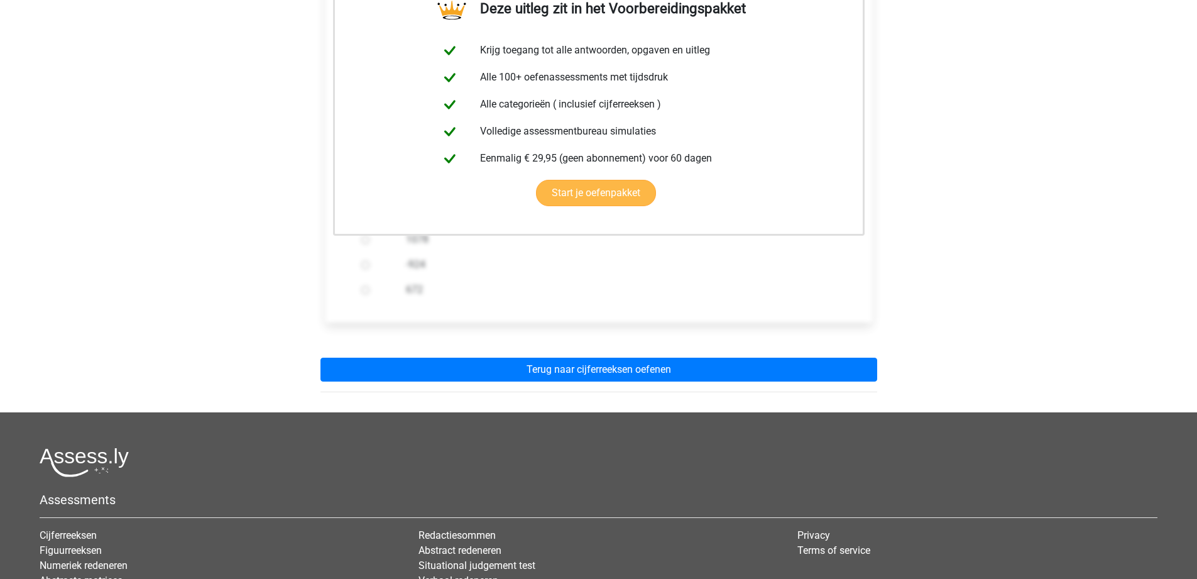
scroll to position [251, 0]
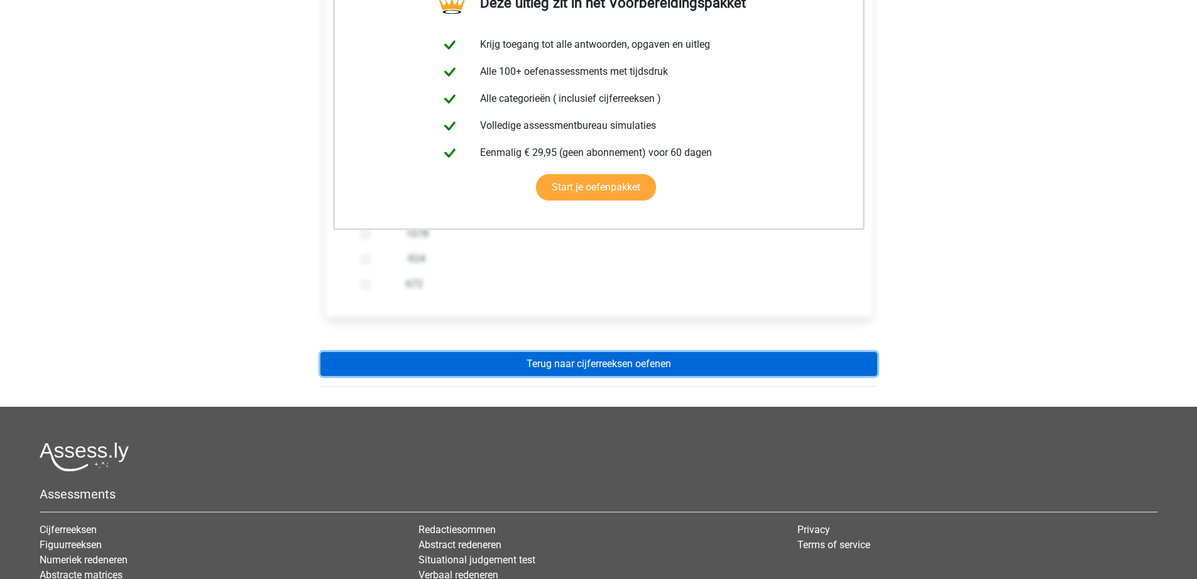
click at [602, 370] on link "Terug naar cijferreeksen oefenen" at bounding box center [599, 364] width 557 height 24
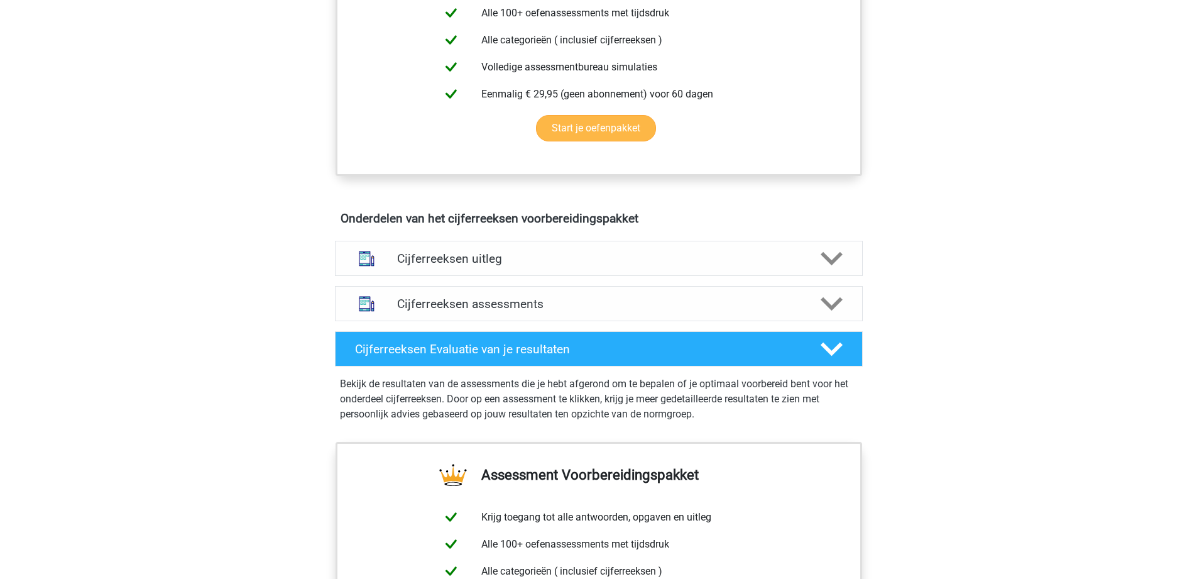
scroll to position [566, 0]
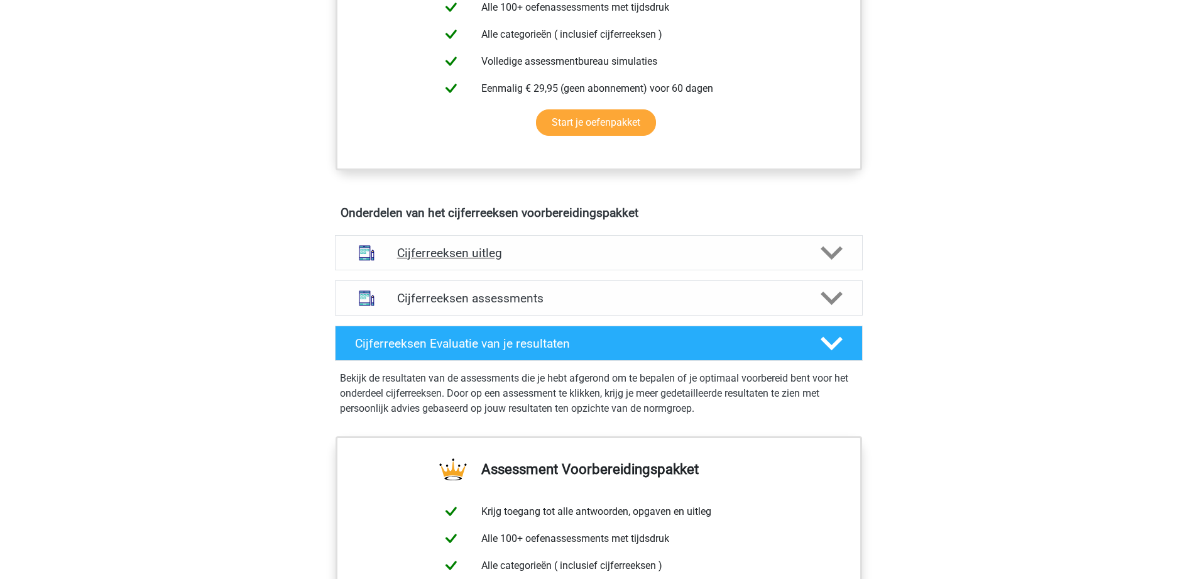
click at [496, 270] on div "Cijferreeksen uitleg" at bounding box center [599, 252] width 528 height 35
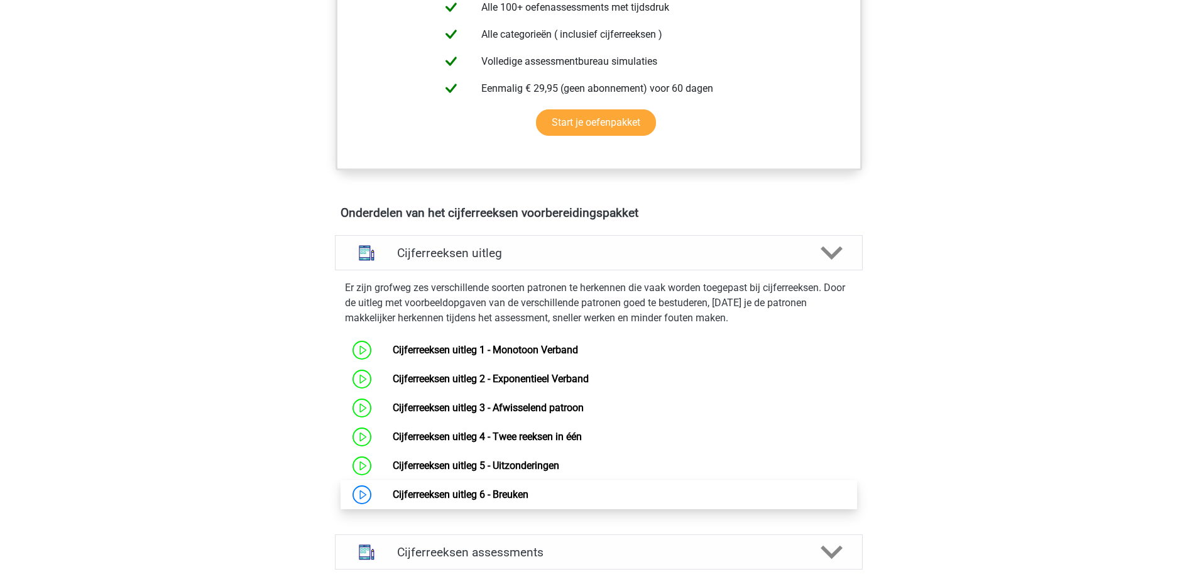
click at [393, 500] on link "Cijferreeksen uitleg 6 - Breuken" at bounding box center [461, 494] width 136 height 12
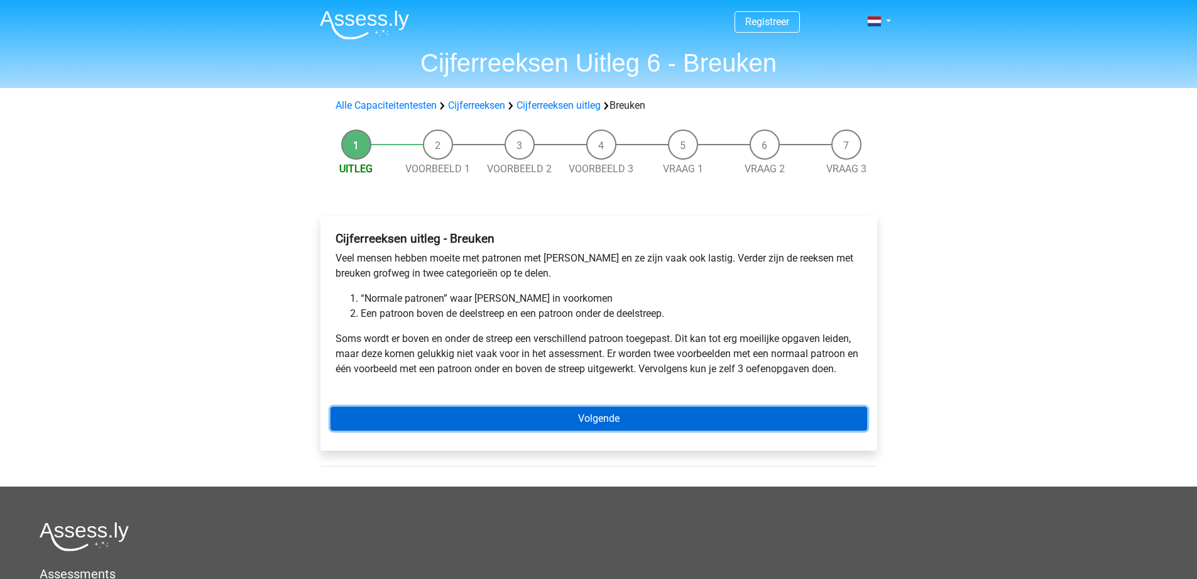
click at [476, 414] on link "Volgende" at bounding box center [599, 419] width 537 height 24
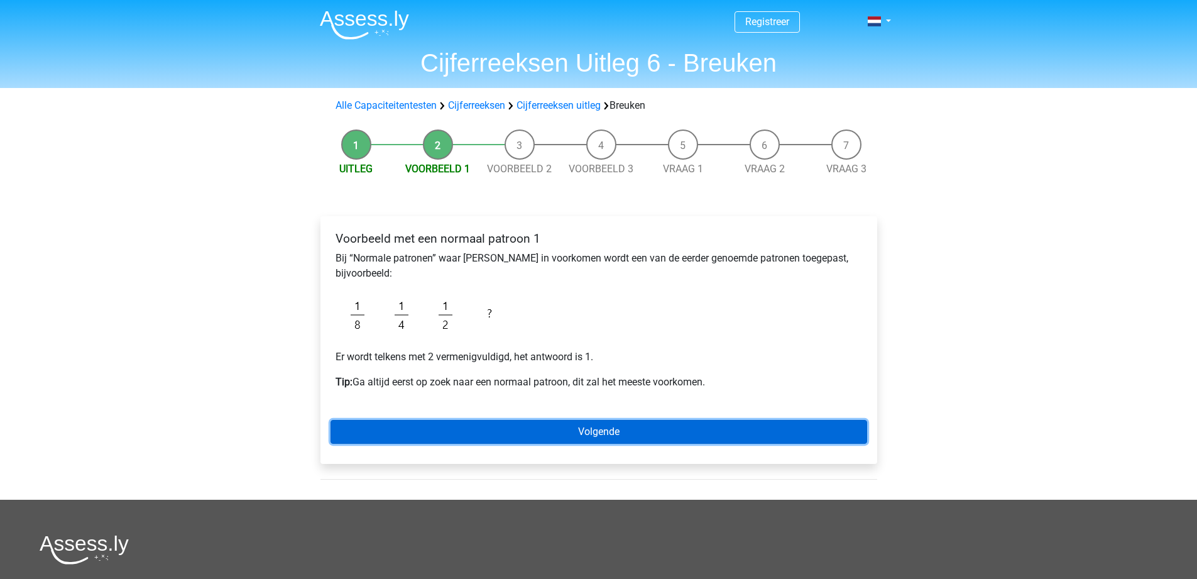
click at [480, 431] on link "Volgende" at bounding box center [599, 432] width 537 height 24
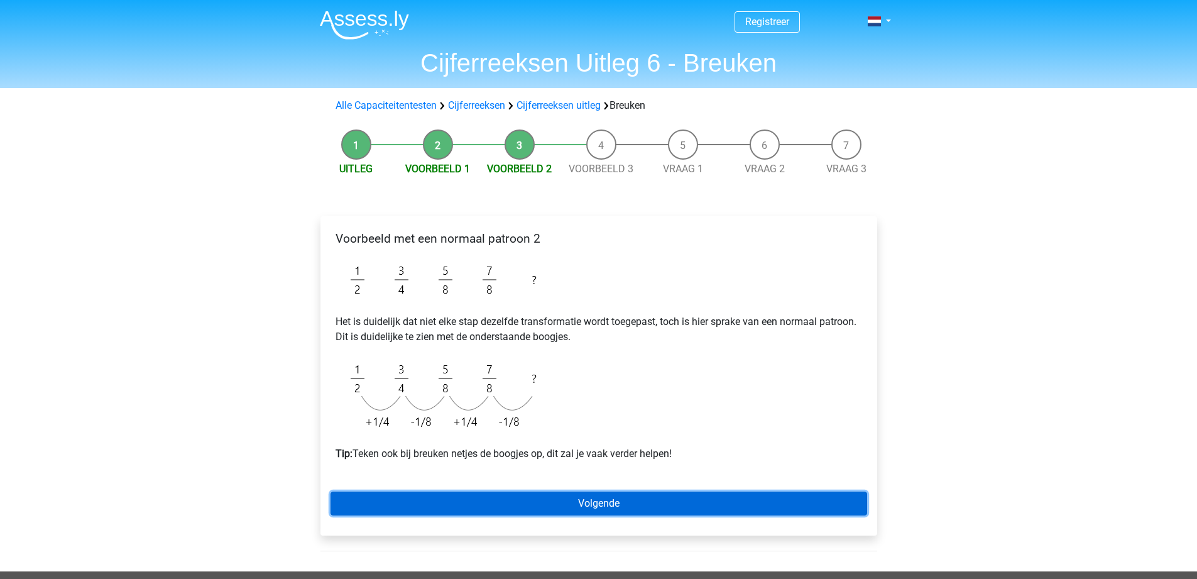
click at [539, 496] on link "Volgende" at bounding box center [599, 504] width 537 height 24
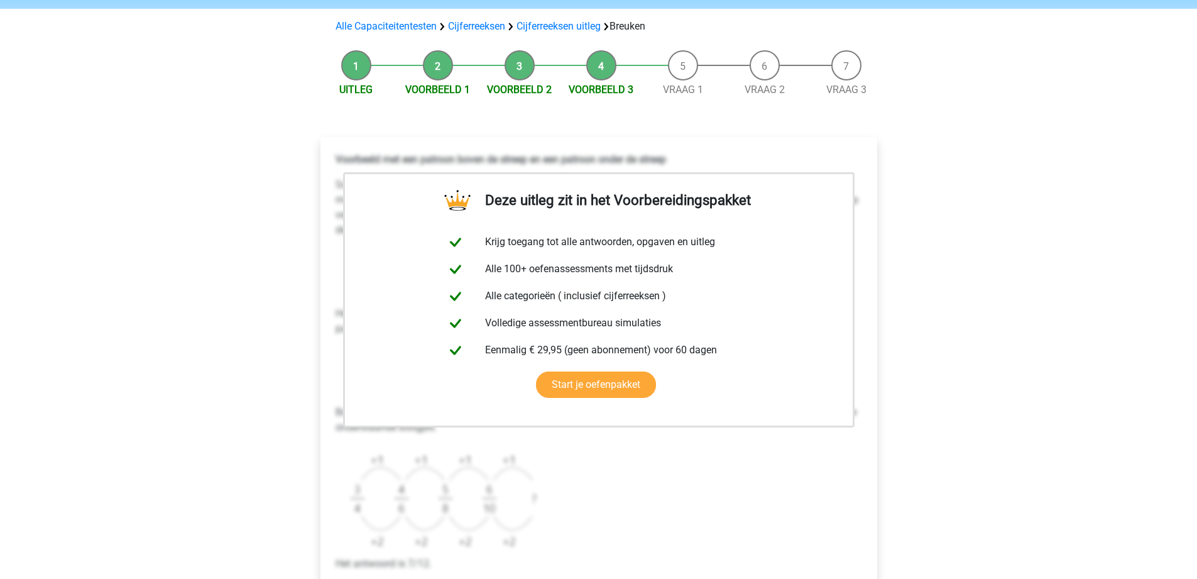
scroll to position [189, 0]
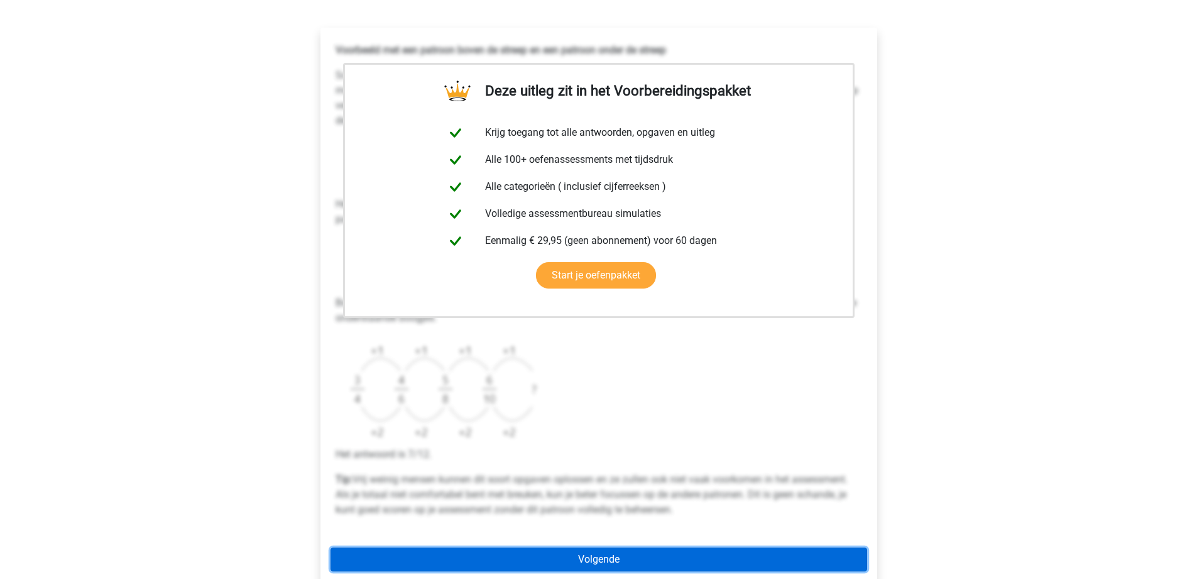
click at [649, 563] on link "Volgende" at bounding box center [599, 559] width 537 height 24
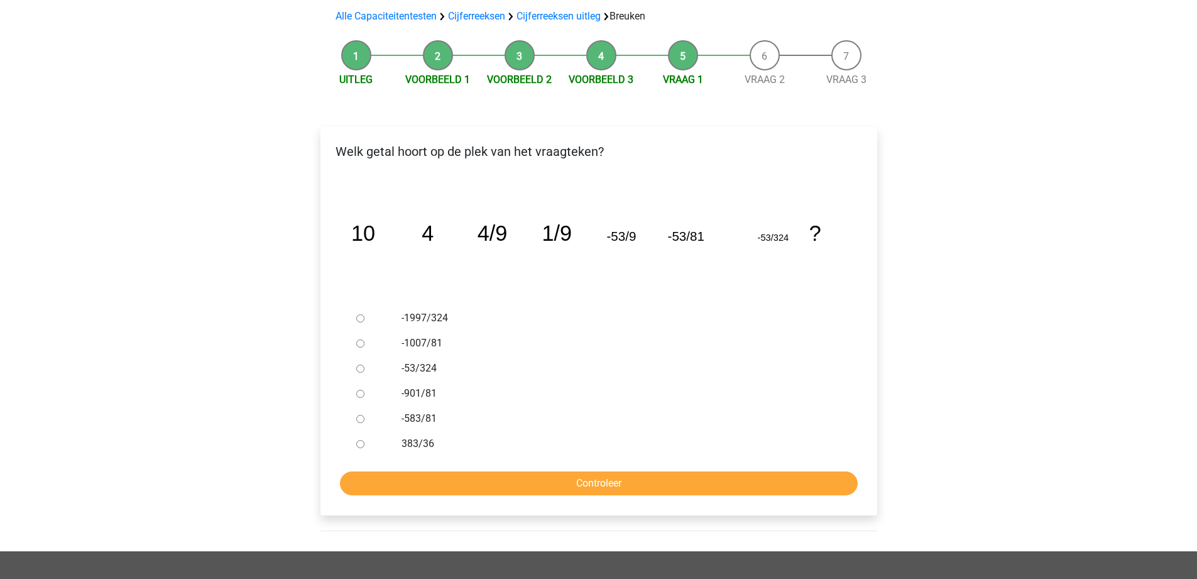
scroll to position [63, 0]
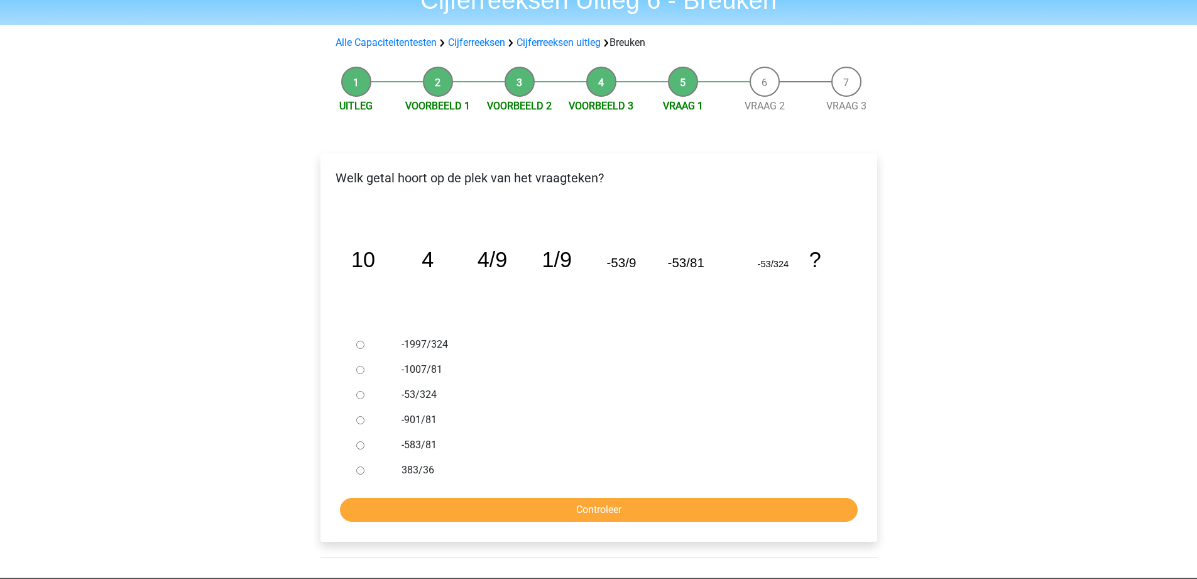
click at [360, 395] on input "-53/324" at bounding box center [360, 395] width 8 height 8
radio input "true"
click at [585, 510] on input "Controleer" at bounding box center [599, 510] width 518 height 24
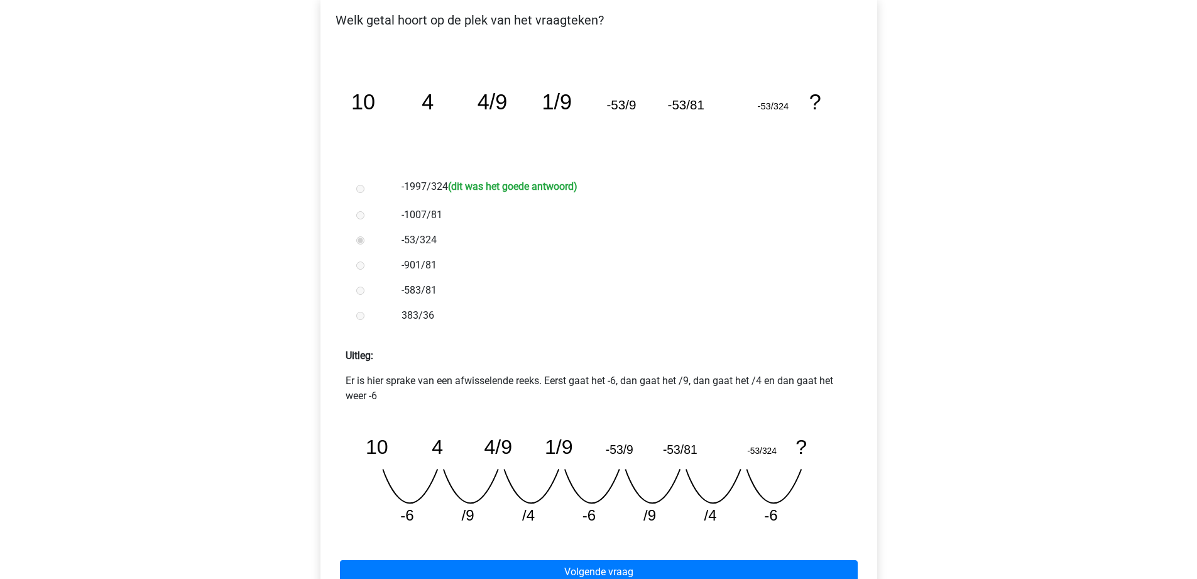
scroll to position [314, 0]
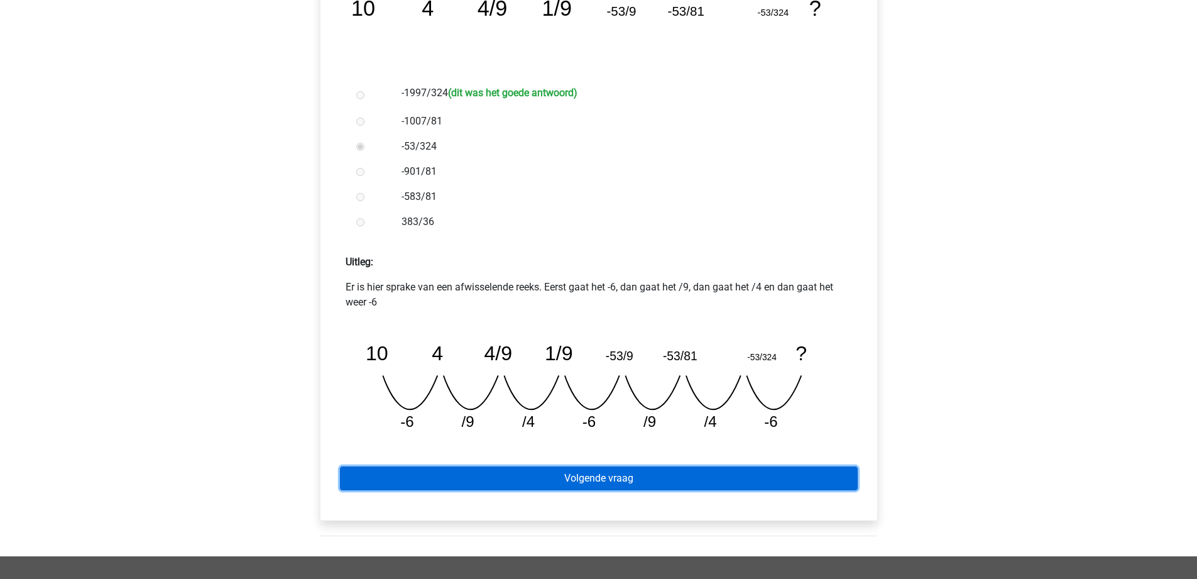
click at [616, 478] on link "Volgende vraag" at bounding box center [599, 478] width 518 height 24
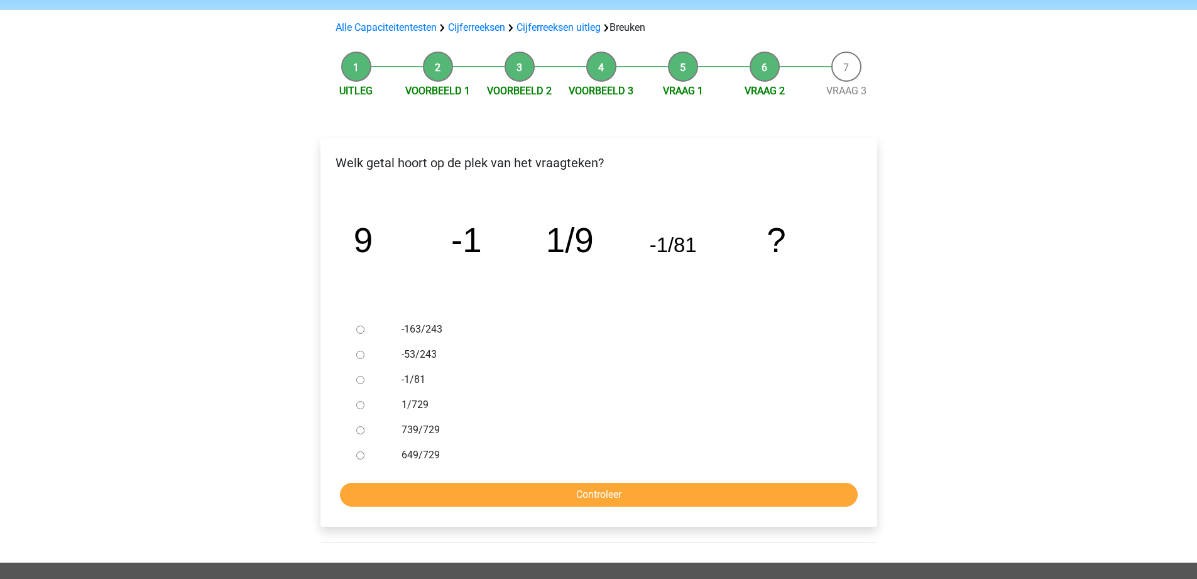
scroll to position [63, 0]
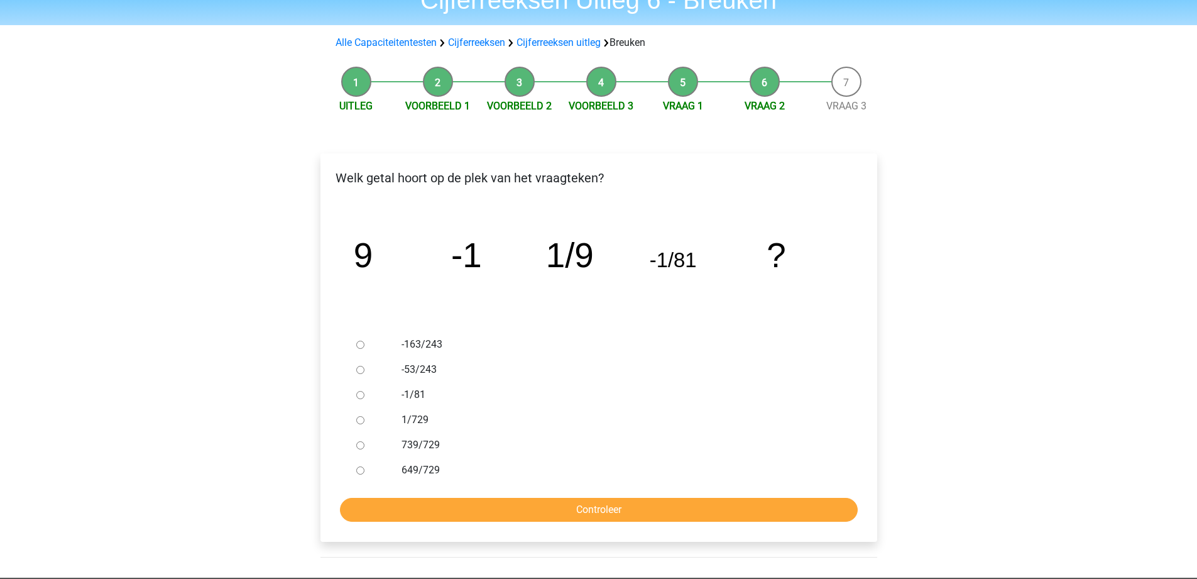
click at [383, 417] on div at bounding box center [371, 419] width 41 height 25
click at [359, 419] on input "1/729" at bounding box center [360, 420] width 8 height 8
radio input "true"
click at [596, 506] on input "Controleer" at bounding box center [599, 510] width 518 height 24
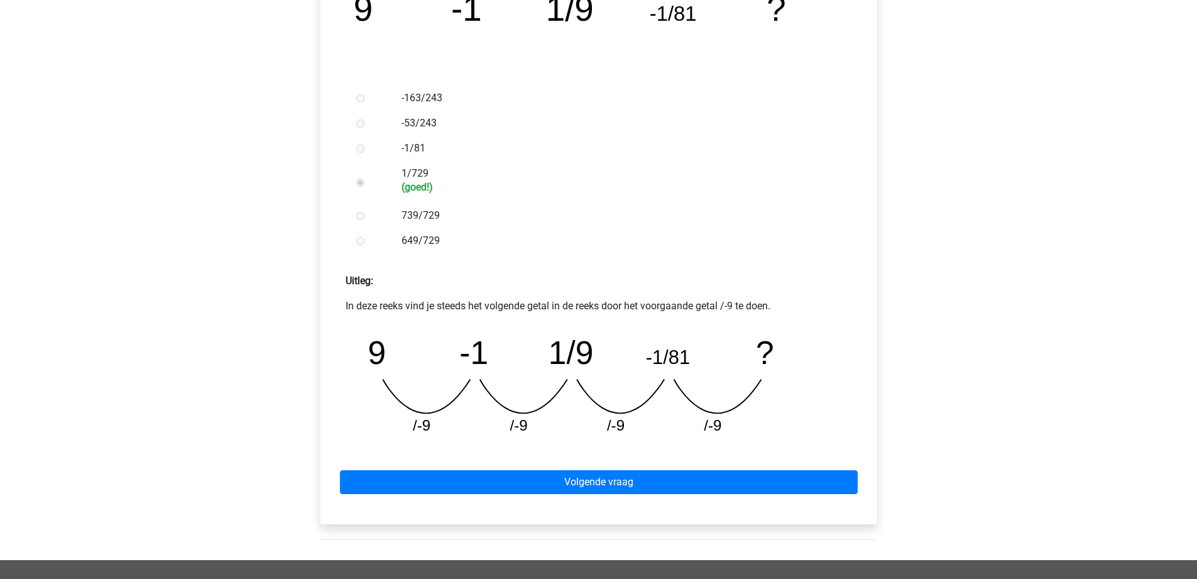
scroll to position [314, 0]
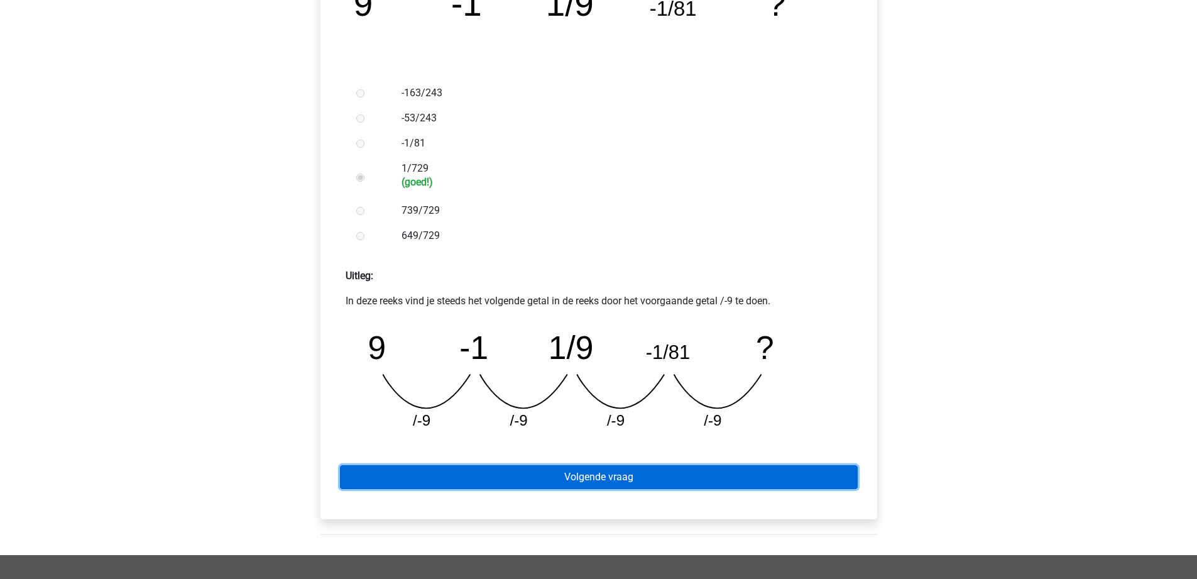
click at [598, 481] on link "Volgende vraag" at bounding box center [599, 477] width 518 height 24
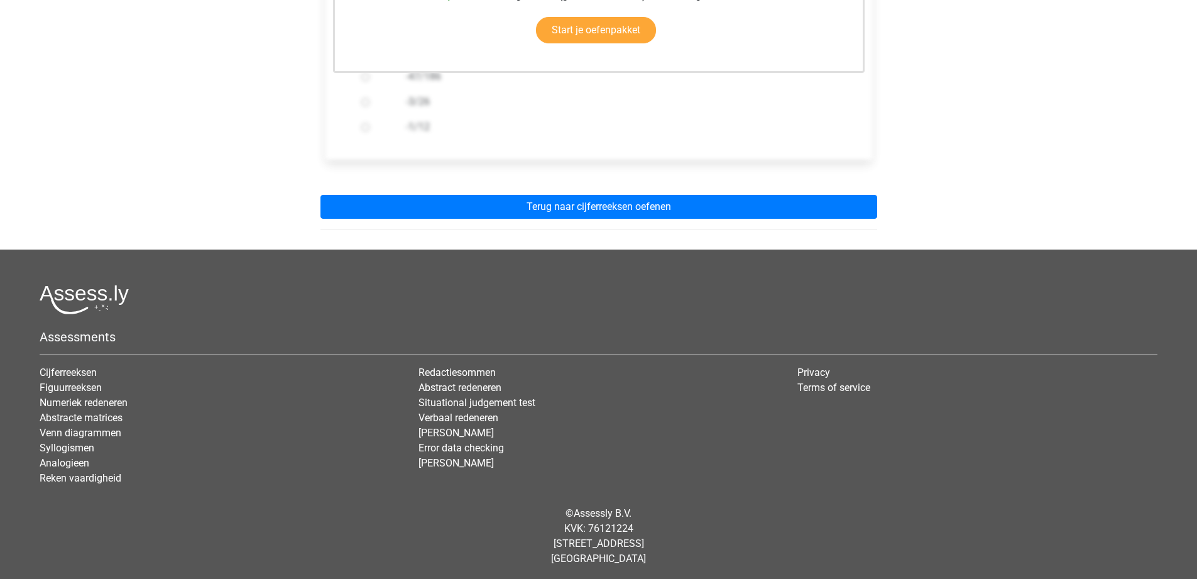
scroll to position [411, 0]
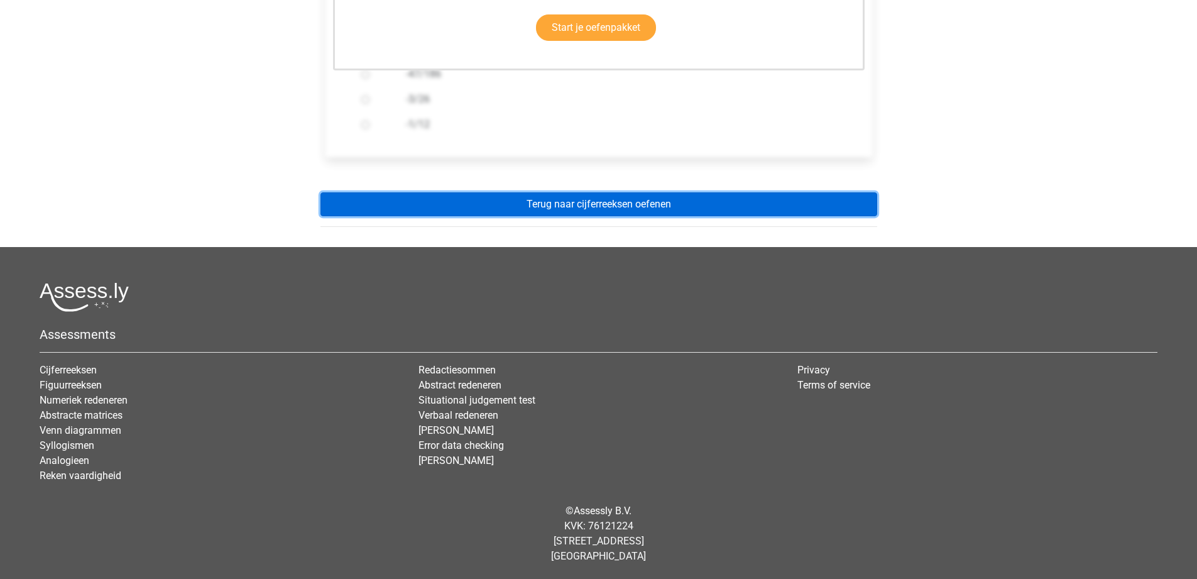
click at [605, 203] on link "Terug naar cijferreeksen oefenen" at bounding box center [599, 204] width 557 height 24
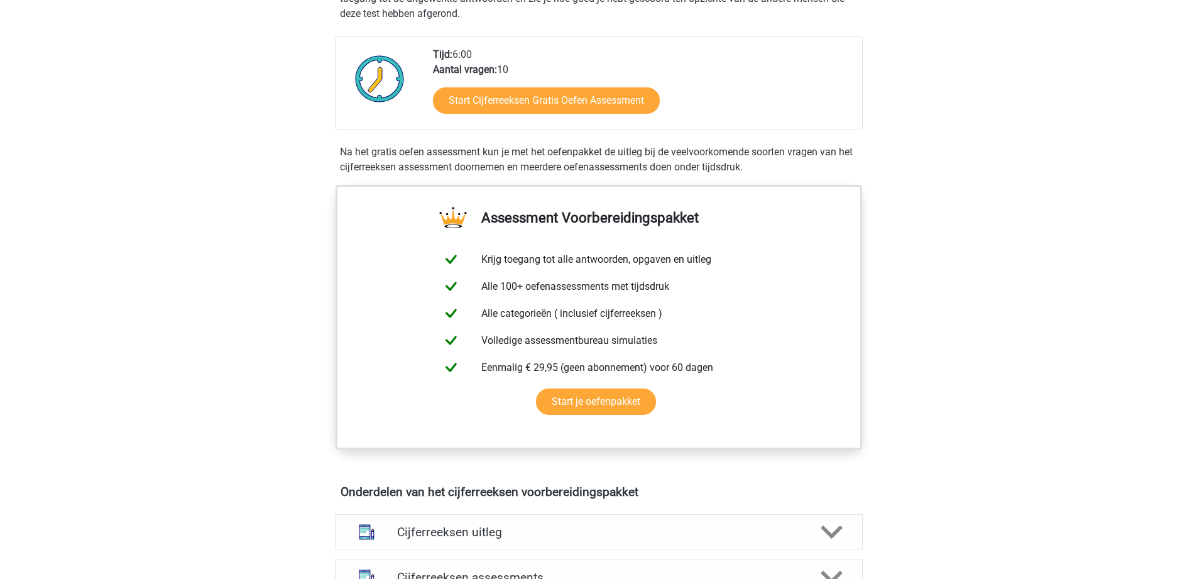
scroll to position [251, 0]
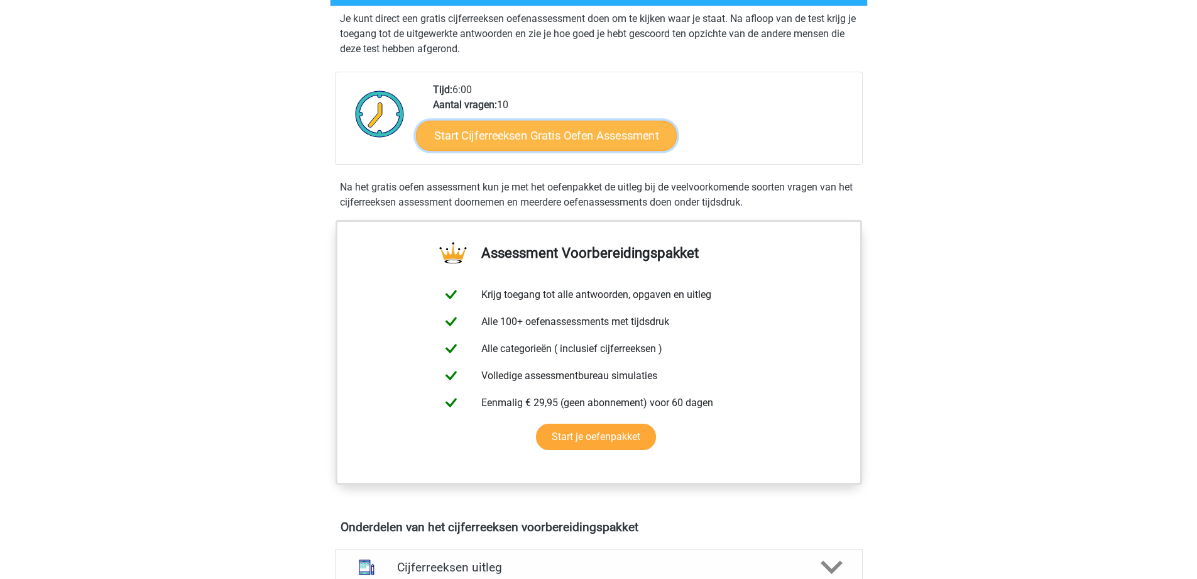
click at [512, 149] on link "Start Cijferreeksen Gratis Oefen Assessment" at bounding box center [546, 135] width 261 height 30
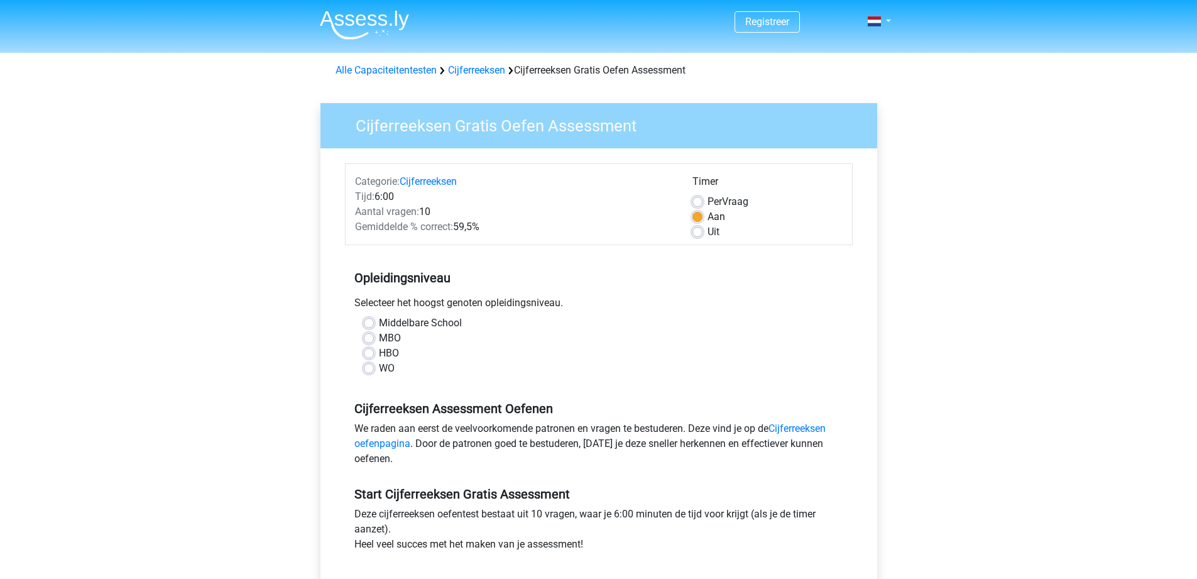
click at [379, 372] on label "WO" at bounding box center [387, 368] width 16 height 15
click at [369, 372] on input "WO" at bounding box center [369, 367] width 10 height 13
radio input "true"
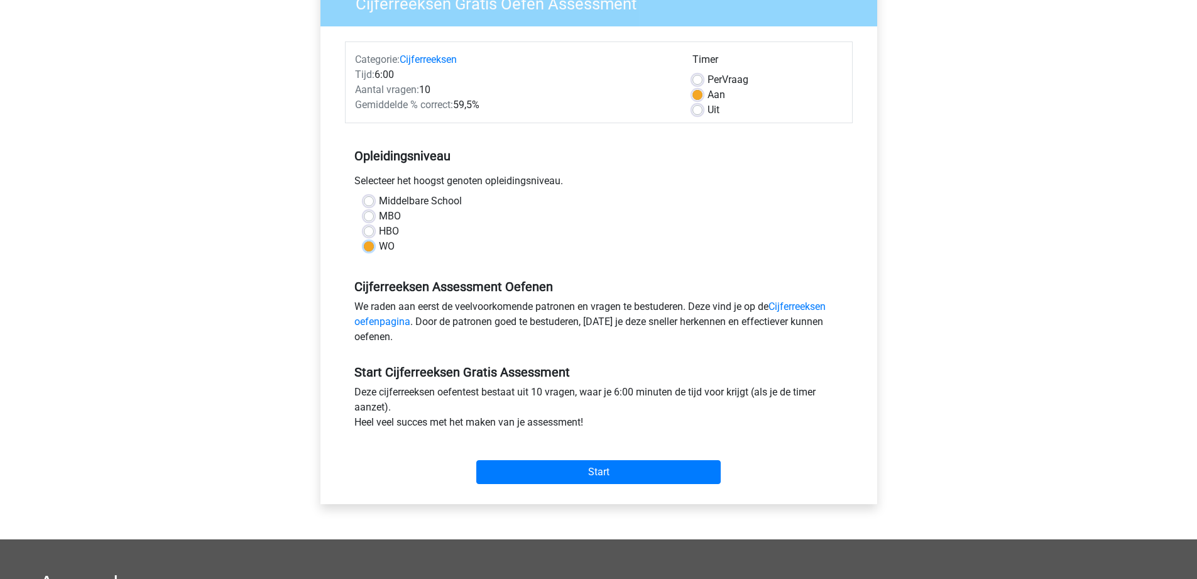
scroll to position [126, 0]
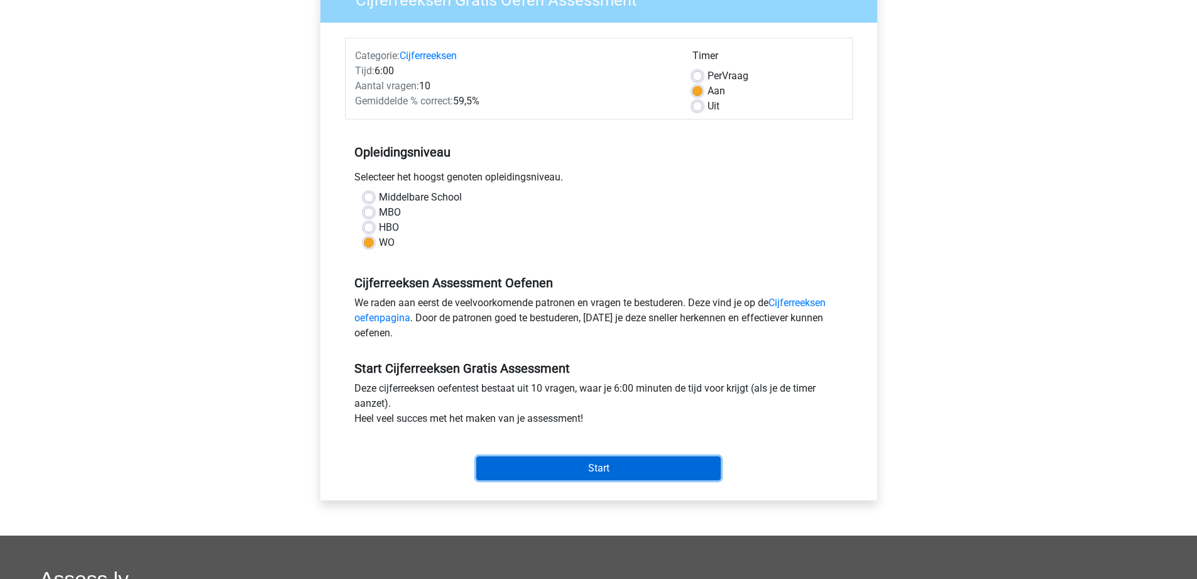
click at [605, 465] on input "Start" at bounding box center [598, 468] width 245 height 24
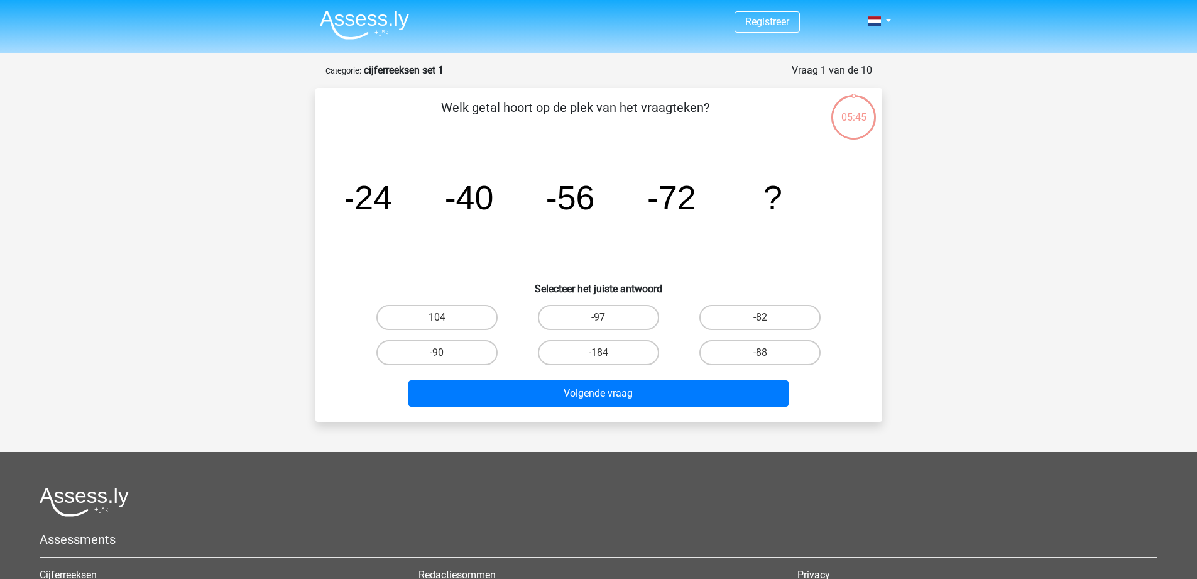
click at [767, 359] on input "-88" at bounding box center [765, 357] width 8 height 8
radio input "true"
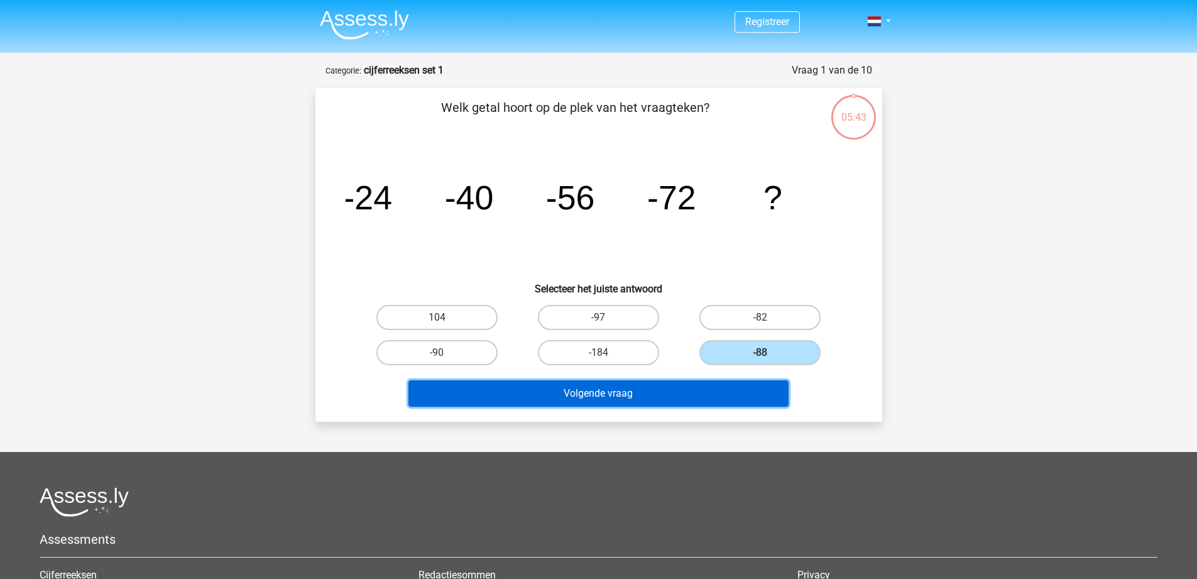
click at [669, 395] on button "Volgende vraag" at bounding box center [599, 393] width 380 height 26
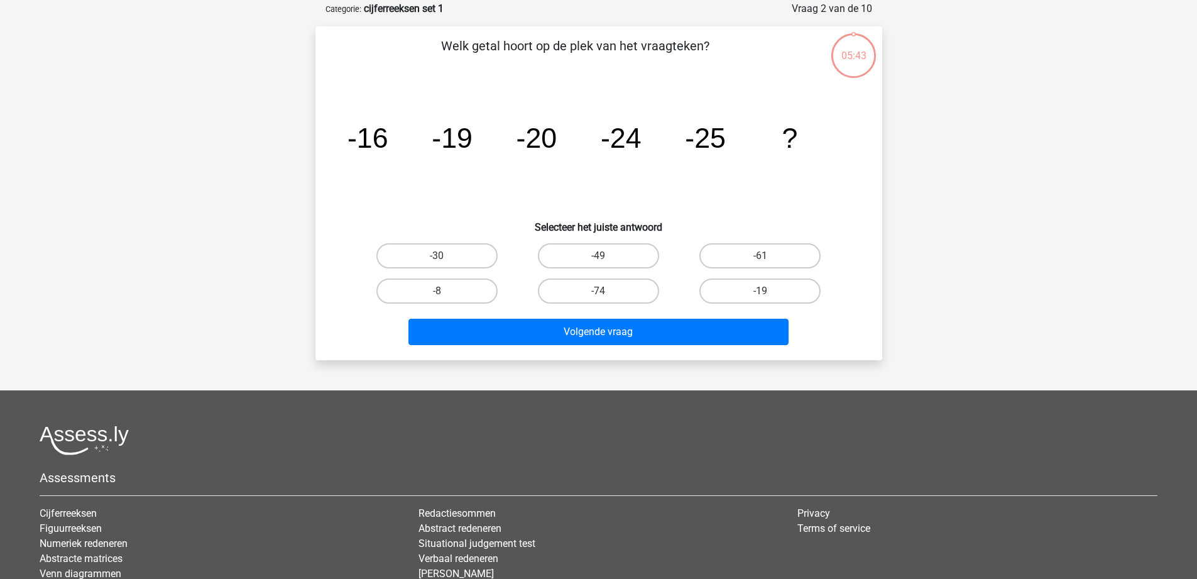
scroll to position [63, 0]
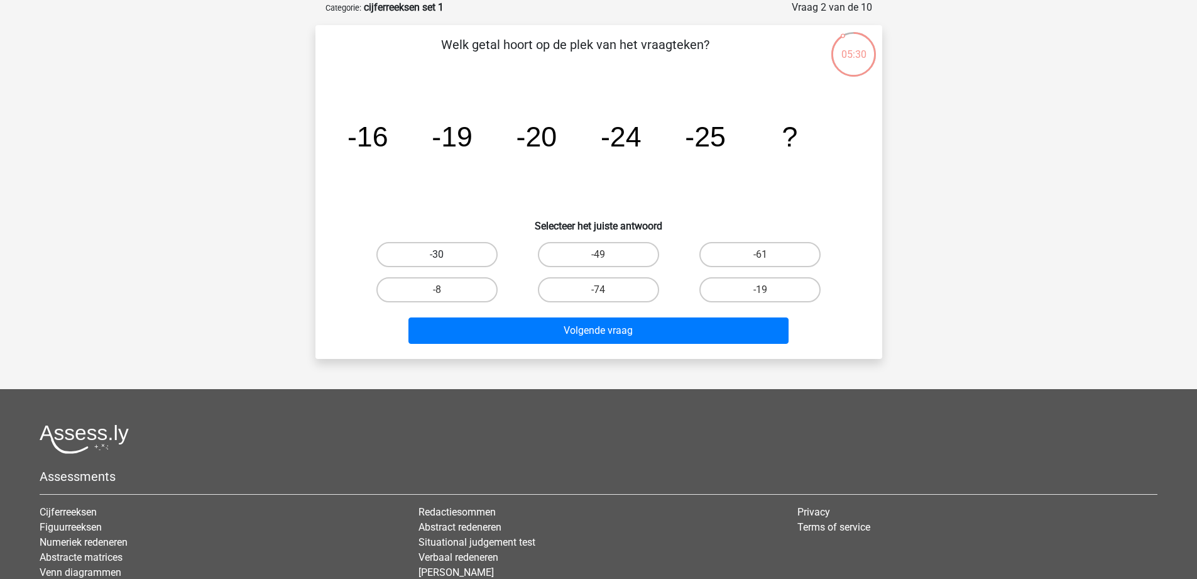
click at [463, 247] on label "-30" at bounding box center [436, 254] width 121 height 25
click at [445, 255] on input "-30" at bounding box center [441, 259] width 8 height 8
radio input "true"
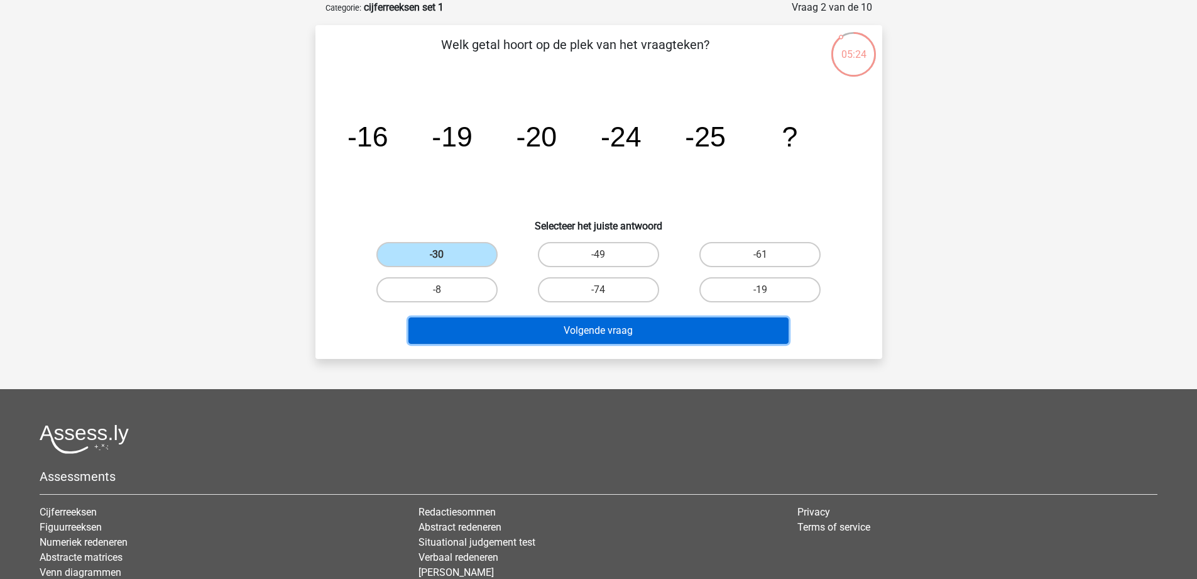
click at [598, 334] on button "Volgende vraag" at bounding box center [599, 330] width 380 height 26
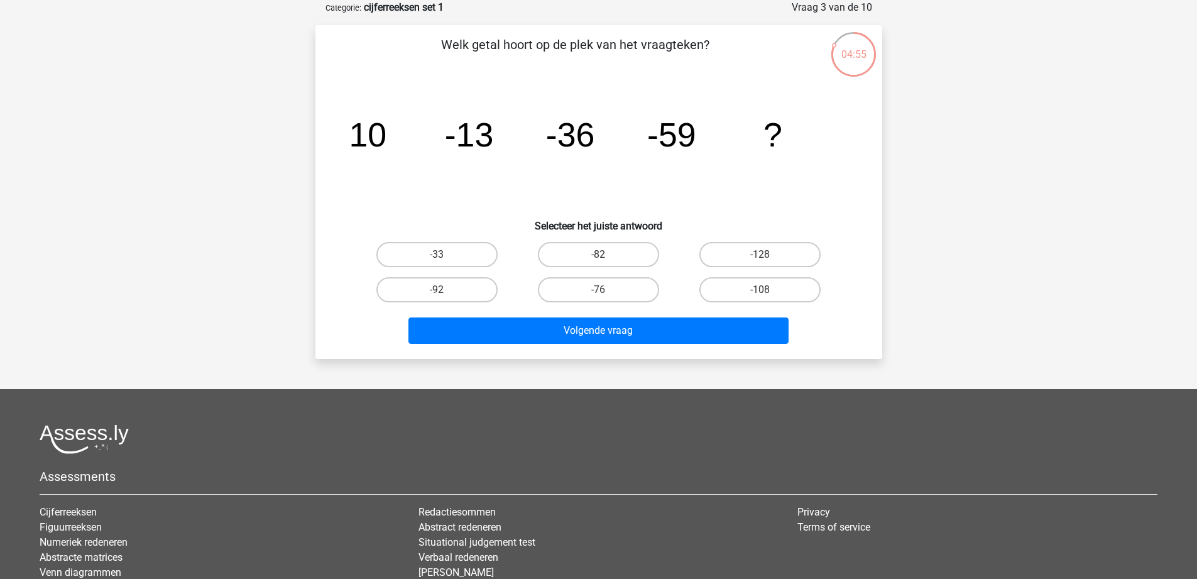
click at [602, 255] on input "-82" at bounding box center [602, 259] width 8 height 8
radio input "true"
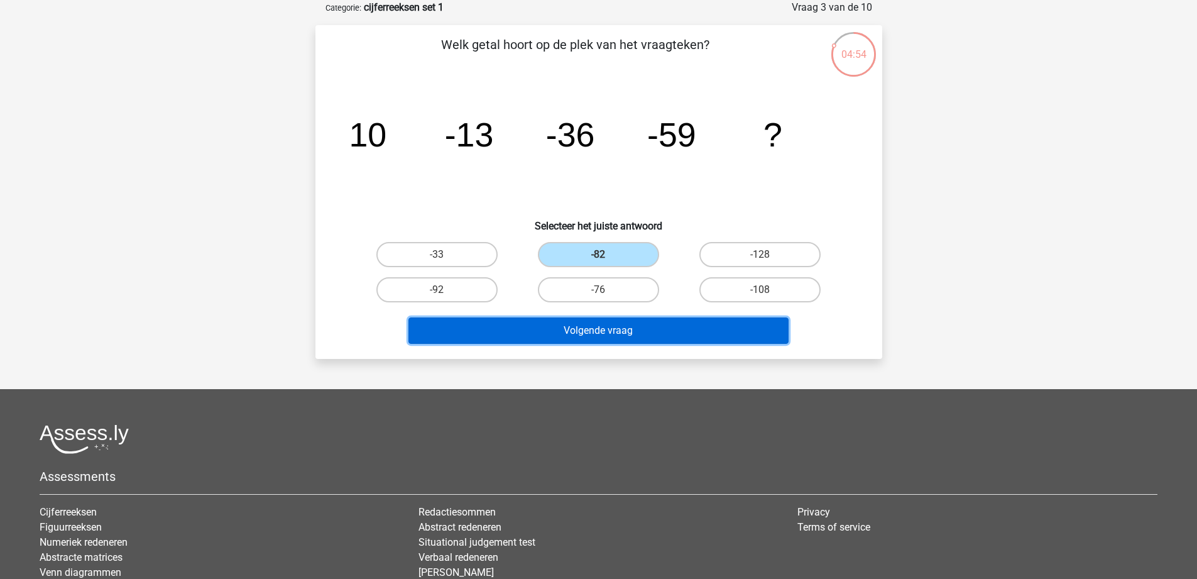
click at [596, 324] on button "Volgende vraag" at bounding box center [599, 330] width 380 height 26
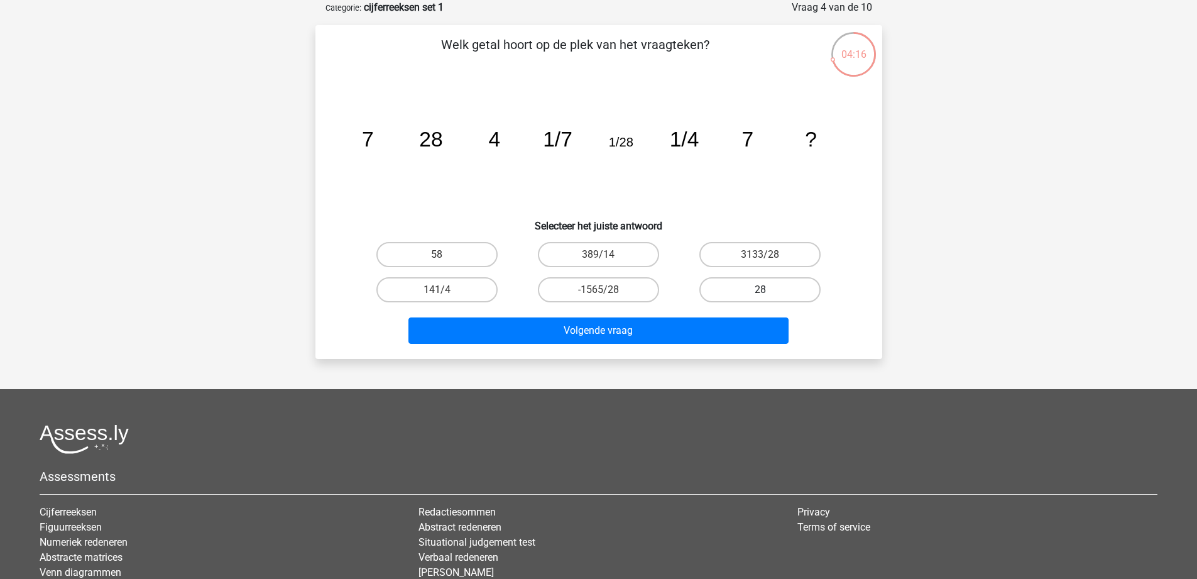
click at [738, 289] on label "28" at bounding box center [760, 289] width 121 height 25
click at [761, 290] on input "28" at bounding box center [765, 294] width 8 height 8
radio input "true"
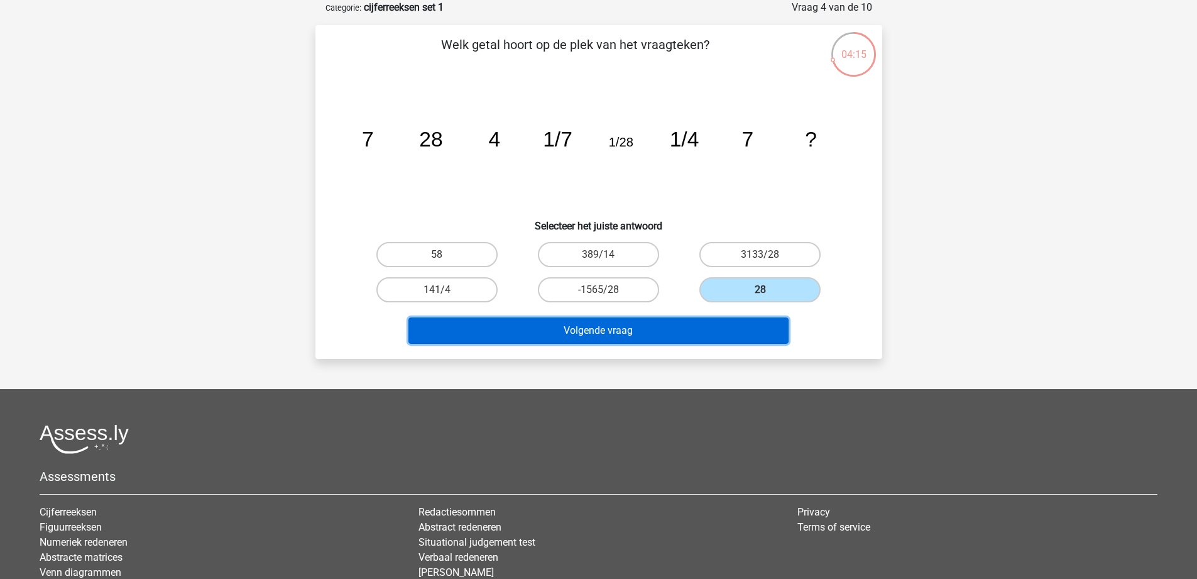
click at [705, 327] on button "Volgende vraag" at bounding box center [599, 330] width 380 height 26
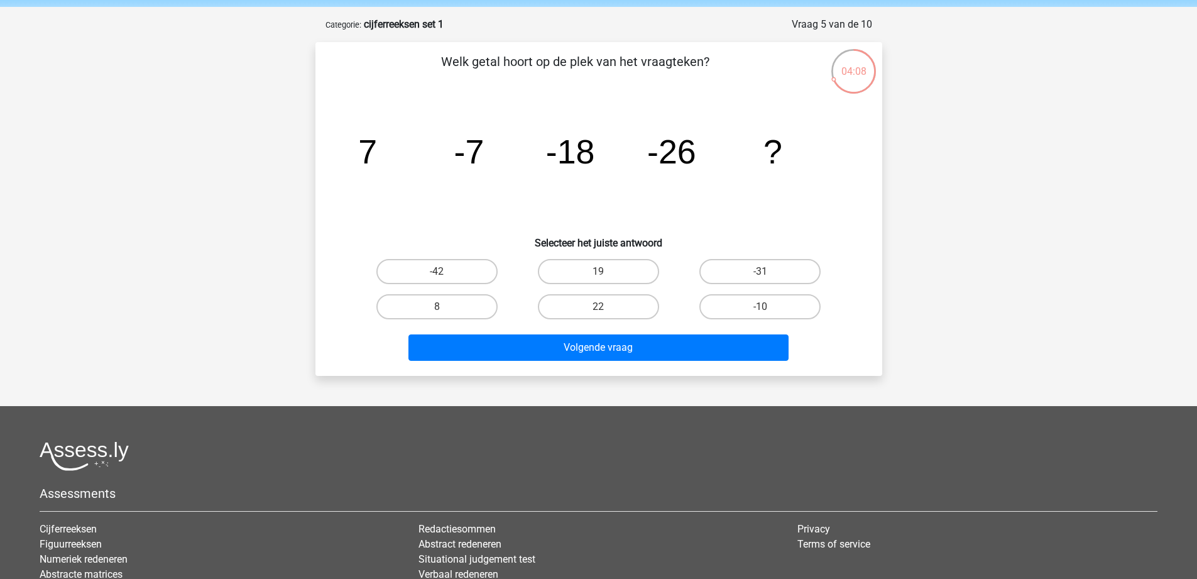
scroll to position [0, 0]
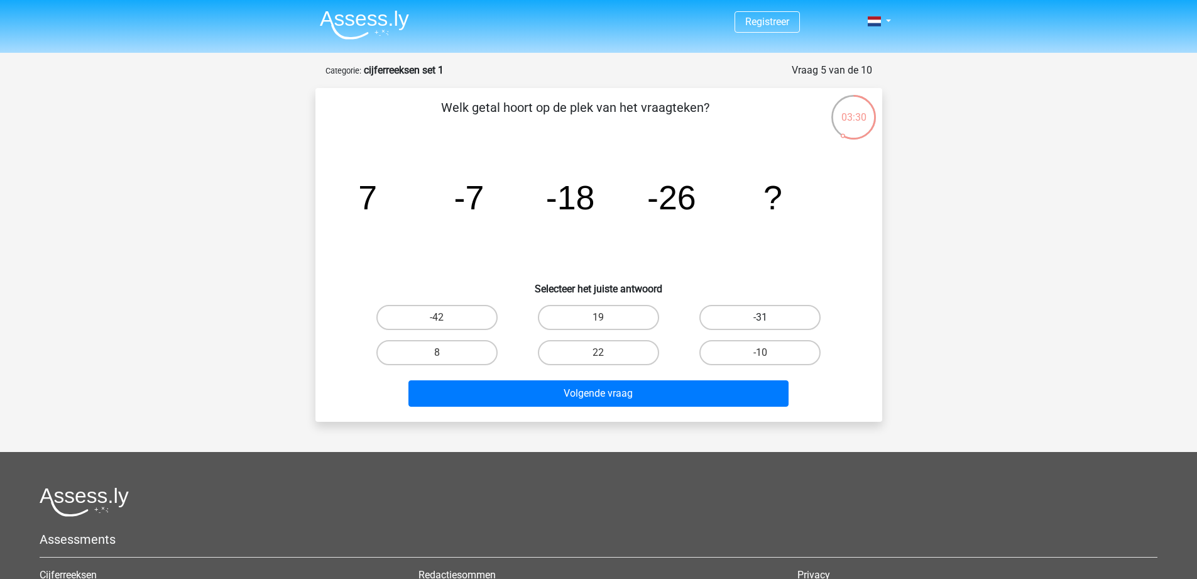
click at [752, 322] on label "-31" at bounding box center [760, 317] width 121 height 25
click at [761, 322] on input "-31" at bounding box center [765, 321] width 8 height 8
radio input "true"
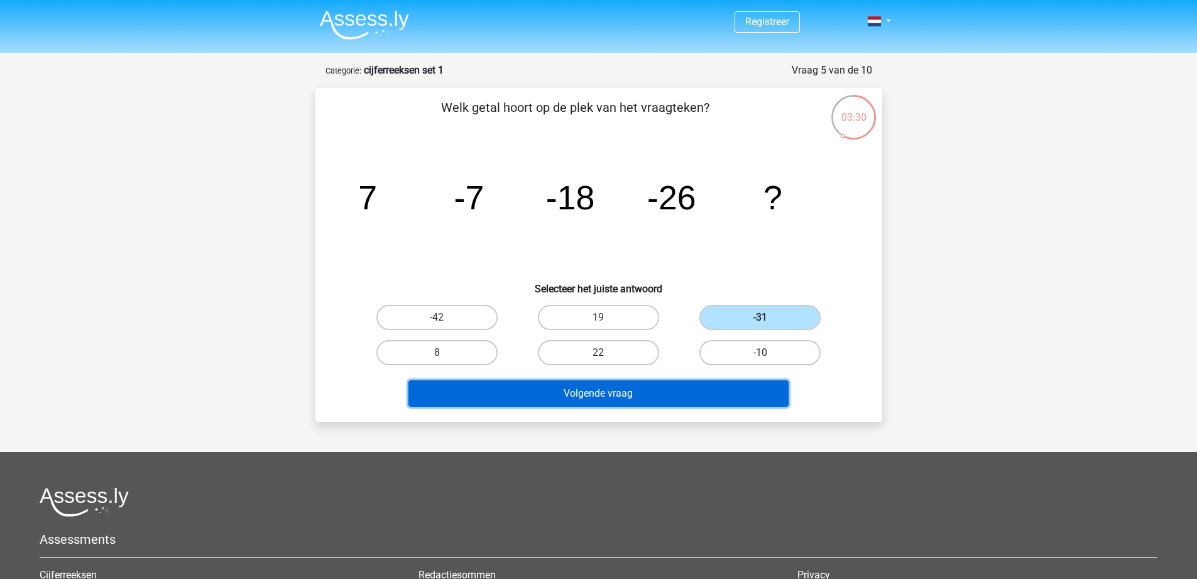
click at [659, 396] on button "Volgende vraag" at bounding box center [599, 393] width 380 height 26
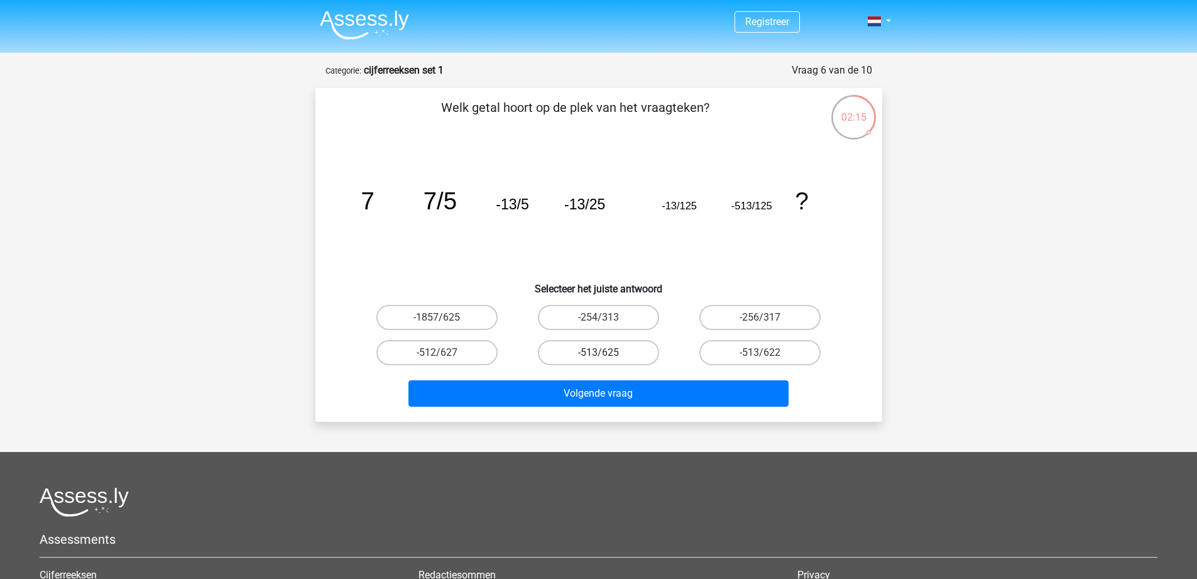
click at [615, 354] on label "-513/625" at bounding box center [598, 352] width 121 height 25
click at [607, 354] on input "-513/625" at bounding box center [602, 357] width 8 height 8
radio input "true"
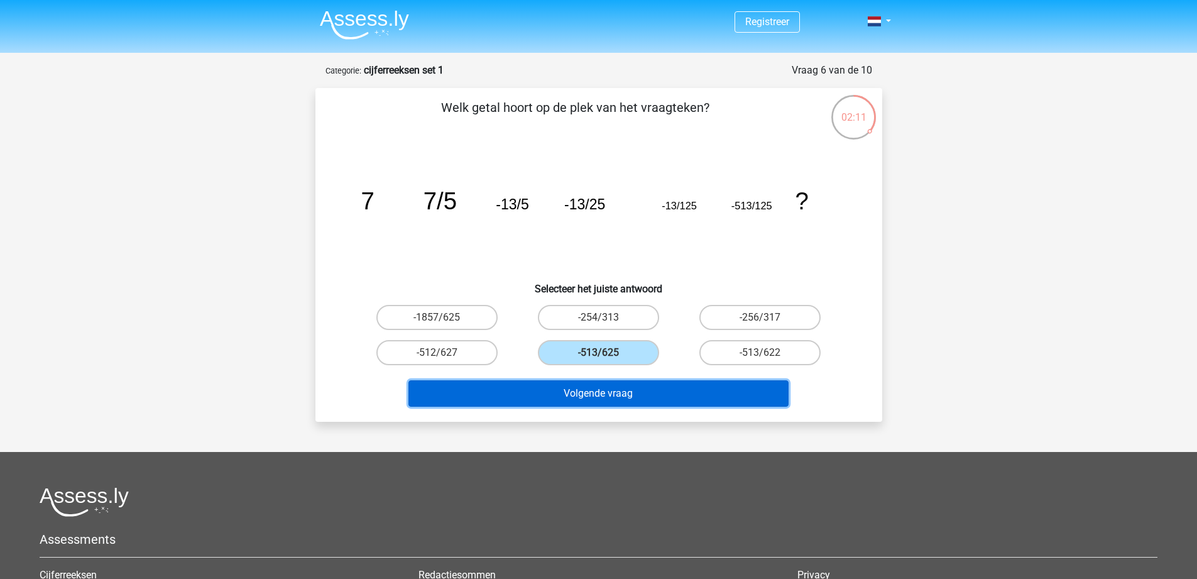
click at [581, 397] on button "Volgende vraag" at bounding box center [599, 393] width 380 height 26
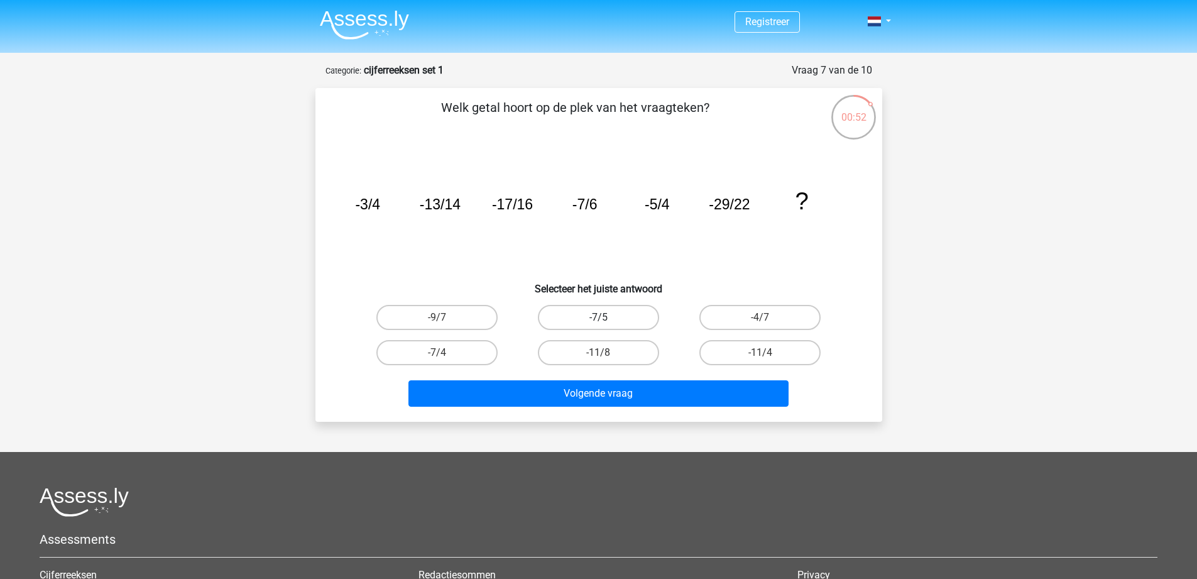
click at [610, 322] on label "-7/5" at bounding box center [598, 317] width 121 height 25
click at [607, 322] on input "-7/5" at bounding box center [602, 321] width 8 height 8
radio input "true"
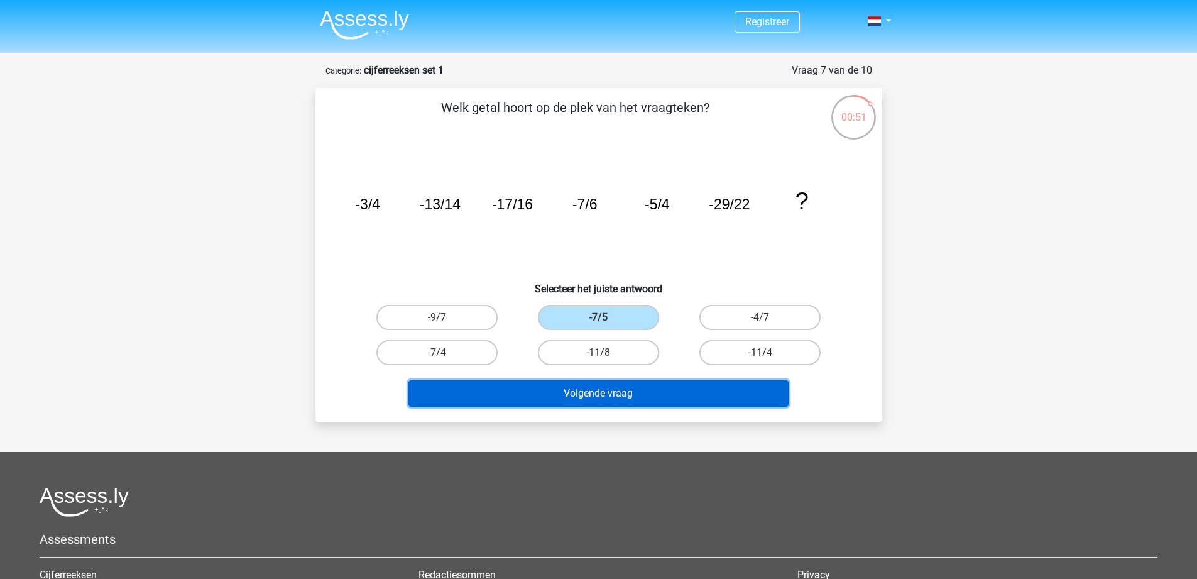
click at [607, 401] on button "Volgende vraag" at bounding box center [599, 393] width 380 height 26
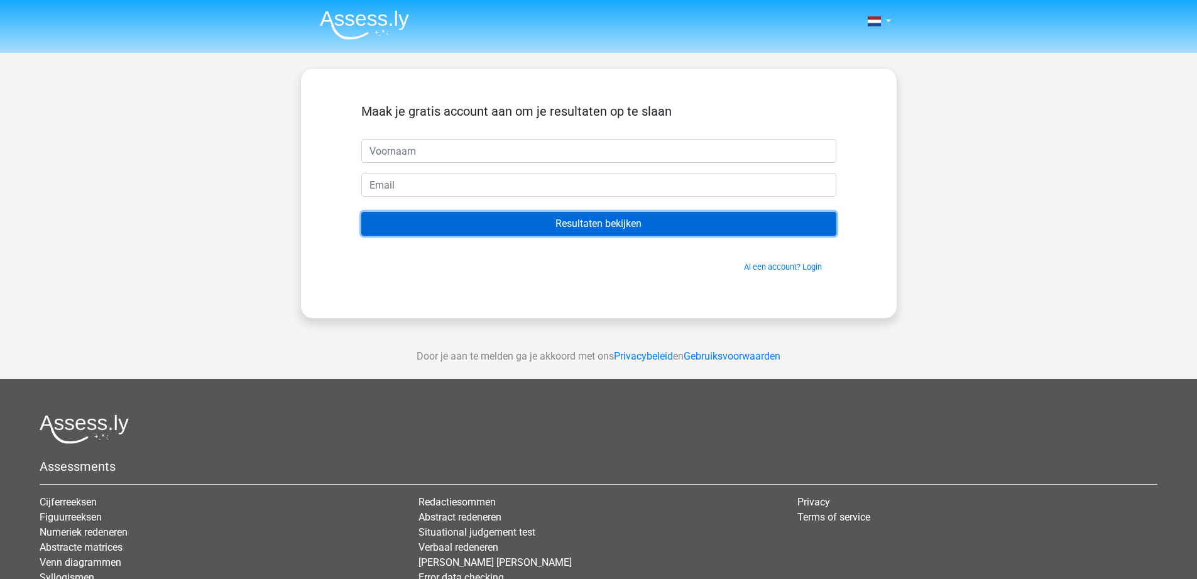
click at [603, 228] on input "Resultaten bekijken" at bounding box center [598, 224] width 475 height 24
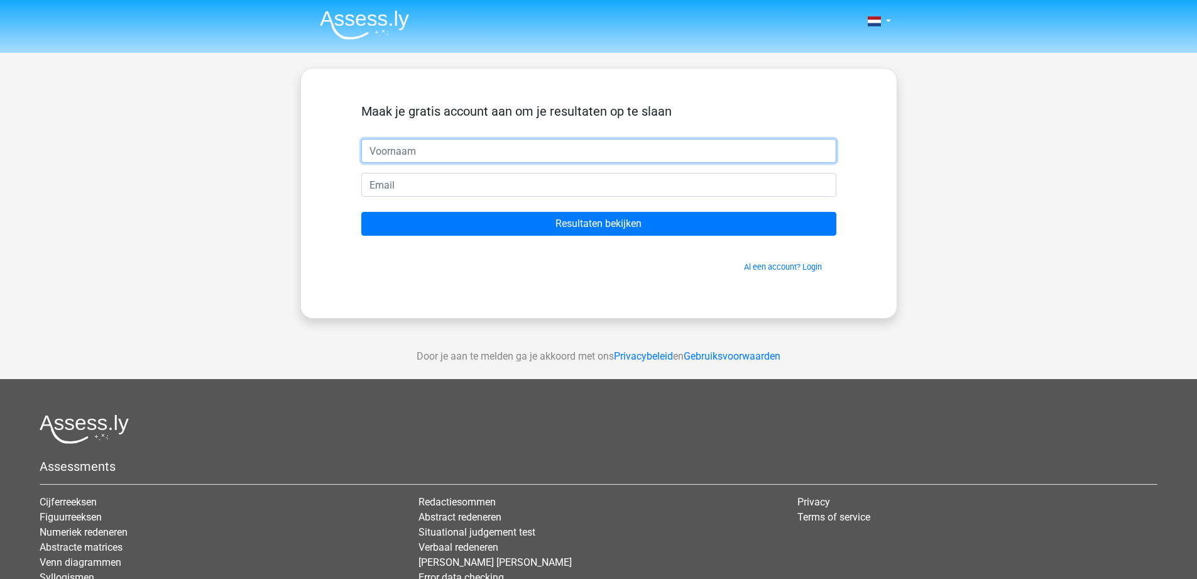
click at [415, 153] on input "text" at bounding box center [598, 151] width 475 height 24
type input "ghfgh"
click at [410, 192] on input "email" at bounding box center [598, 185] width 475 height 24
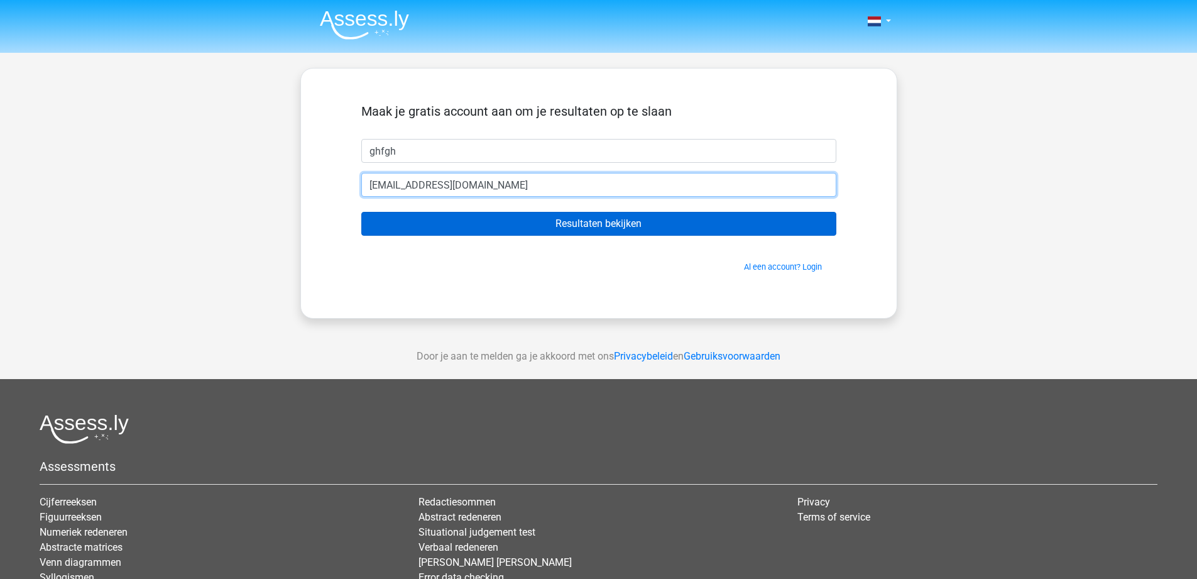
type input "[EMAIL_ADDRESS][DOMAIN_NAME]"
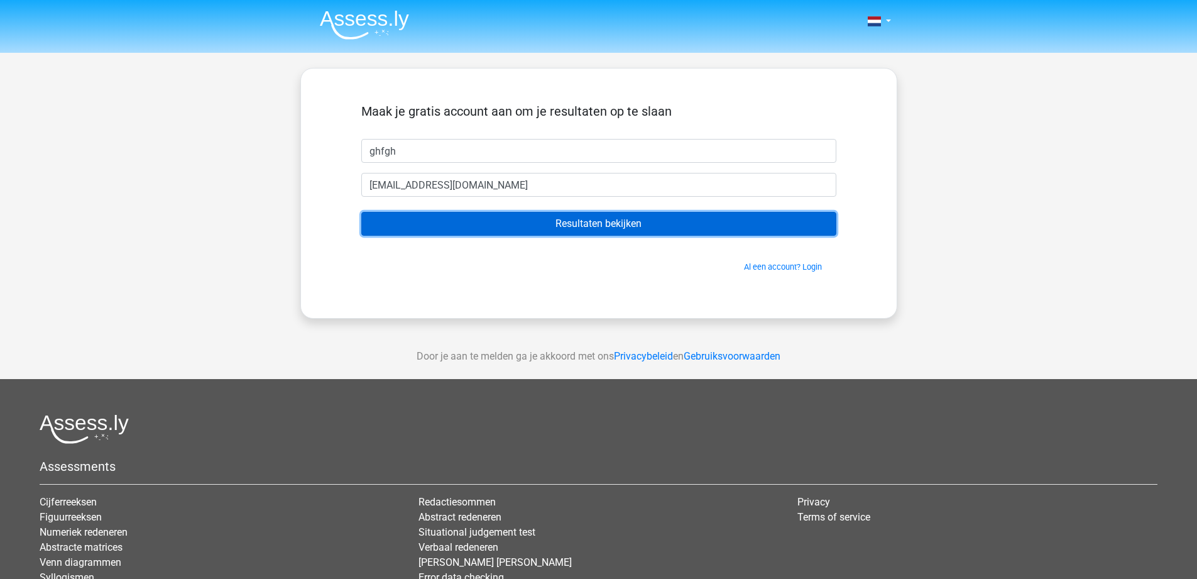
click at [500, 228] on input "Resultaten bekijken" at bounding box center [598, 224] width 475 height 24
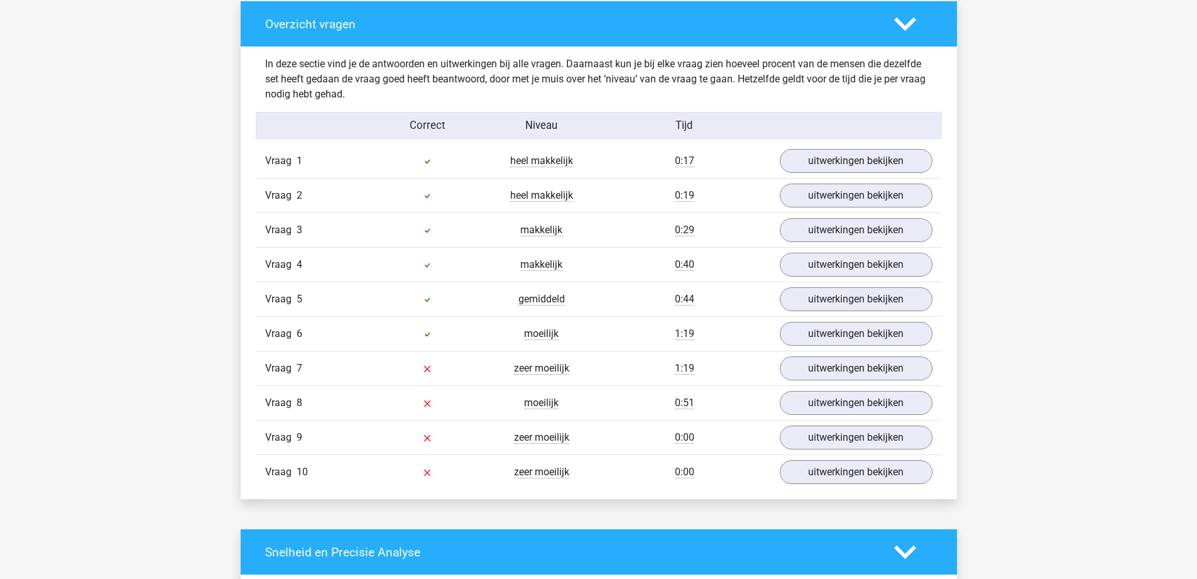
scroll to position [1006, 0]
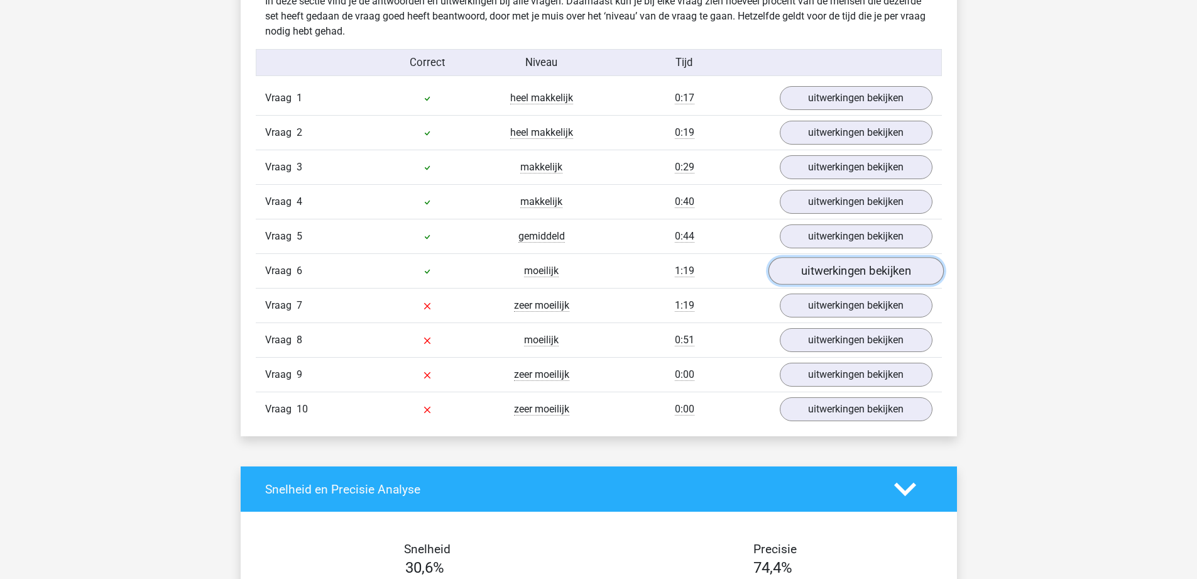
click at [820, 277] on link "uitwerkingen bekijken" at bounding box center [855, 272] width 175 height 28
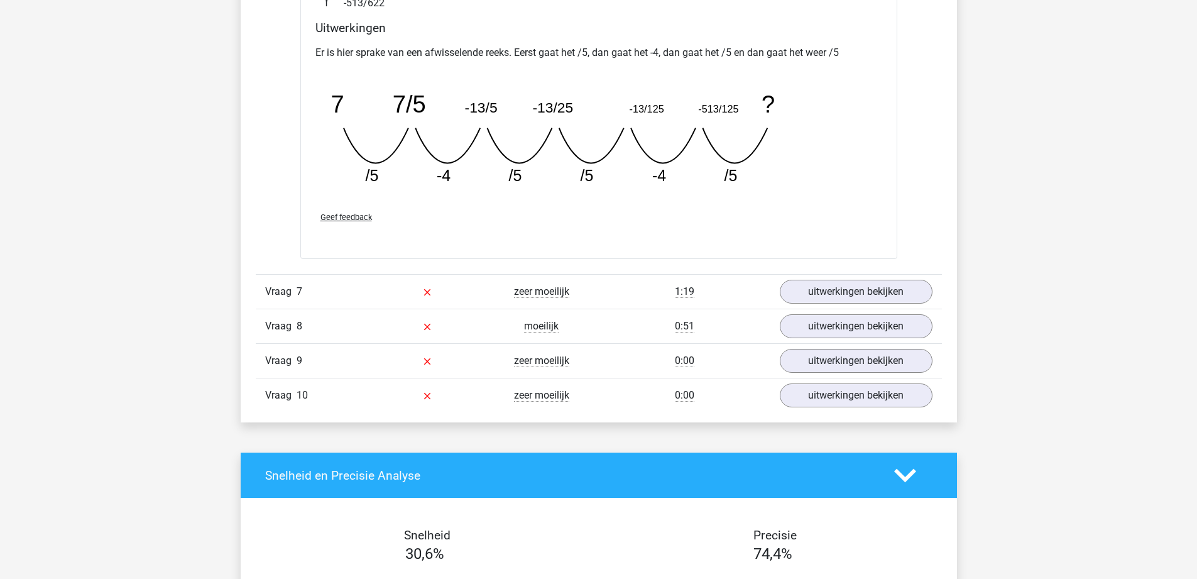
scroll to position [1571, 0]
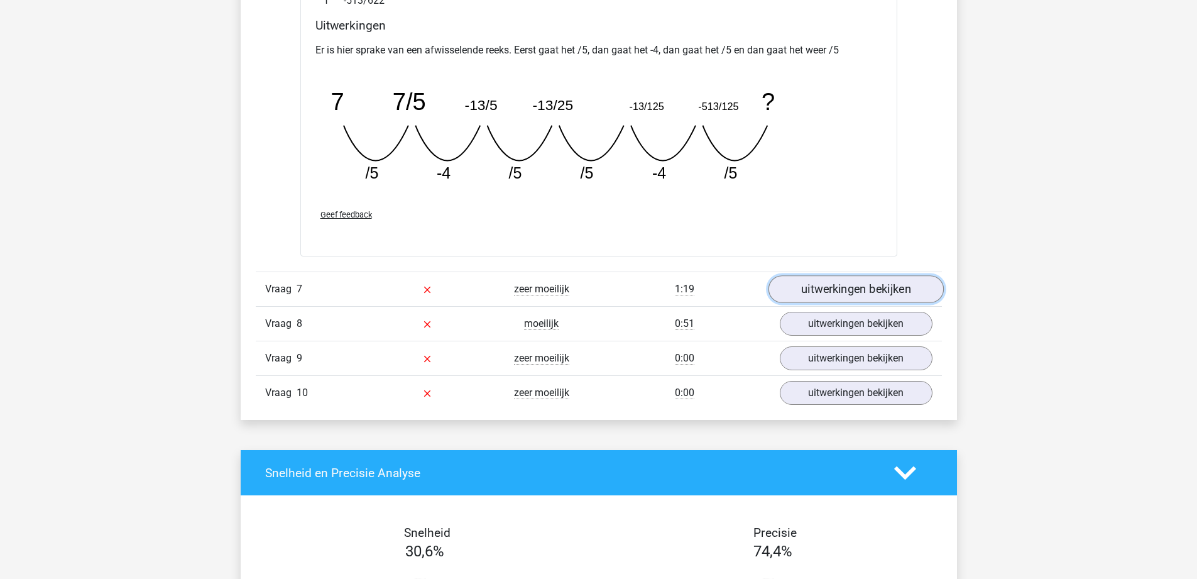
click at [880, 291] on link "uitwerkingen bekijken" at bounding box center [855, 289] width 175 height 28
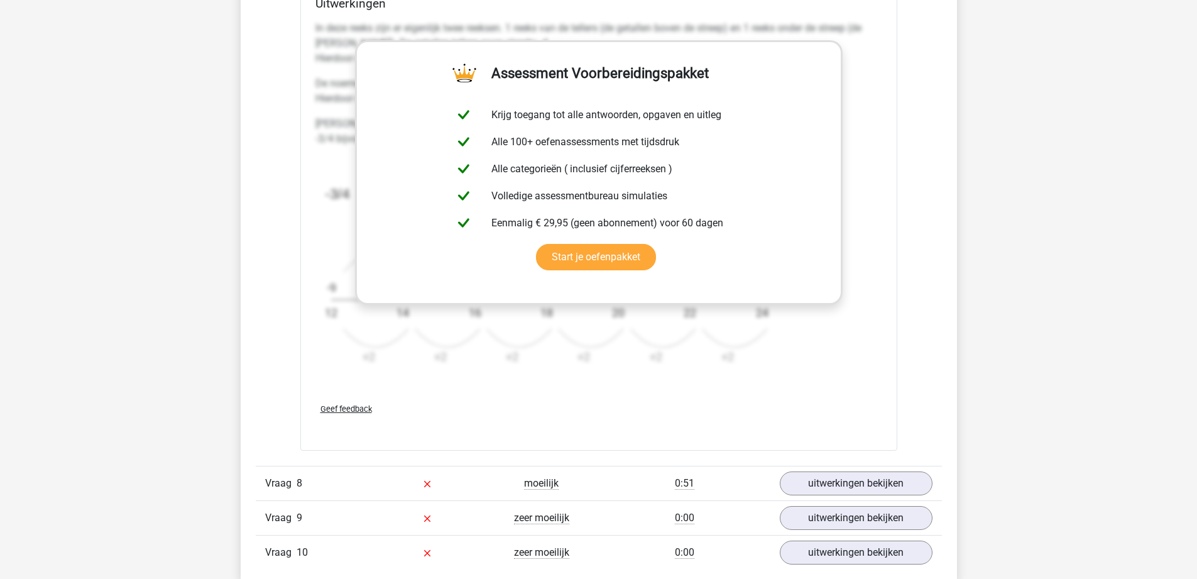
scroll to position [2200, 0]
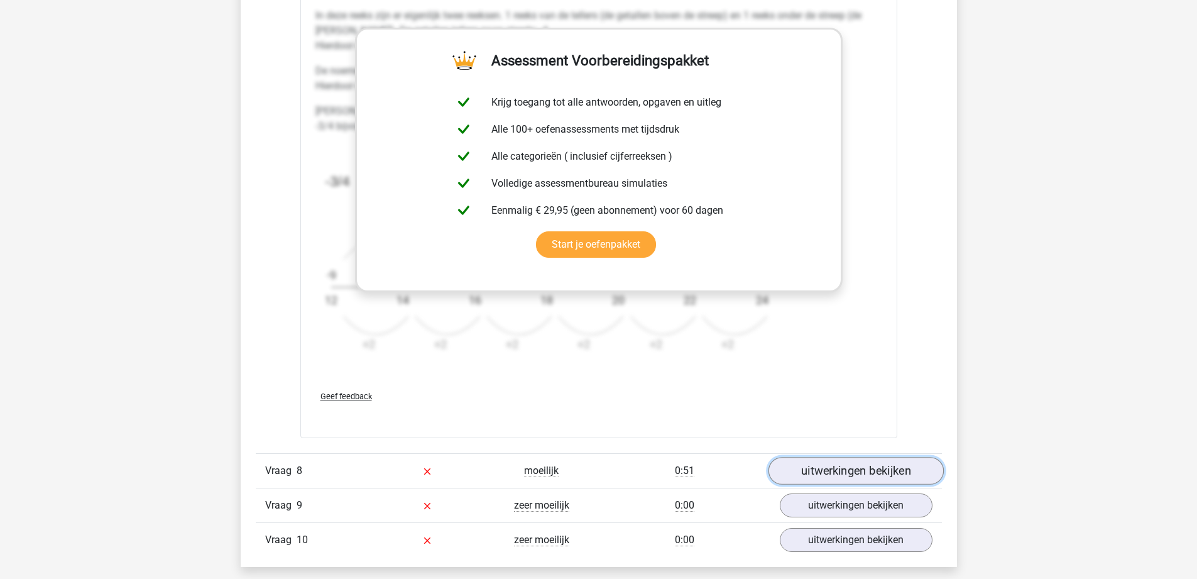
click at [815, 466] on link "uitwerkingen bekijken" at bounding box center [855, 471] width 175 height 28
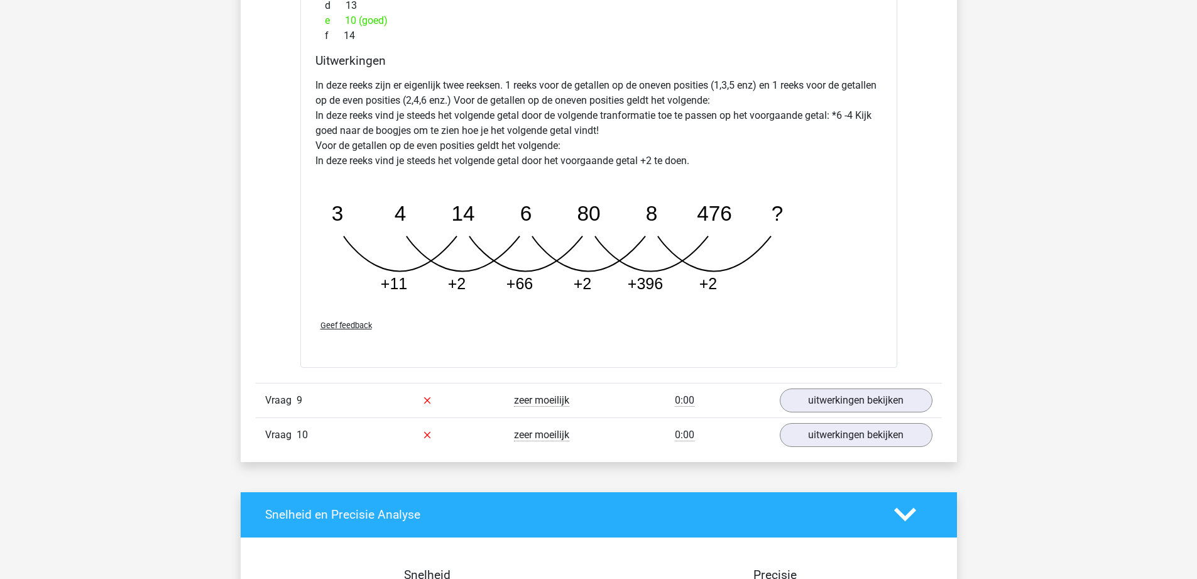
scroll to position [2954, 0]
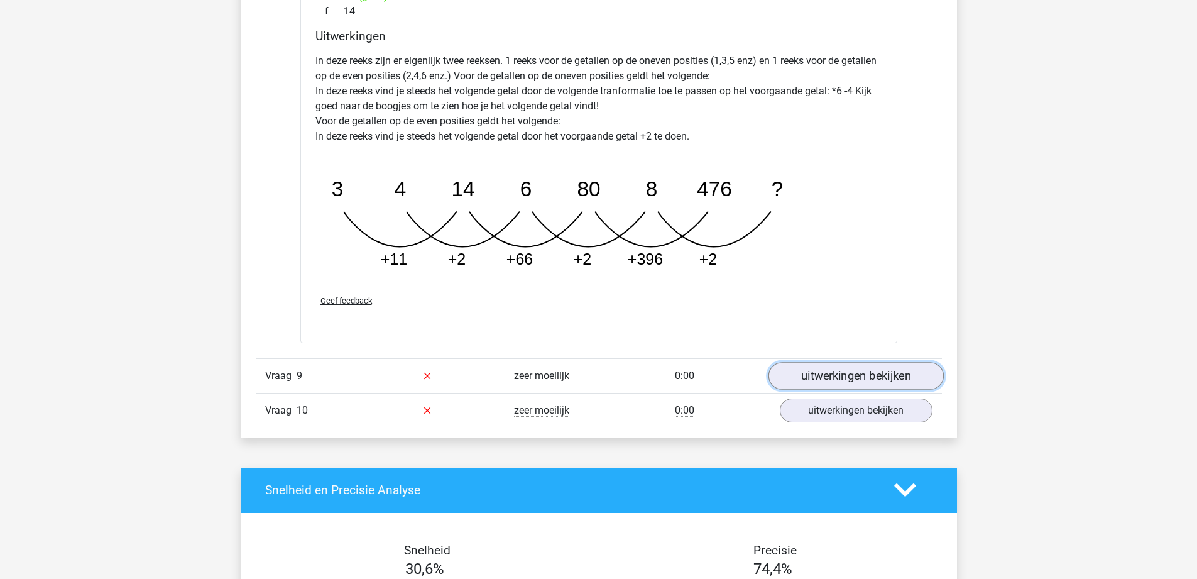
click at [819, 376] on link "uitwerkingen bekijken" at bounding box center [855, 376] width 175 height 28
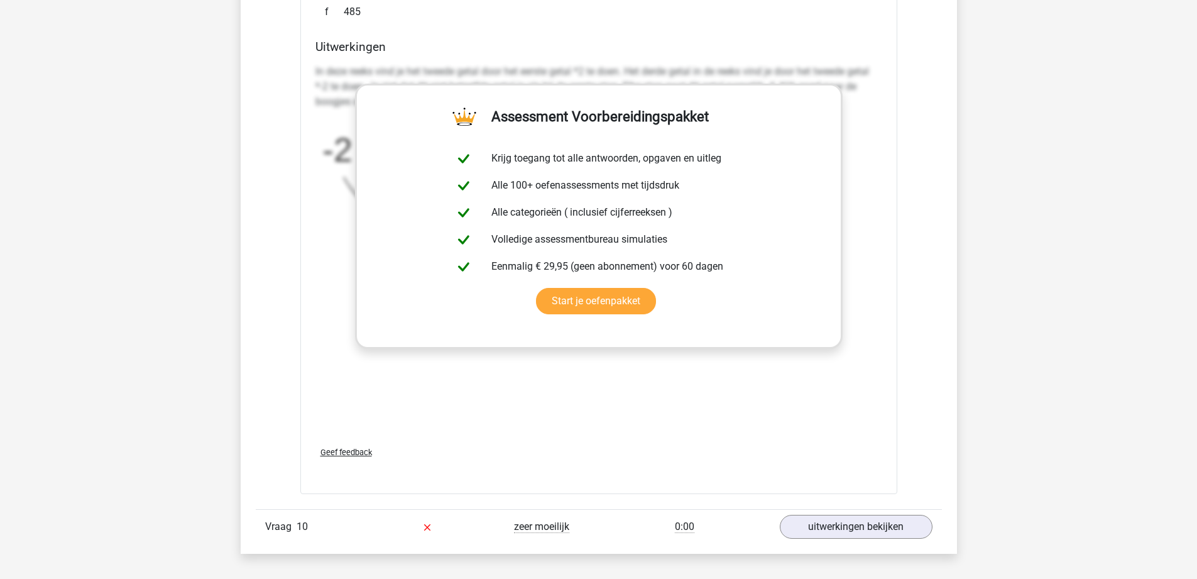
scroll to position [3708, 0]
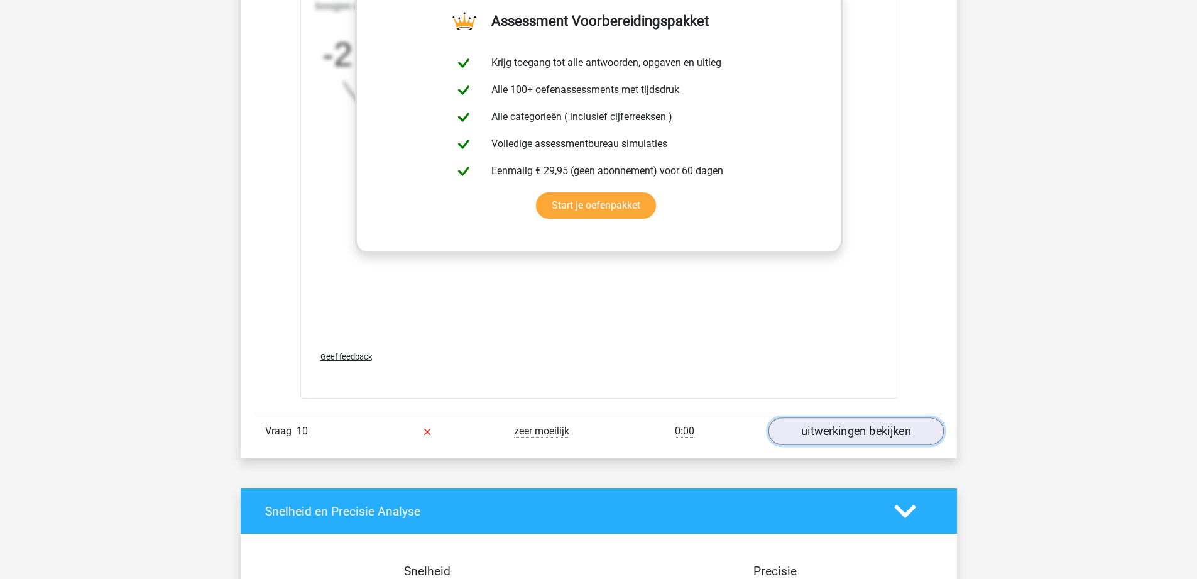
click at [841, 421] on link "uitwerkingen bekijken" at bounding box center [855, 431] width 175 height 28
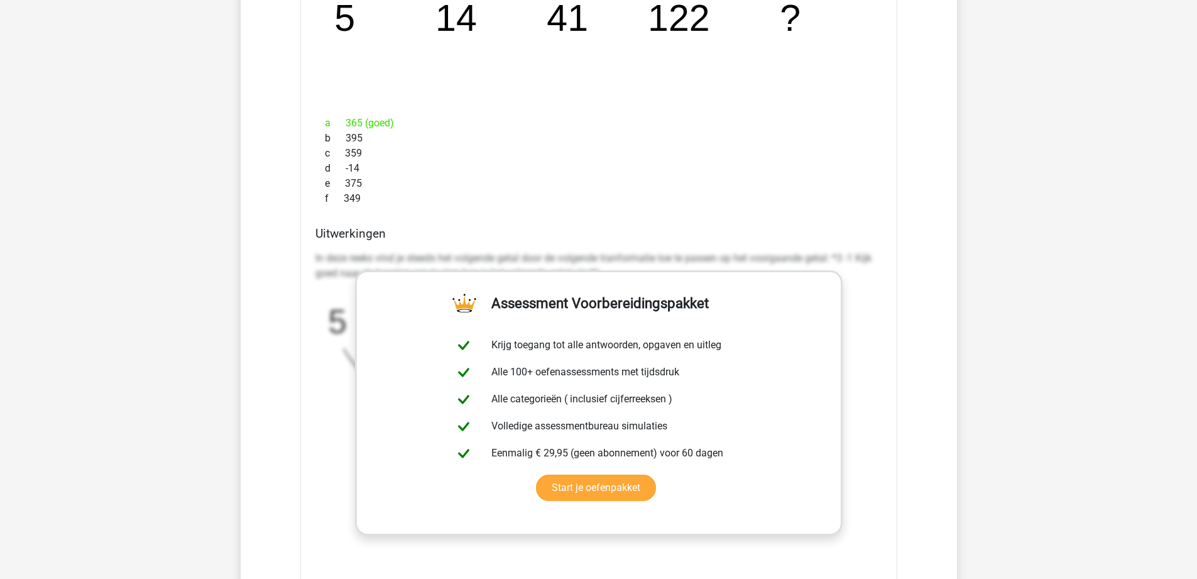
scroll to position [4211, 0]
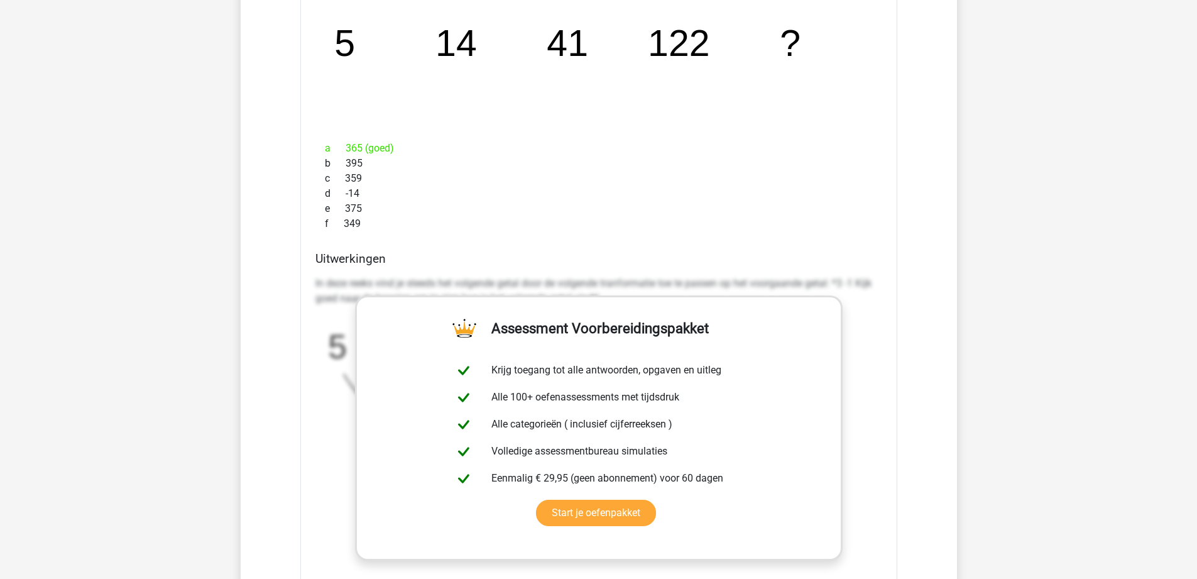
click at [872, 371] on div "In deze reeks vind je steeds het volgende getal door de volgende tranformatie t…" at bounding box center [599, 390] width 567 height 239
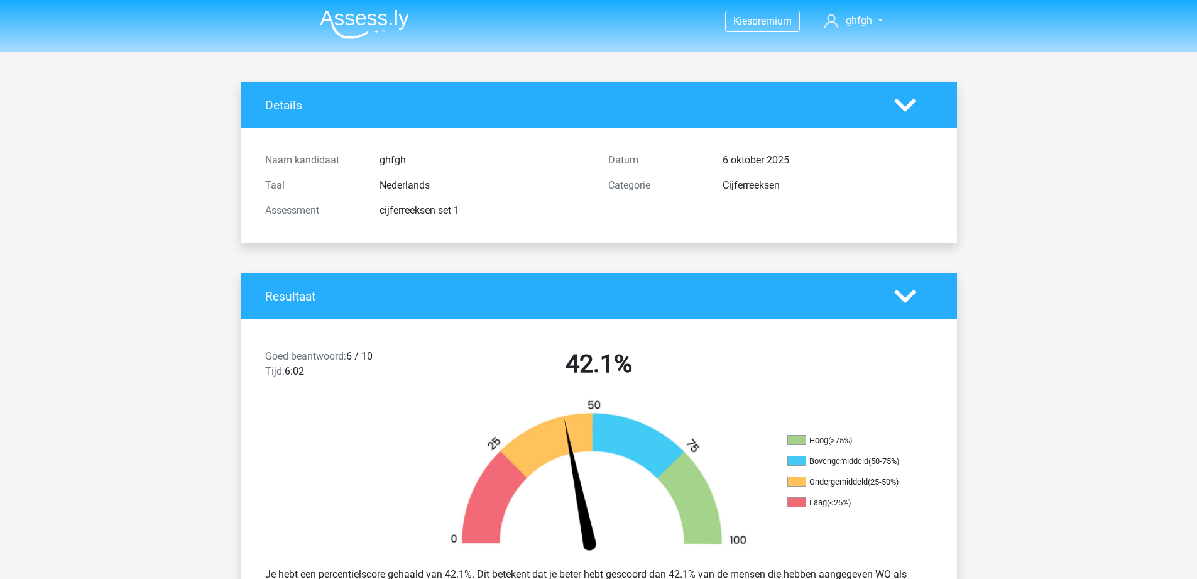
scroll to position [0, 0]
